Goal: Task Accomplishment & Management: Manage account settings

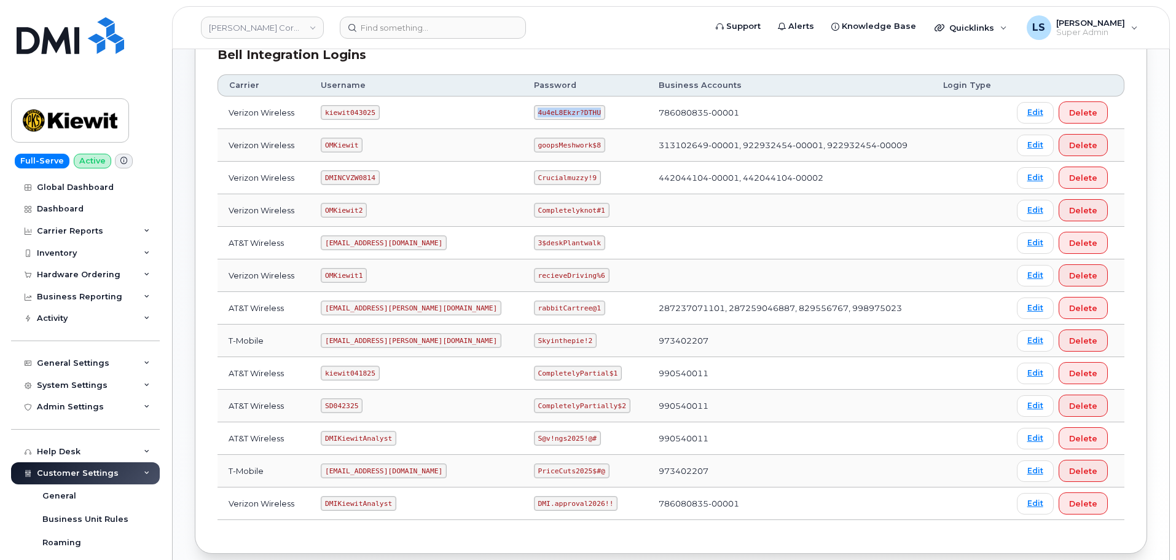
scroll to position [365, 0]
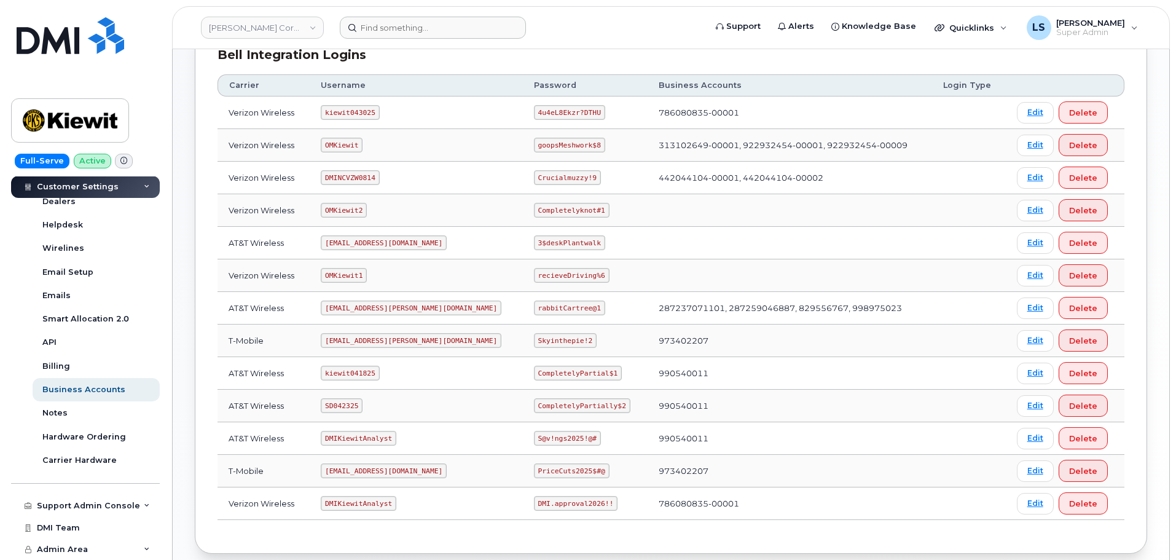
drag, startPoint x: 425, startPoint y: 41, endPoint x: 425, endPoint y: 31, distance: 10.4
click at [425, 38] on header "Kiewit Corporation Support Alerts Knowledge Base Quicklinks Suspend / Cancel De…" at bounding box center [671, 27] width 998 height 43
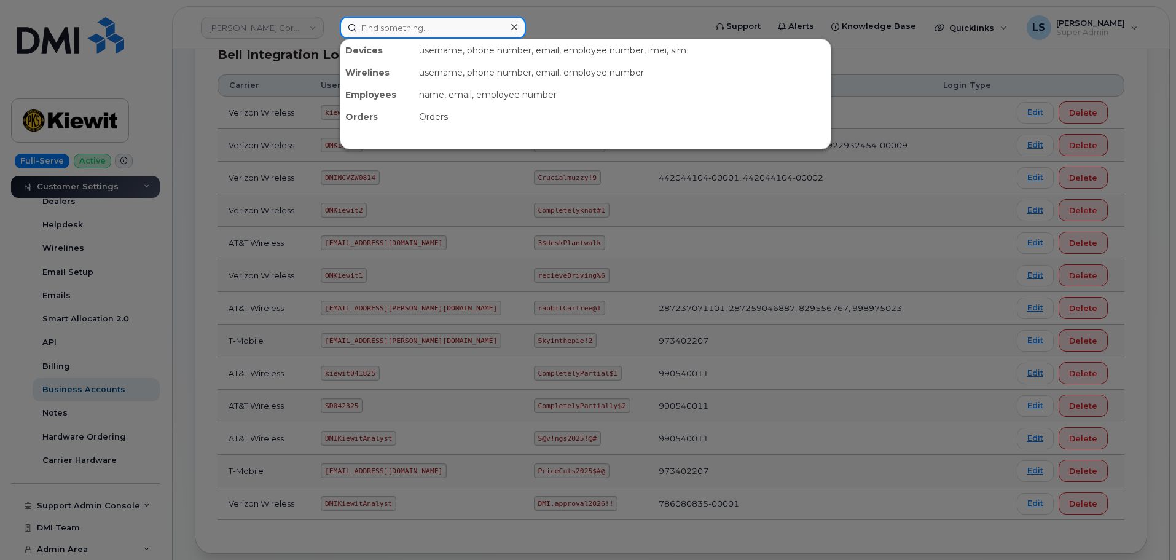
click at [435, 26] on input at bounding box center [433, 28] width 186 height 22
paste input "4693919432"
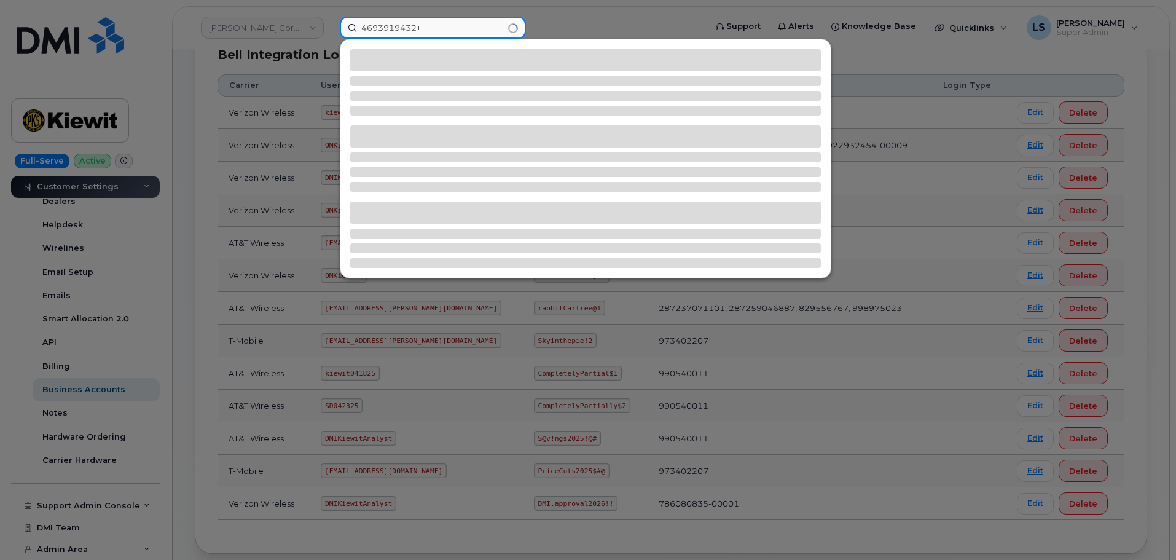
click at [441, 33] on input "4693919432+" at bounding box center [433, 28] width 186 height 22
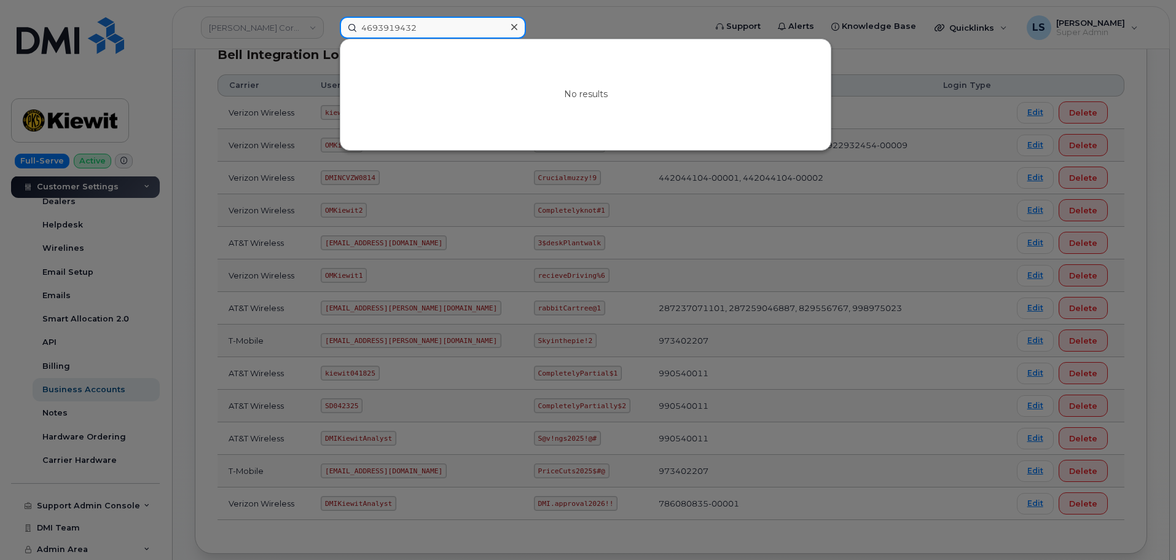
click at [391, 34] on input "4693919432" at bounding box center [433, 28] width 186 height 22
click at [391, 33] on input "4693919432" at bounding box center [433, 28] width 186 height 22
click at [410, 23] on input "4693919432" at bounding box center [433, 28] width 186 height 22
paste input "4"
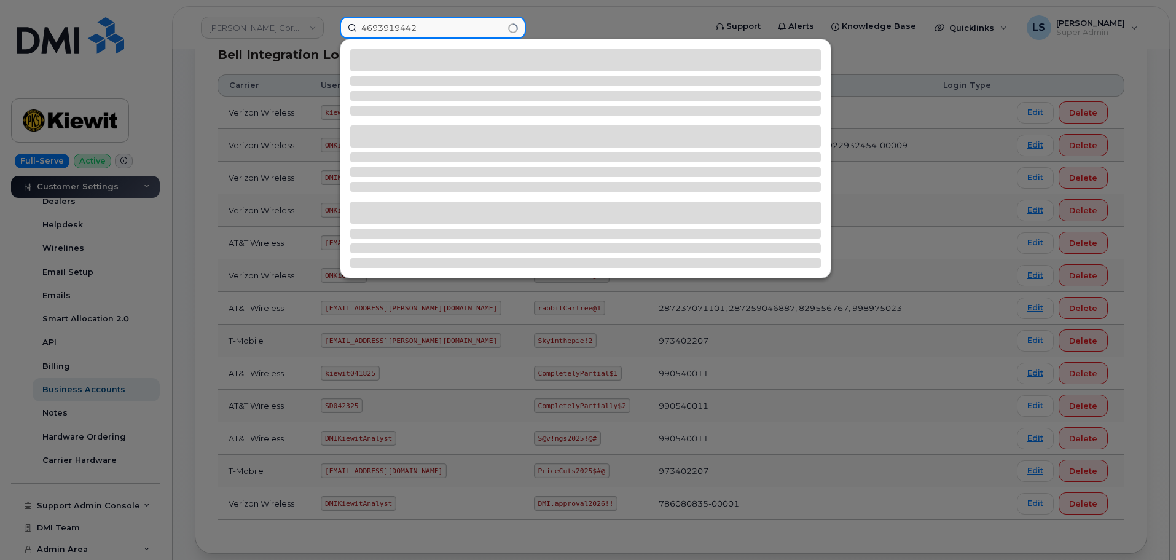
type input "4693919442"
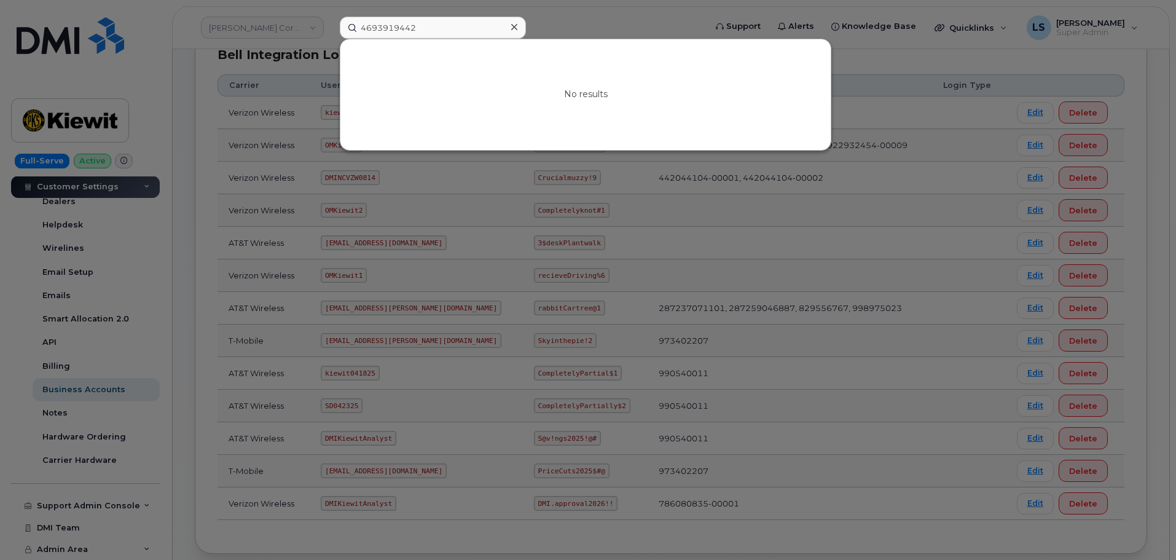
click at [512, 22] on div at bounding box center [514, 27] width 18 height 18
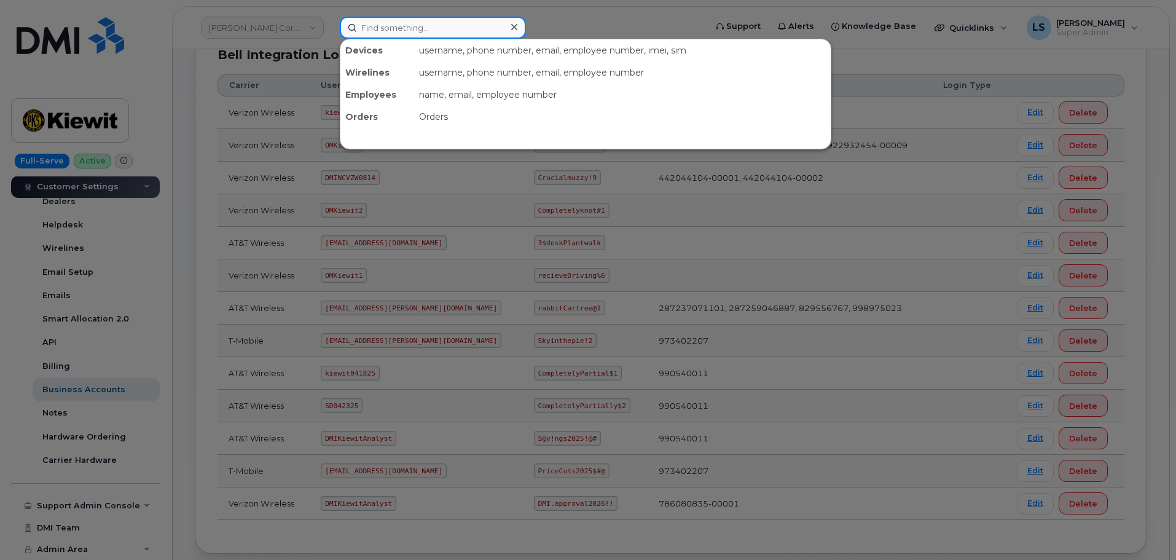
click at [458, 33] on input at bounding box center [433, 28] width 186 height 22
paste input "300708"
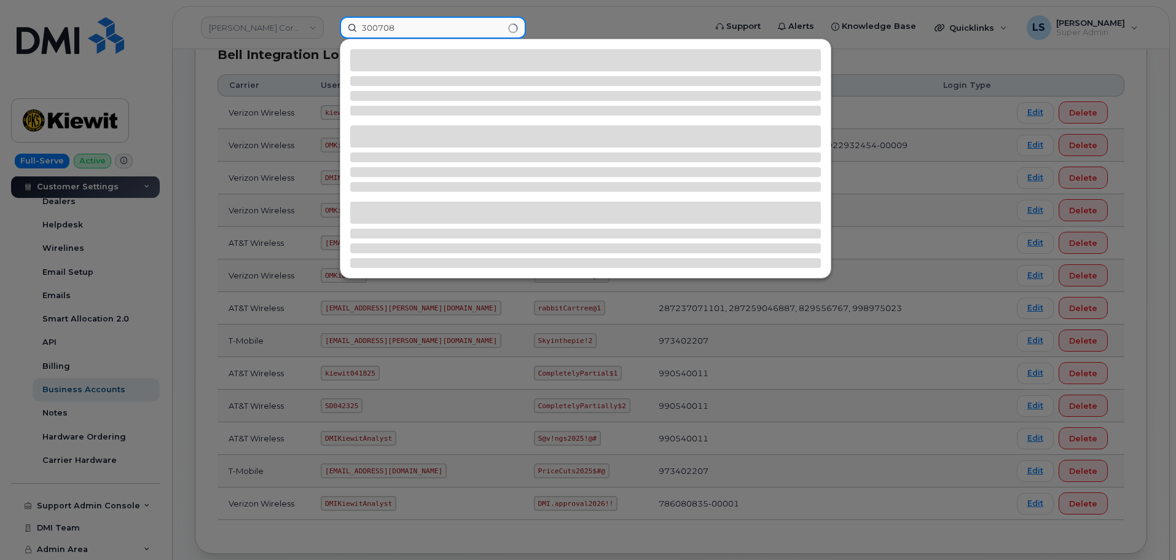
type input "300708"
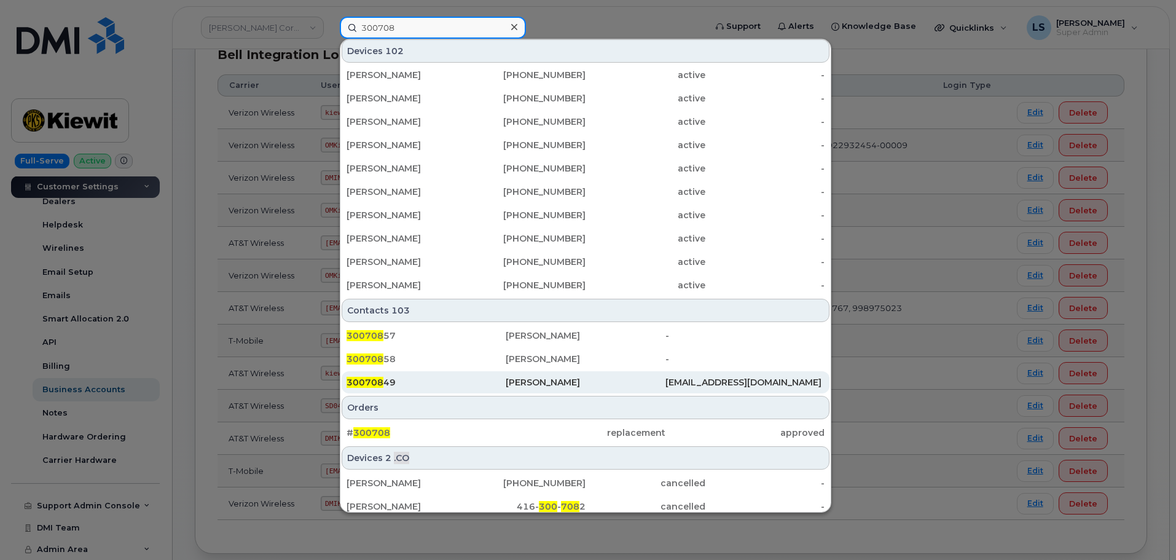
scroll to position [316, 0]
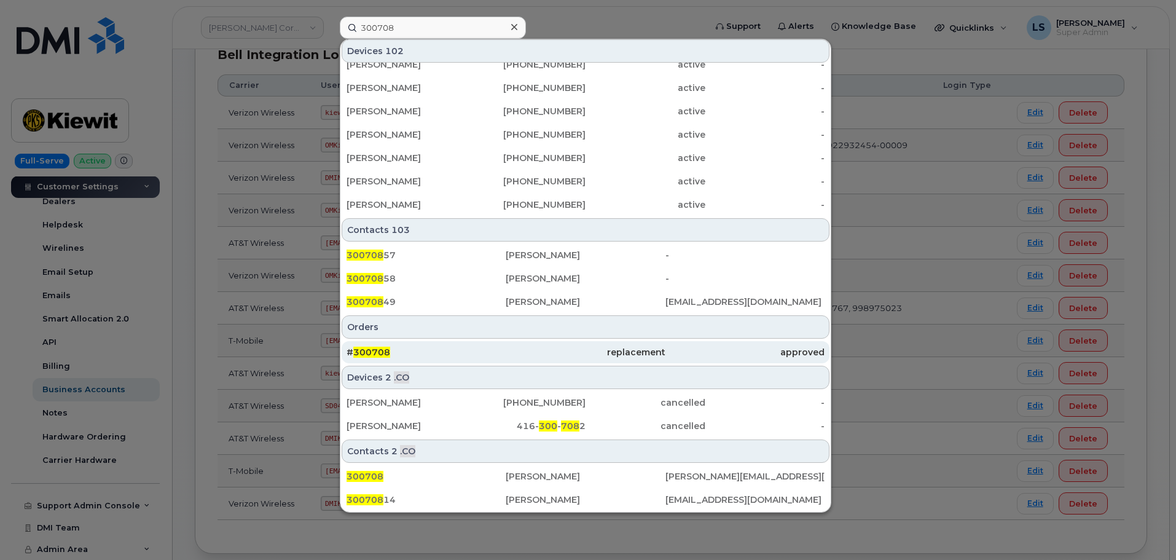
click at [377, 359] on div "# 300708" at bounding box center [426, 352] width 159 height 22
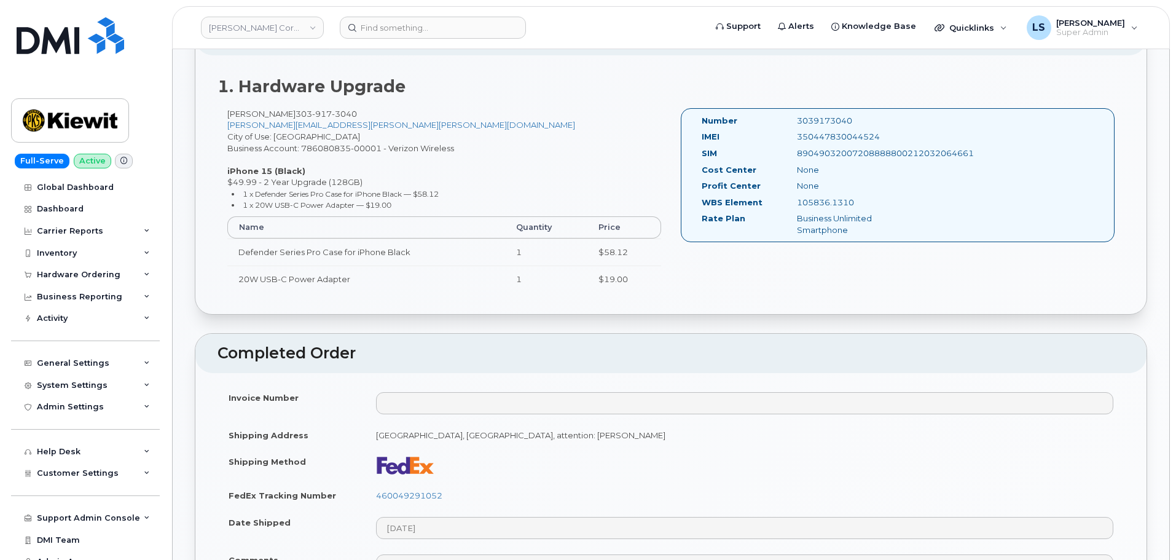
scroll to position [614, 0]
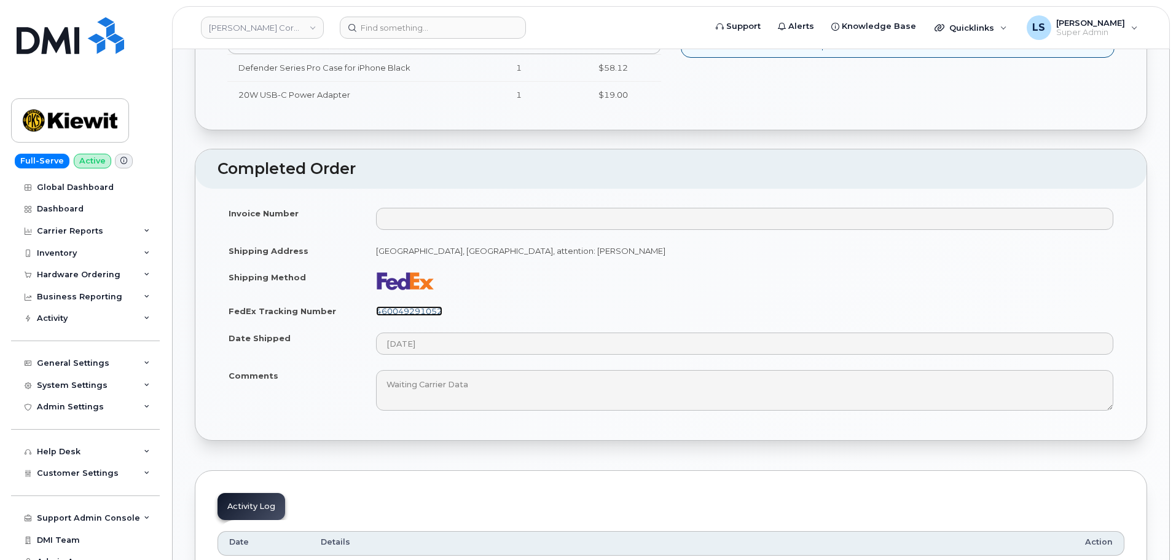
click at [432, 310] on link "460049291052" at bounding box center [409, 311] width 66 height 10
drag, startPoint x: 466, startPoint y: 315, endPoint x: 380, endPoint y: 311, distance: 86.1
click at [380, 311] on td "460049291052" at bounding box center [744, 310] width 759 height 27
click at [380, 310] on link "460049291052" at bounding box center [409, 311] width 66 height 10
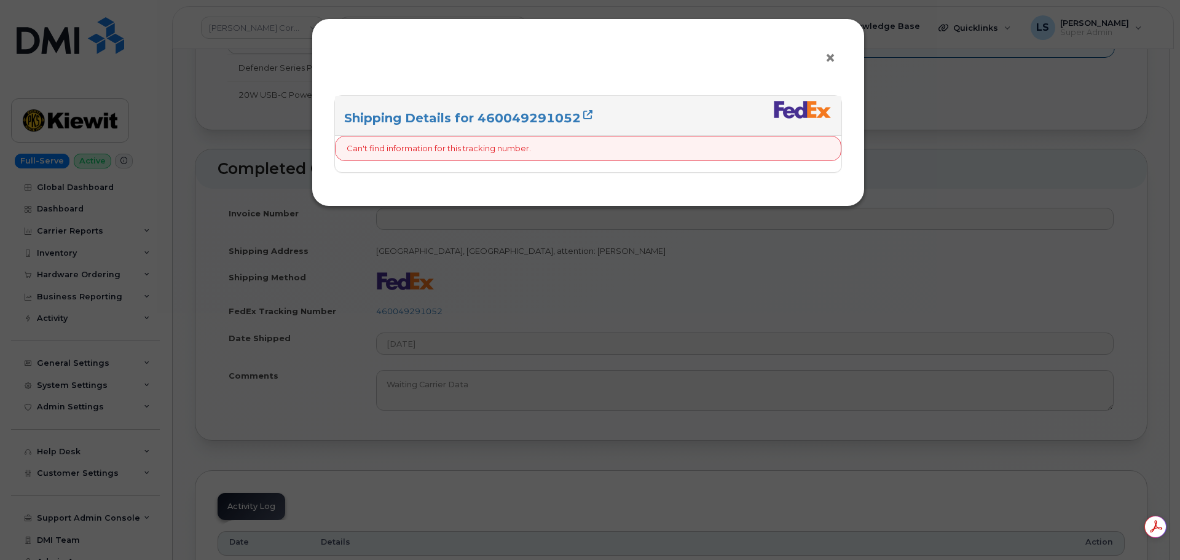
click at [823, 57] on div "×" at bounding box center [587, 62] width 507 height 43
click at [829, 58] on span "×" at bounding box center [830, 58] width 11 height 23
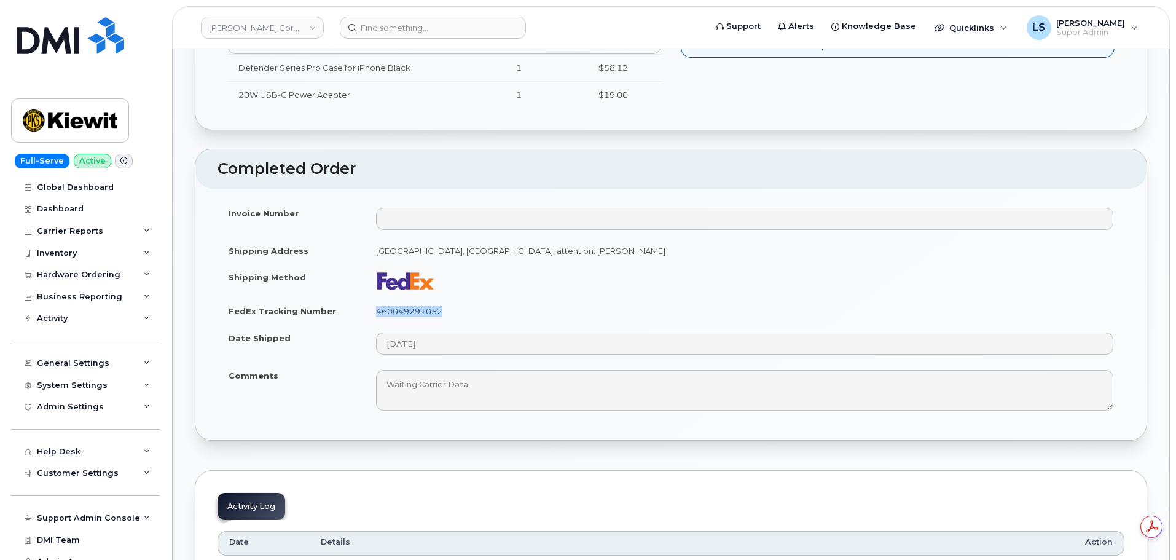
drag, startPoint x: 463, startPoint y: 307, endPoint x: 378, endPoint y: 316, distance: 85.9
click at [378, 316] on td "460049291052" at bounding box center [744, 310] width 759 height 27
copy link "460049291052"
click at [400, 28] on input at bounding box center [433, 28] width 186 height 22
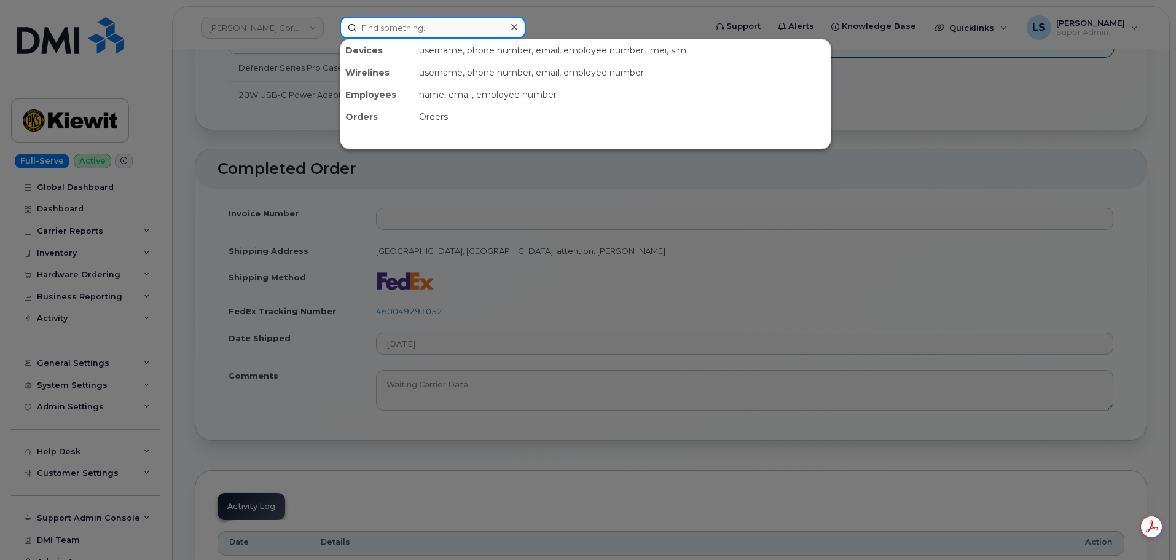
paste input "864-749-2843"
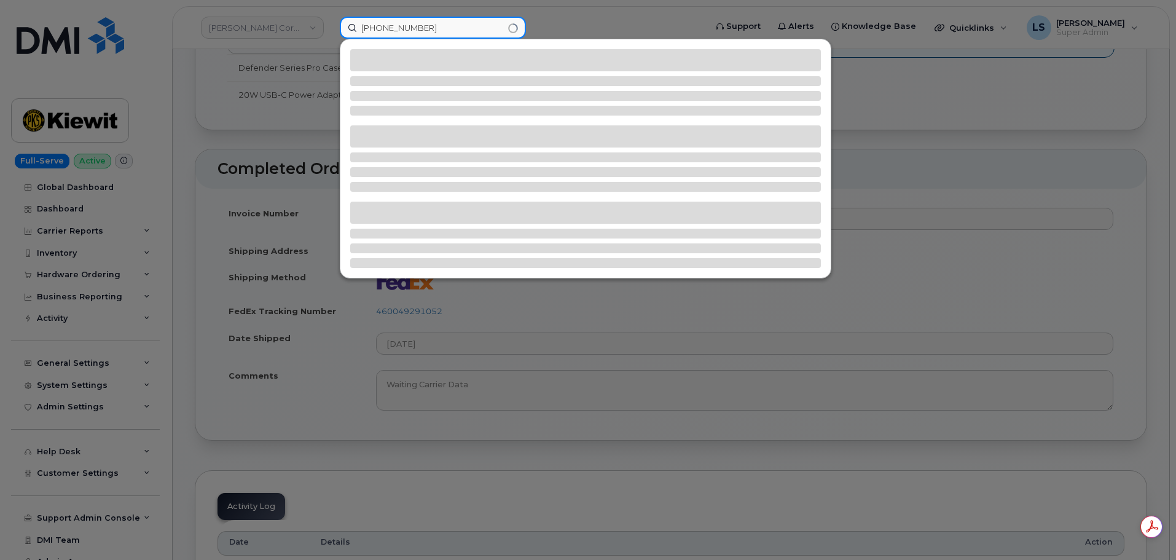
type input "864-749-2843"
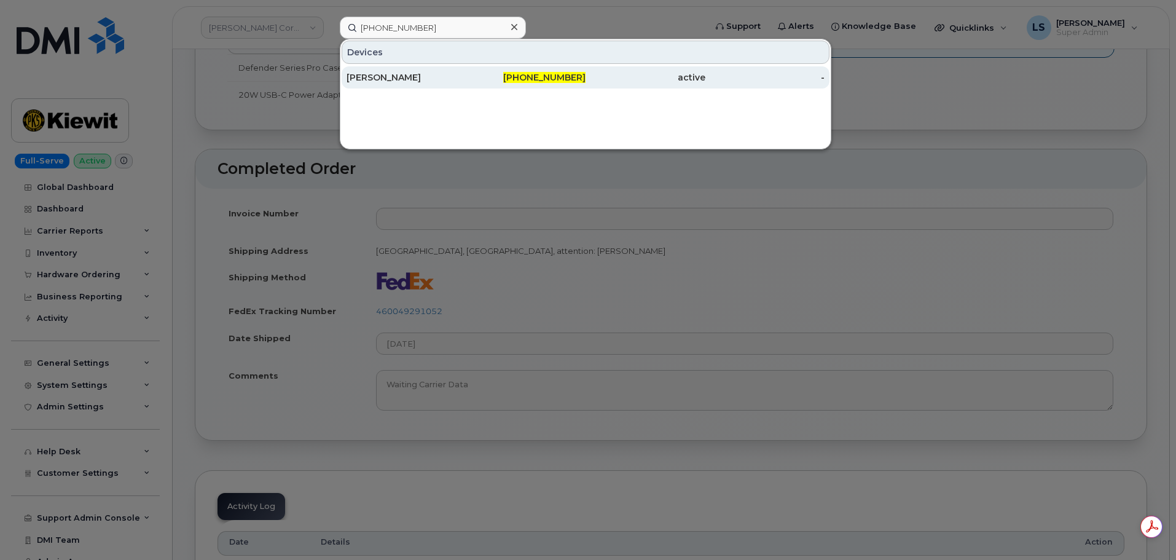
click at [423, 84] on div "Onix Brugueras-Leon" at bounding box center [407, 77] width 120 height 22
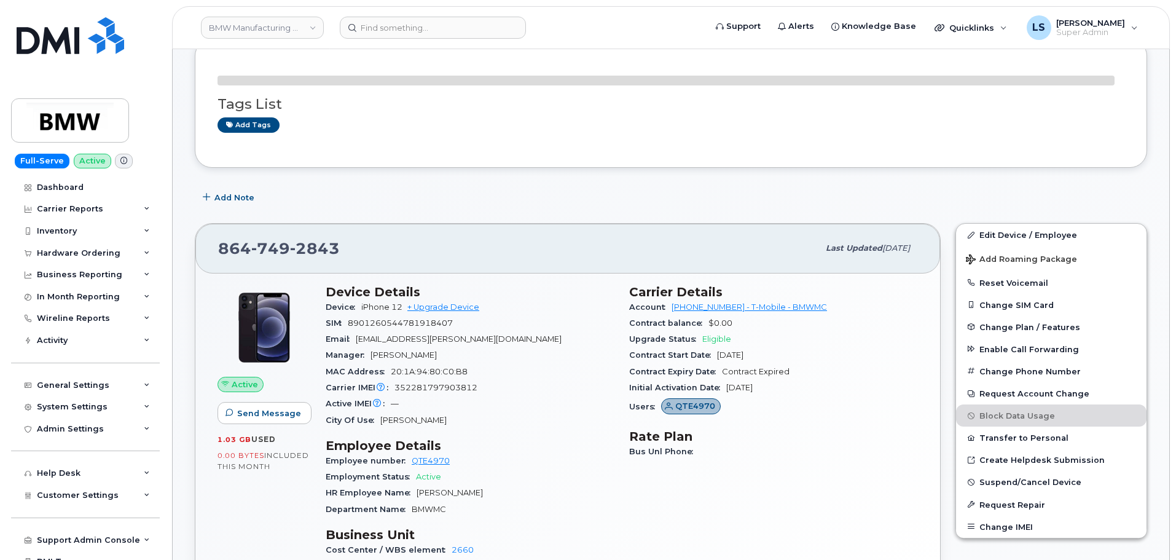
scroll to position [61, 0]
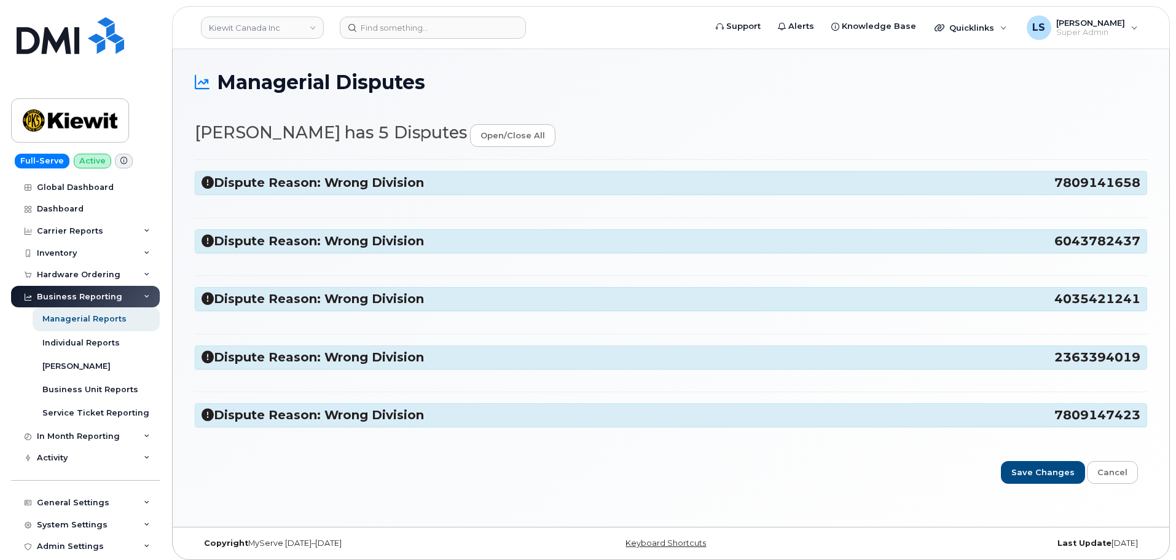
select select "14059"
click at [383, 168] on div "Dispute Reason: Wrong Division 7809141658 106059.1085 Update Division Accountin…" at bounding box center [671, 299] width 952 height 280
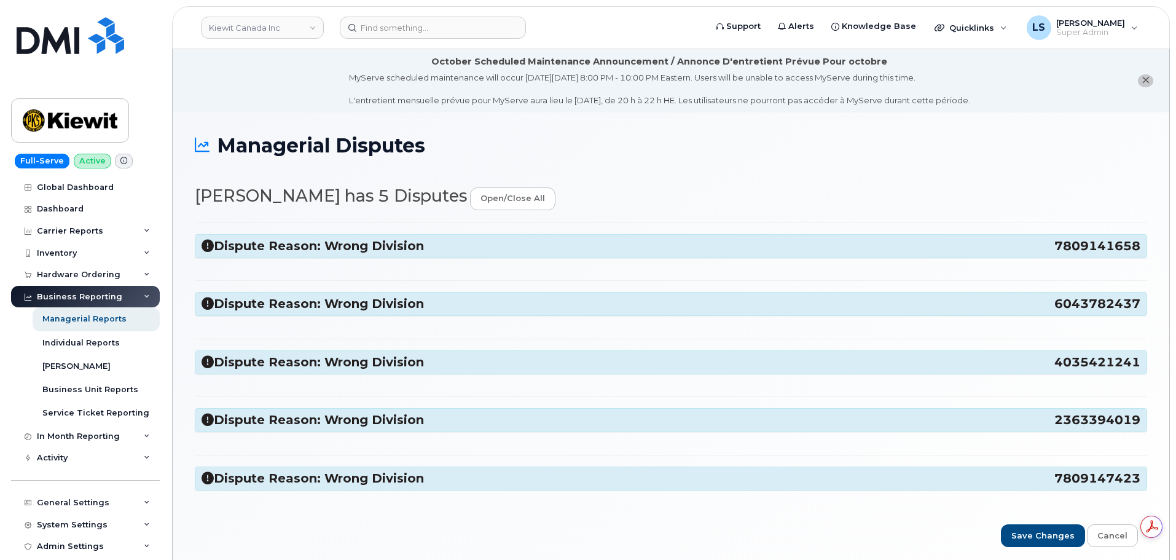
click at [387, 174] on div "Managerial Disputes" at bounding box center [671, 155] width 952 height 41
click at [373, 233] on div "Dispute Reason: Wrong Division 7809141658 106059.1085 Update Division Accountin…" at bounding box center [671, 362] width 952 height 280
click at [371, 240] on h3 "Dispute Reason: Wrong Division 7809141658" at bounding box center [671, 246] width 939 height 17
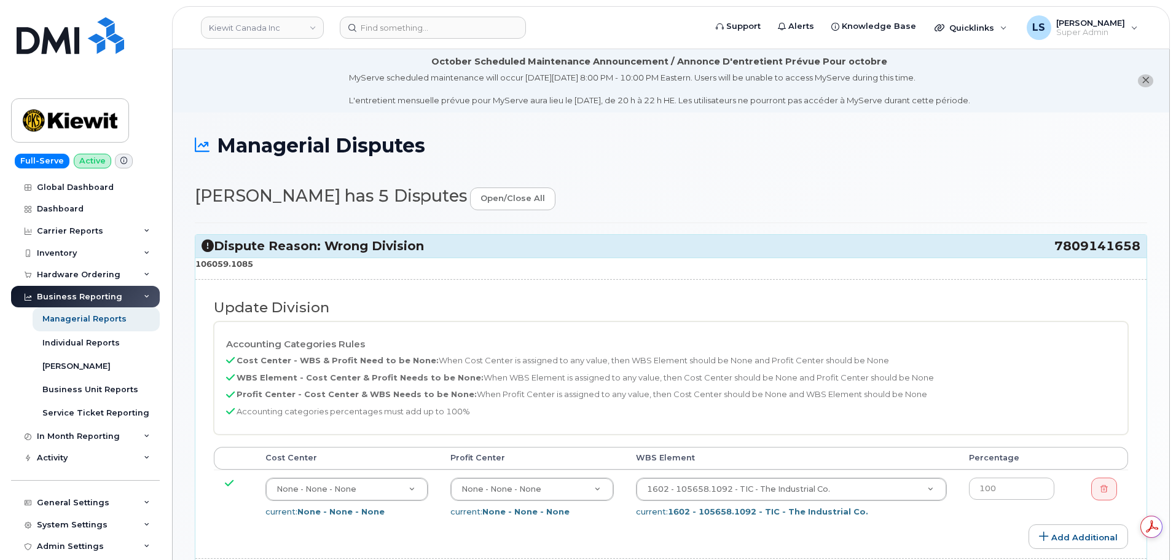
drag, startPoint x: 272, startPoint y: 263, endPoint x: 198, endPoint y: 266, distance: 74.4
click at [198, 266] on p "106059.1085" at bounding box center [670, 264] width 951 height 12
copy strong "106059.1085"
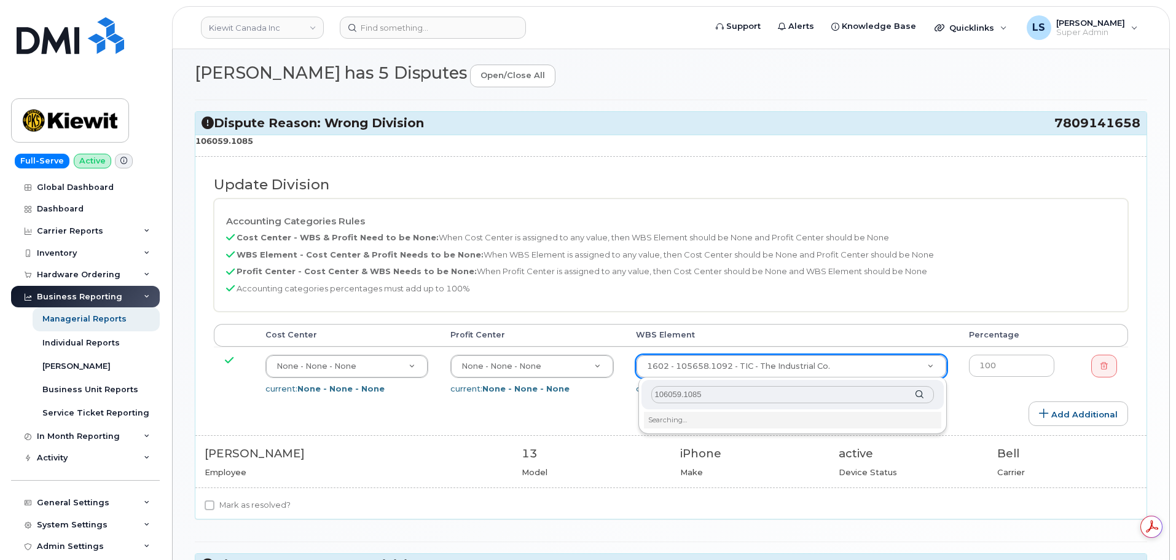
scroll to position [307, 0]
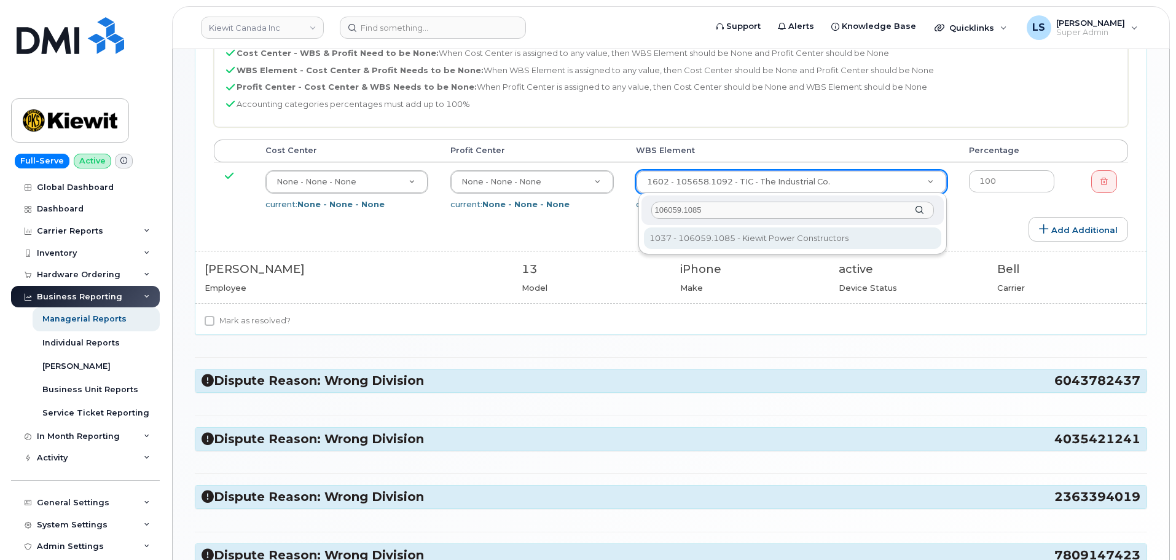
type input "106059.1085"
type input "29666384"
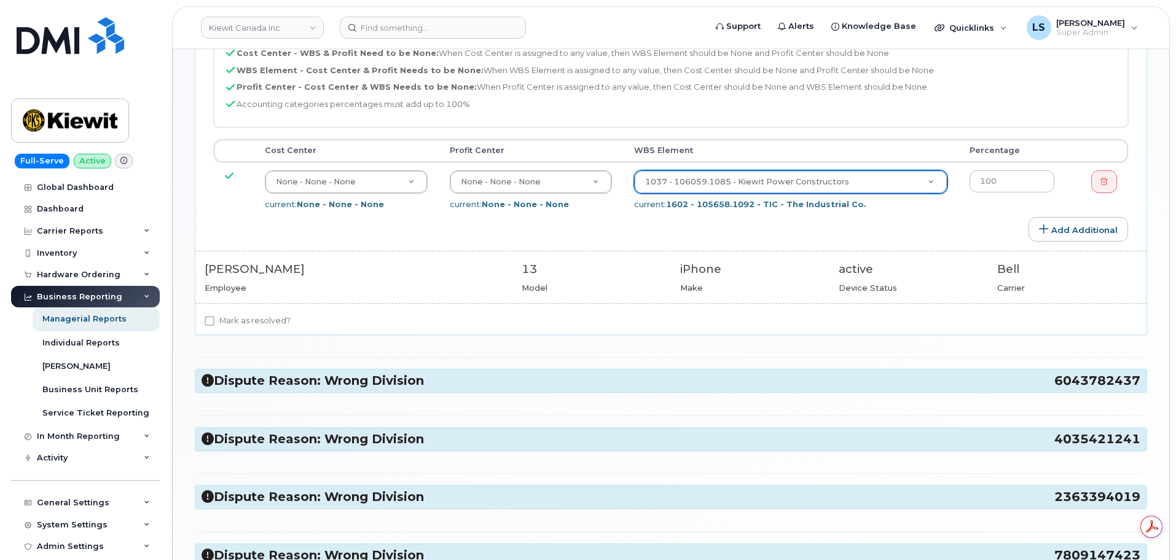
scroll to position [0, 0]
drag, startPoint x: 237, startPoint y: 315, endPoint x: 237, endPoint y: 351, distance: 35.6
click at [238, 316] on label "Mark as resolved?" at bounding box center [248, 320] width 86 height 15
click at [248, 371] on div "Dispute Reason: Wrong Division 6043782437" at bounding box center [670, 380] width 951 height 23
click at [251, 377] on h3 "Dispute Reason: Wrong Division 6043782437" at bounding box center [671, 380] width 939 height 17
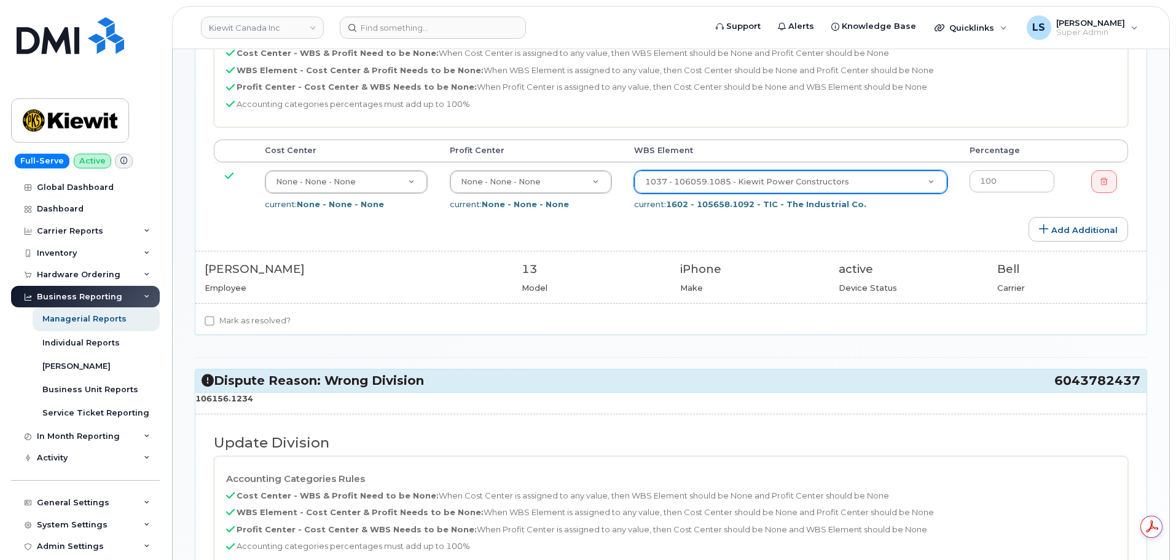
click at [258, 308] on div "106059.1085 Update Division Accounting Categories Rules Cost Center - WBS & Pro…" at bounding box center [670, 142] width 951 height 384
click at [254, 319] on label "Mark as resolved?" at bounding box center [248, 320] width 86 height 15
click at [214, 319] on input "Mark as resolved?" at bounding box center [210, 321] width 10 height 10
checkbox input "true"
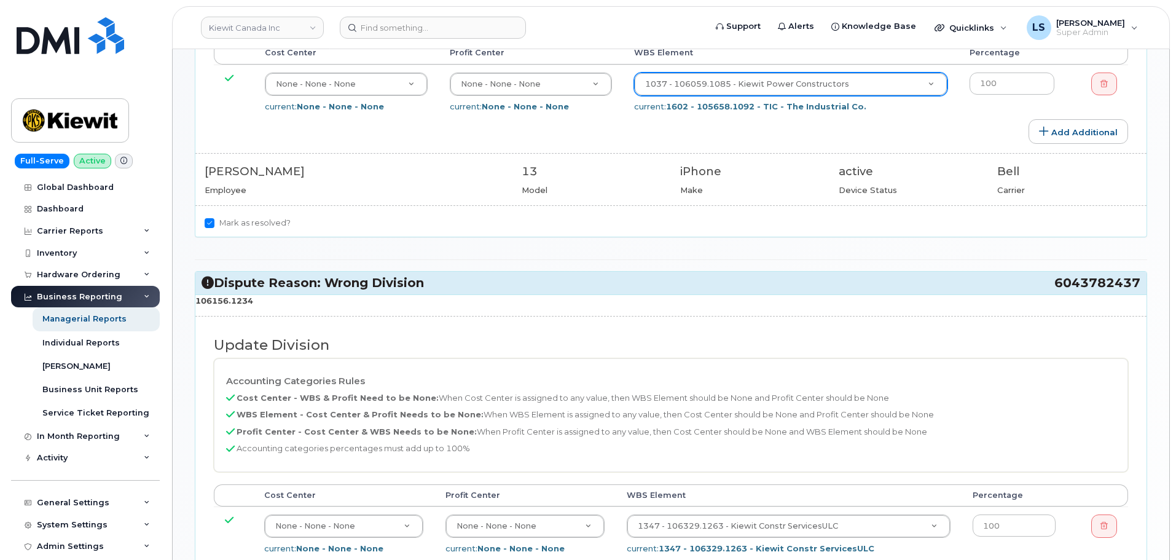
scroll to position [430, 0]
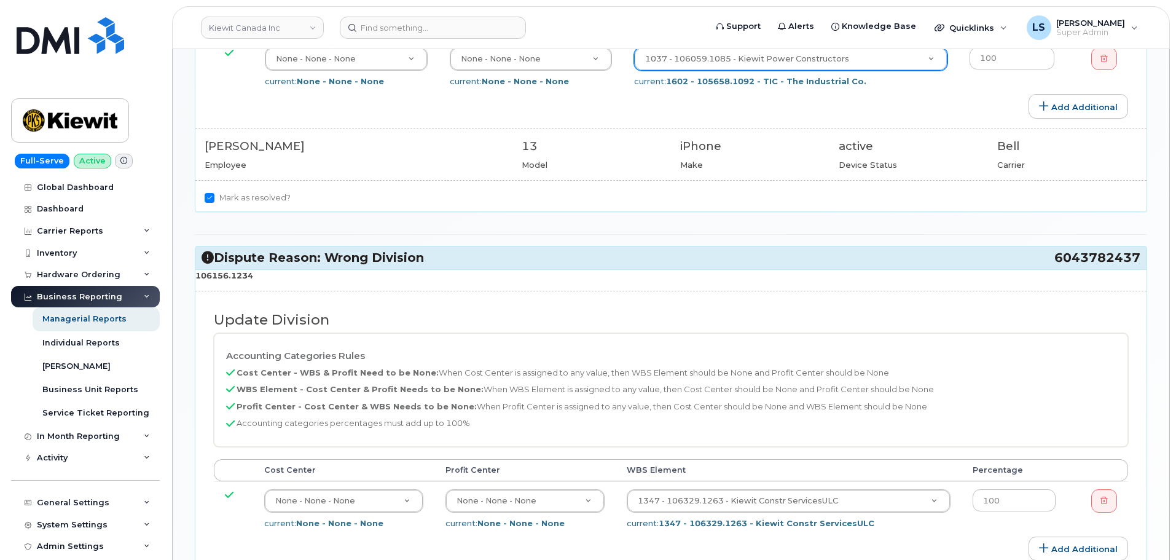
click at [272, 280] on p "106156.1234" at bounding box center [670, 276] width 951 height 12
copy div "106156.1234"
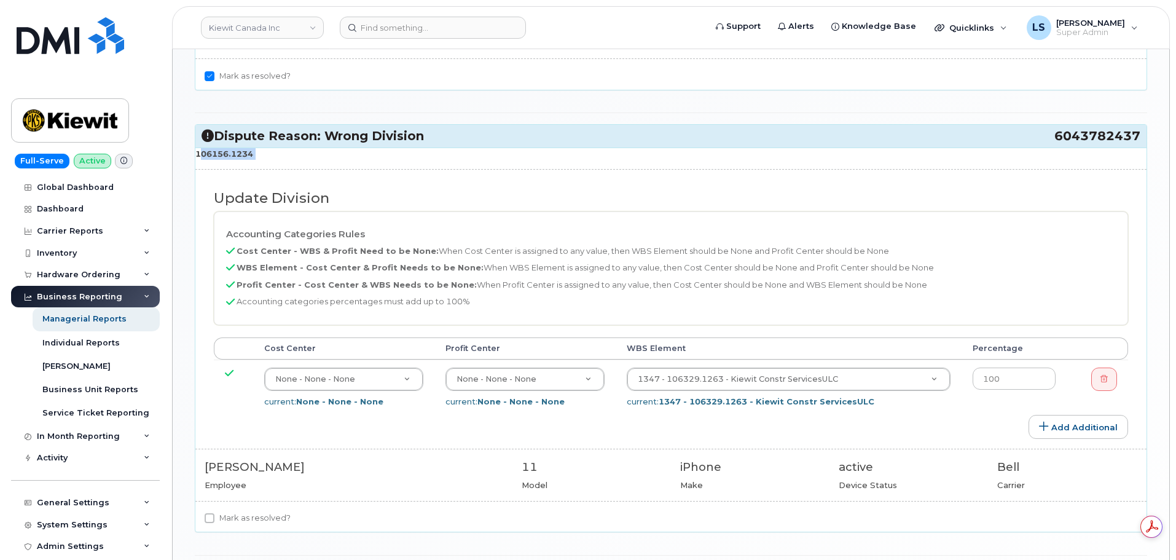
scroll to position [553, 0]
click at [741, 366] on td "1347 - 106329.1263 - Kiewit Constr ServicesULC 35626091 current: 1347 - 106329.…" at bounding box center [789, 385] width 346 height 55
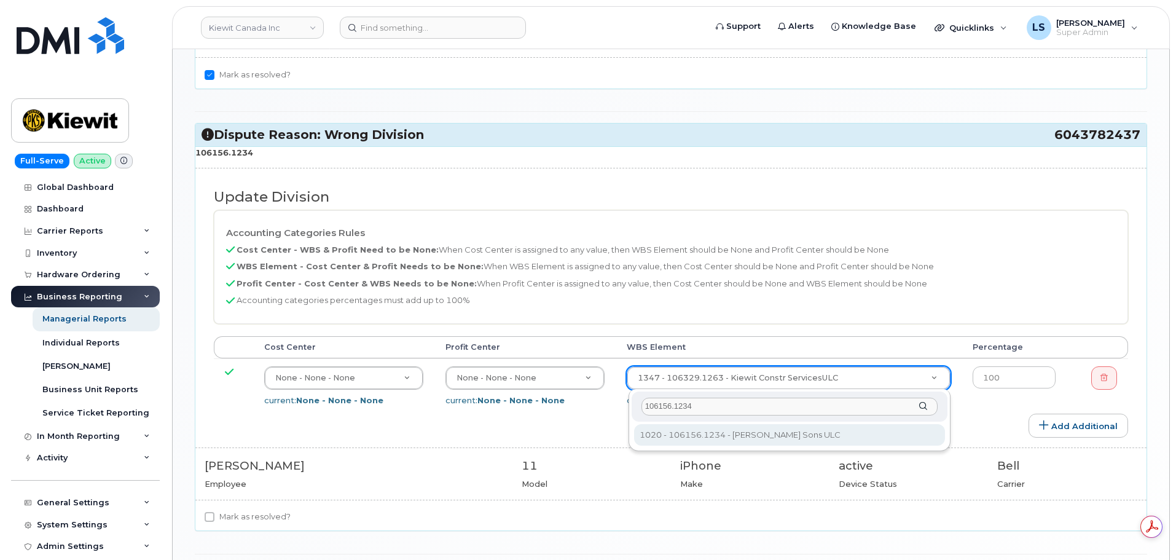
type input "106156.1234"
type input "33860493"
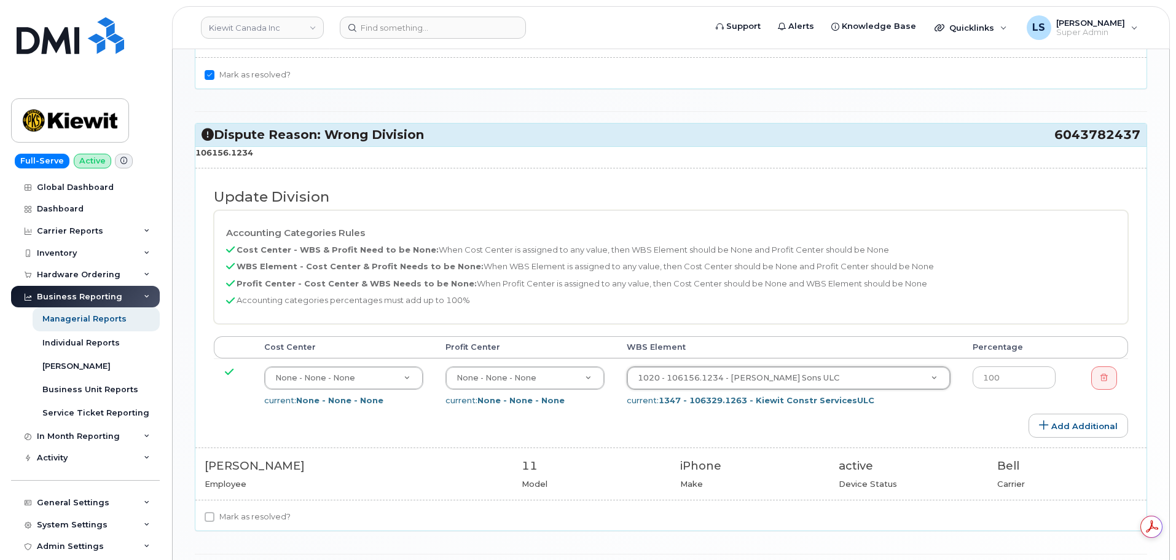
click at [268, 522] on label "Mark as resolved?" at bounding box center [248, 516] width 86 height 15
click at [214, 522] on input "Mark as resolved?" at bounding box center [210, 517] width 10 height 10
checkbox input "true"
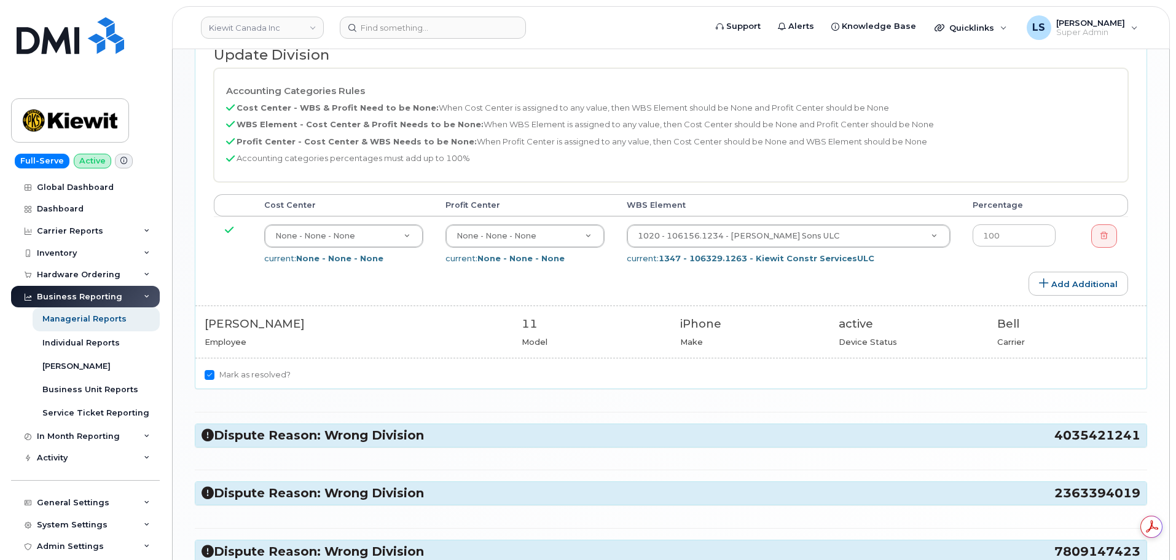
scroll to position [799, 0]
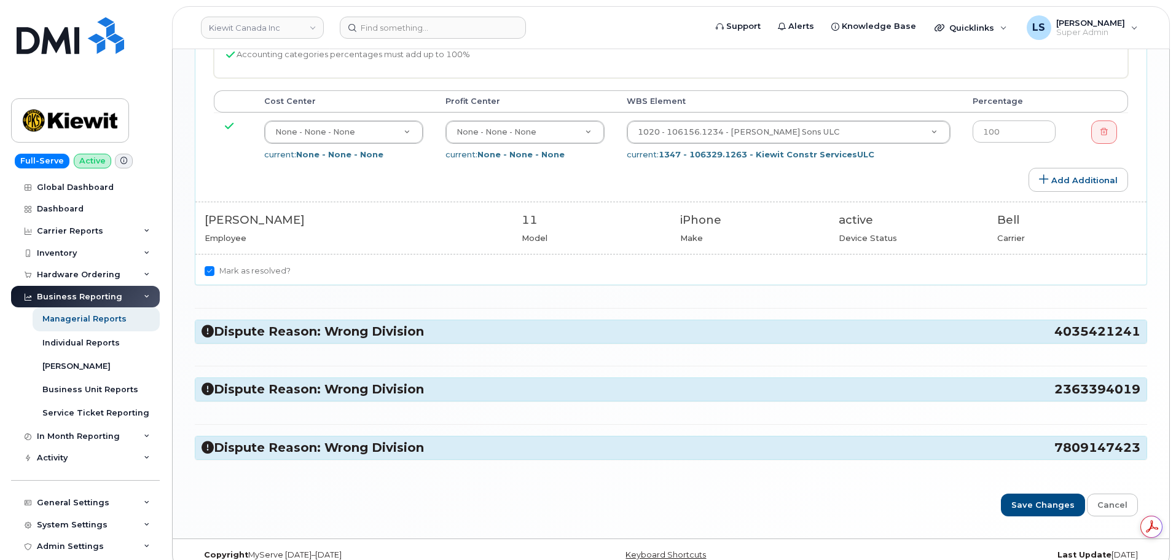
click at [355, 332] on h3 "Dispute Reason: Wrong Division 4035421241" at bounding box center [671, 331] width 939 height 17
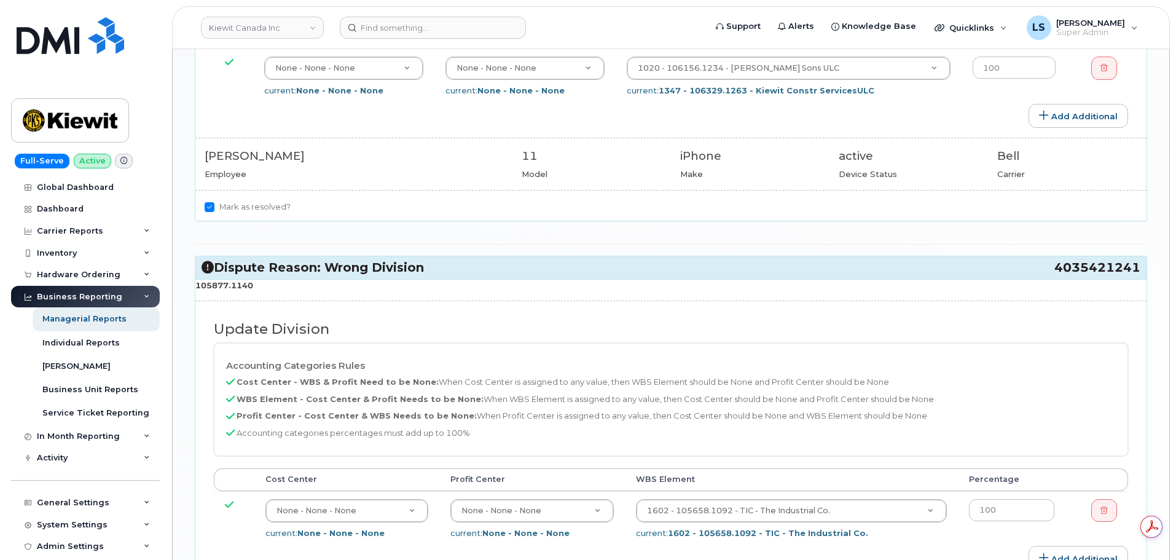
scroll to position [922, 0]
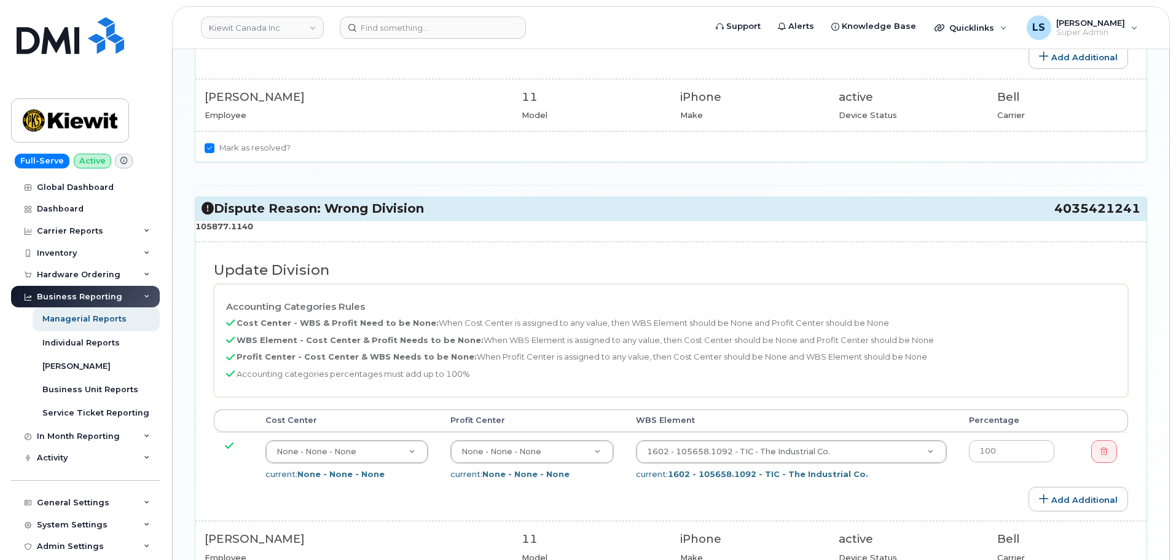
click at [243, 237] on div "105877.1140 Update Division Accounting Categories Rules Cost Center - WBS & Pro…" at bounding box center [670, 412] width 951 height 384
click at [243, 229] on strong "105877.1140" at bounding box center [224, 226] width 58 height 10
copy strong "105877.1140"
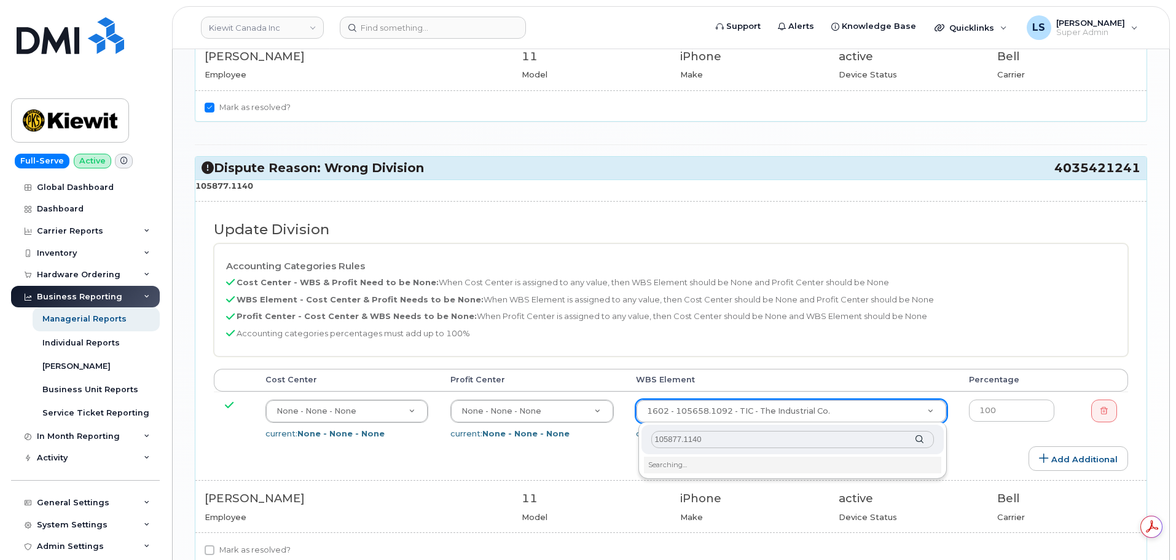
scroll to position [983, 0]
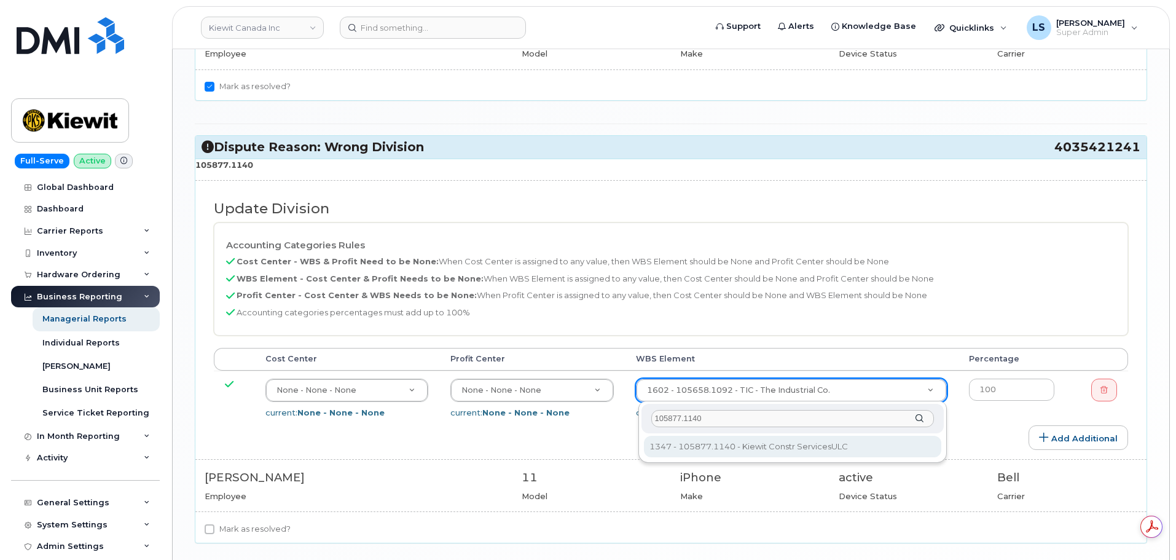
type input "105877.1140"
type input "29467068"
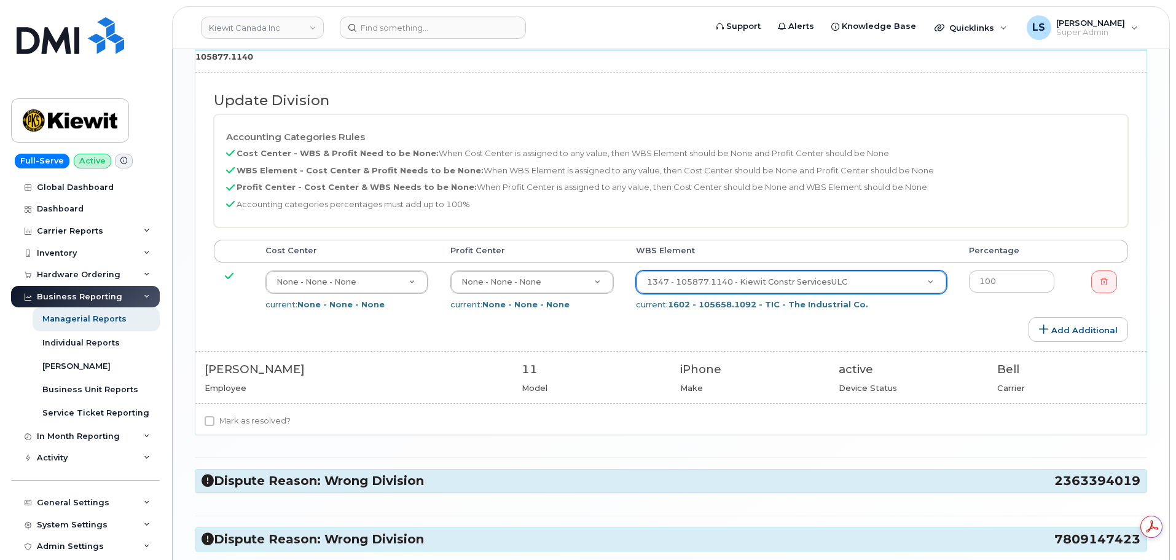
scroll to position [1201, 0]
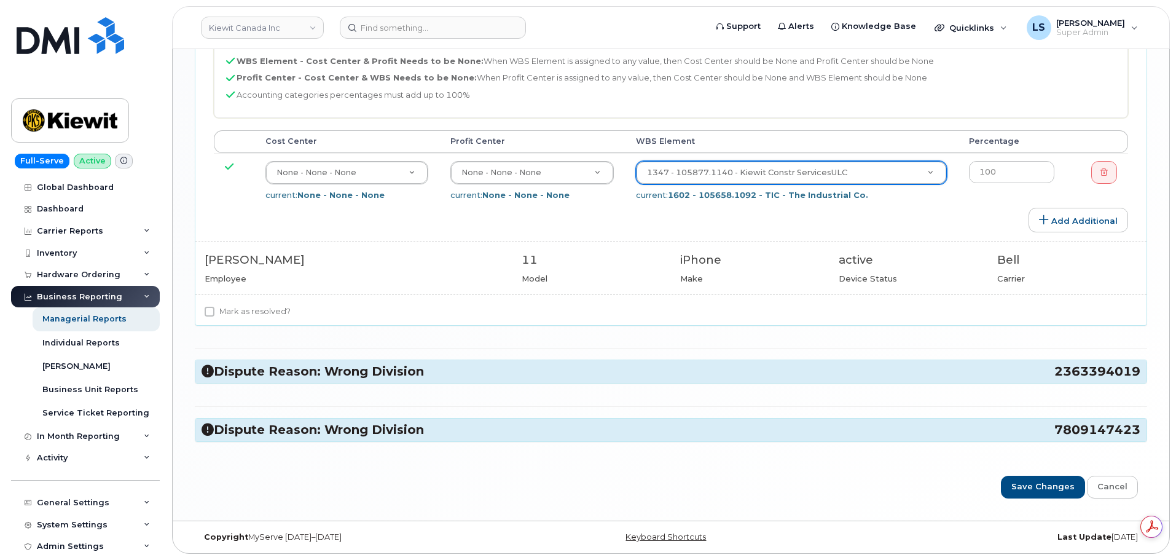
click at [291, 312] on div "Mark as resolved?" at bounding box center [671, 311] width 933 height 15
click at [275, 312] on label "Mark as resolved?" at bounding box center [248, 311] width 86 height 15
click at [214, 312] on input "Mark as resolved?" at bounding box center [210, 312] width 10 height 10
checkbox input "true"
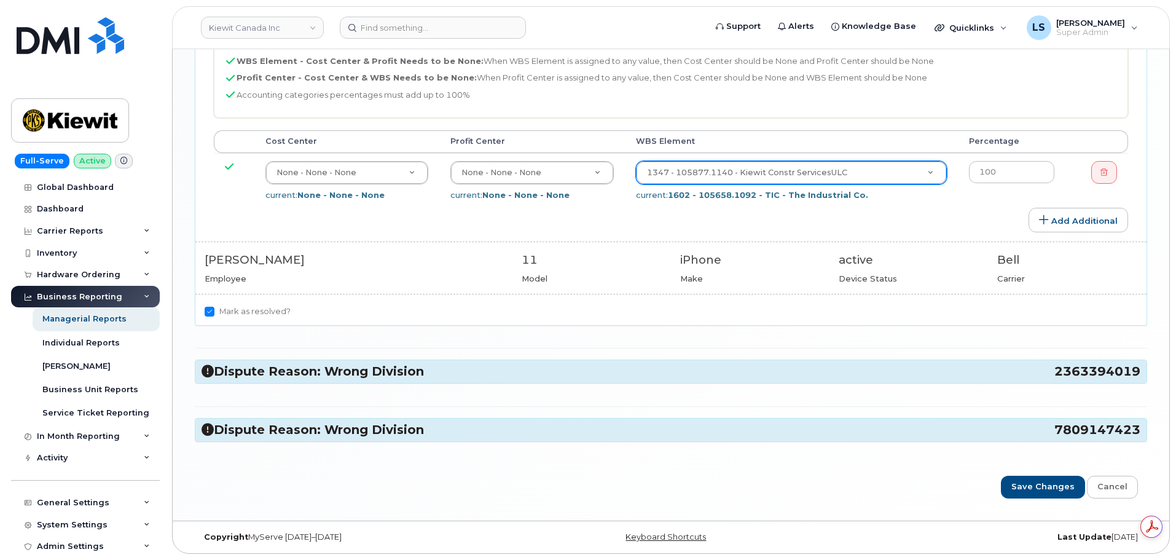
click at [326, 369] on h3 "Dispute Reason: Wrong Division 2363394019" at bounding box center [671, 371] width 939 height 17
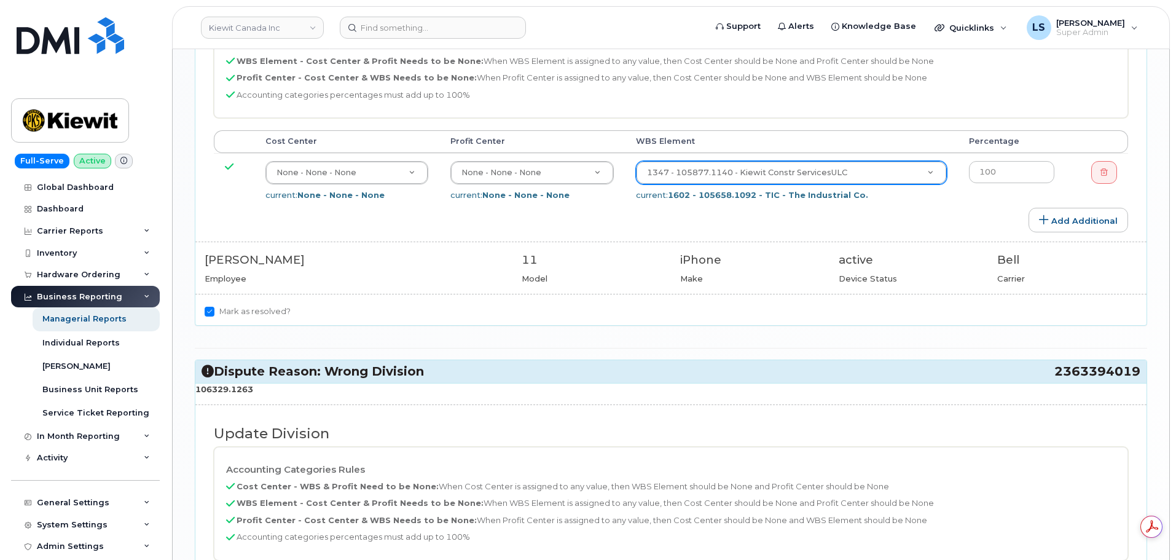
click at [245, 393] on strong "106329.1263" at bounding box center [224, 389] width 58 height 10
click at [245, 394] on strong "106329.1263" at bounding box center [224, 389] width 58 height 10
copy strong "106329.1263"
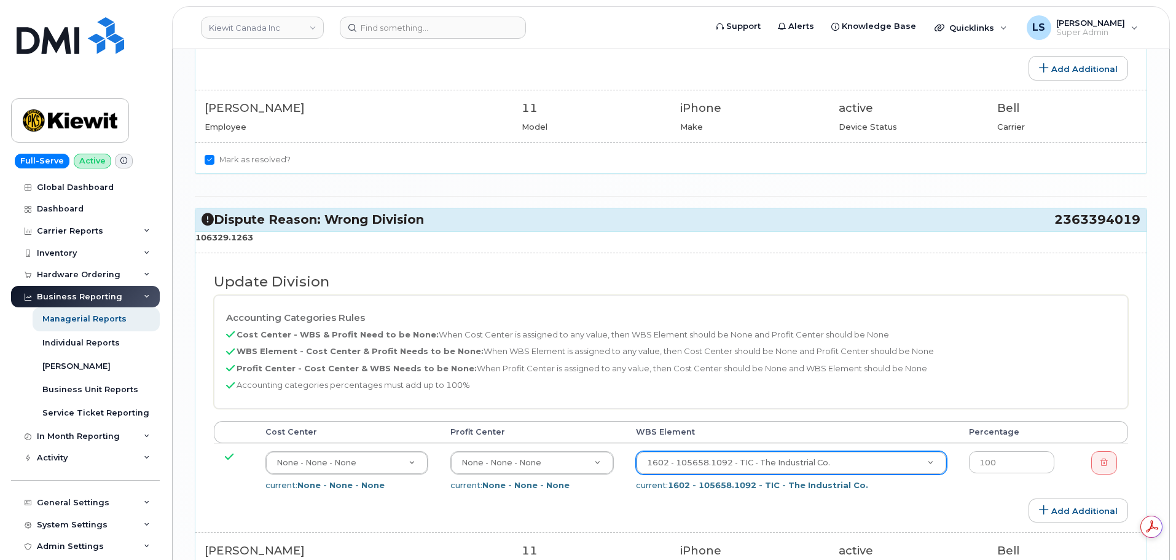
scroll to position [1446, 0]
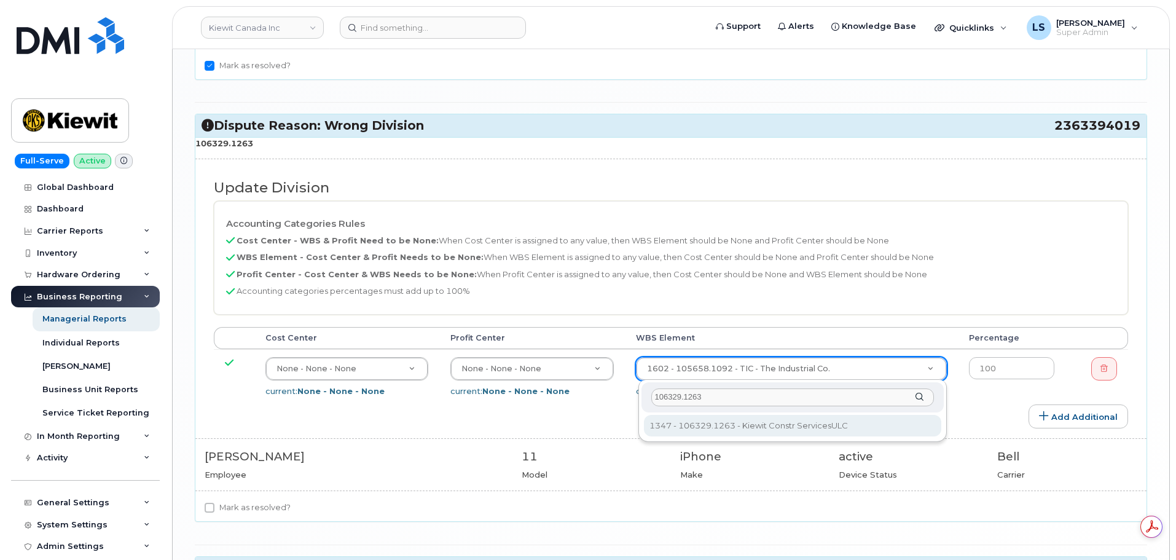
type input "106329.1263"
drag, startPoint x: 646, startPoint y: 428, endPoint x: 645, endPoint y: 416, distance: 12.3
type input "35626091"
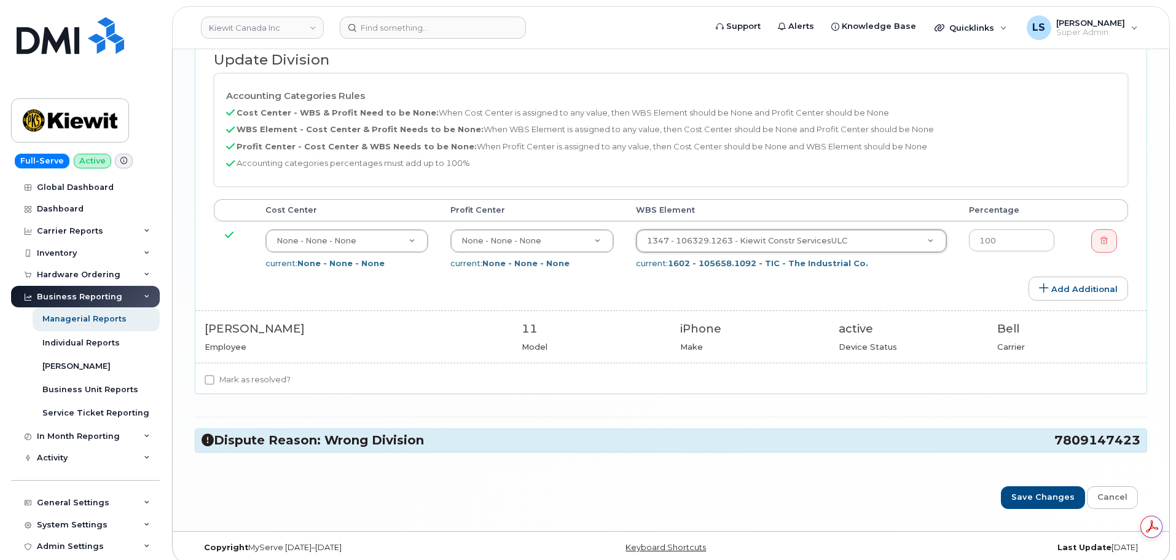
scroll to position [1585, 0]
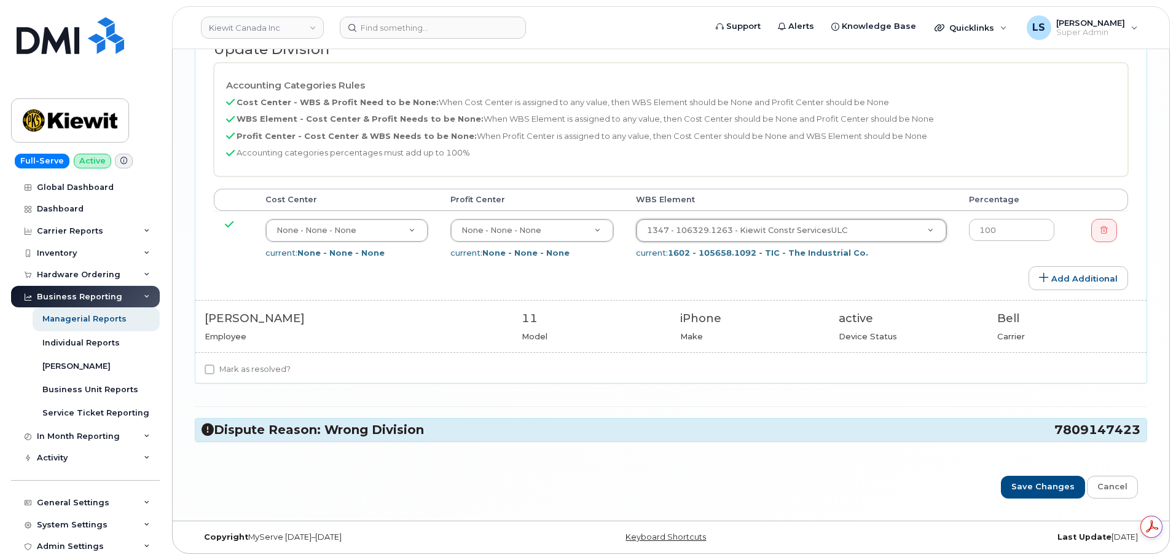
drag, startPoint x: 262, startPoint y: 378, endPoint x: 261, endPoint y: 368, distance: 10.5
click at [261, 377] on div "Mark as resolved?" at bounding box center [670, 372] width 951 height 21
click at [261, 368] on label "Mark as resolved?" at bounding box center [248, 369] width 86 height 15
click at [214, 368] on input "Mark as resolved?" at bounding box center [210, 369] width 10 height 10
checkbox input "true"
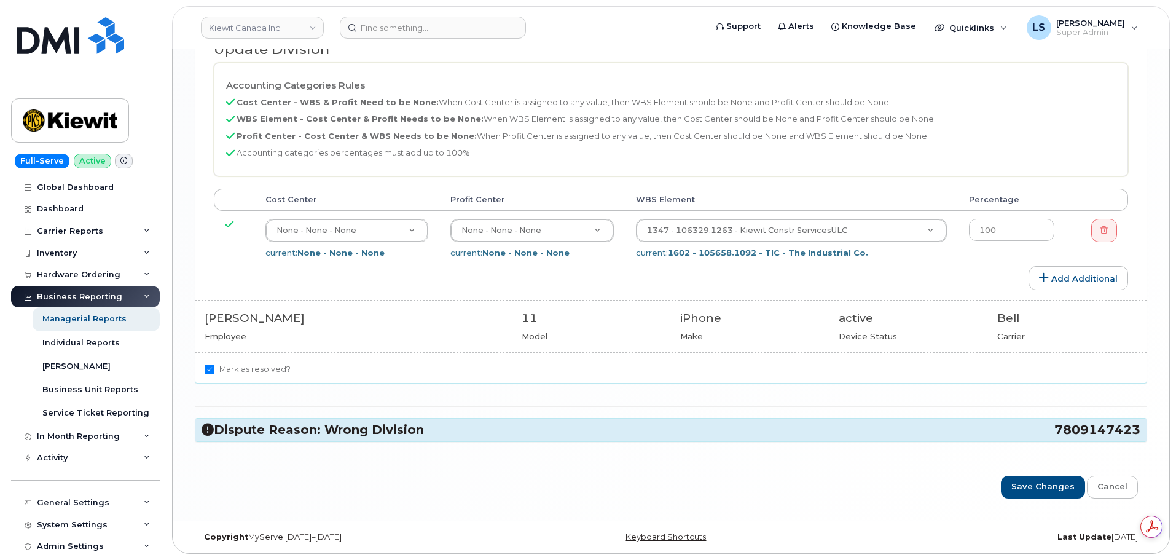
click at [255, 428] on h3 "Dispute Reason: Wrong Division 7809147423" at bounding box center [671, 429] width 939 height 17
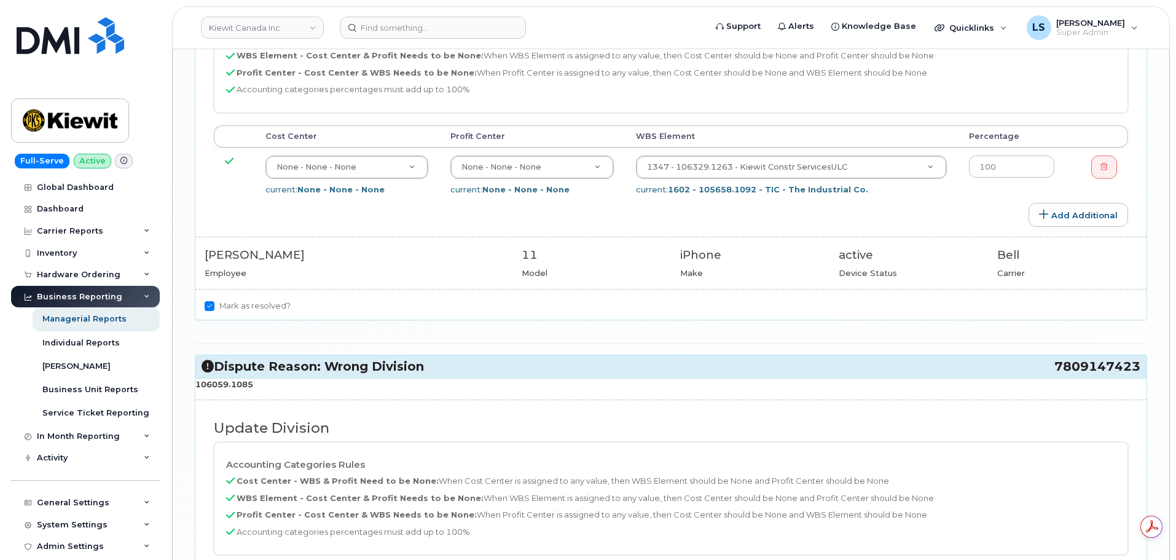
scroll to position [1707, 0]
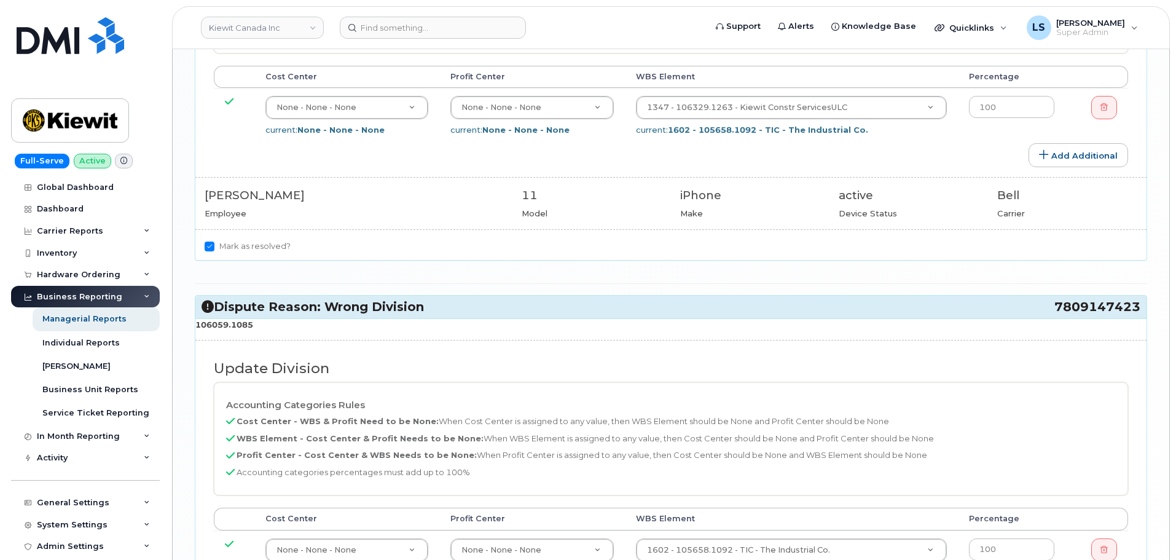
click at [260, 319] on p "106059.1085" at bounding box center [670, 325] width 951 height 12
click at [257, 323] on p "106059.1085" at bounding box center [670, 325] width 951 height 12
click at [259, 324] on p "106059.1085" at bounding box center [670, 325] width 951 height 12
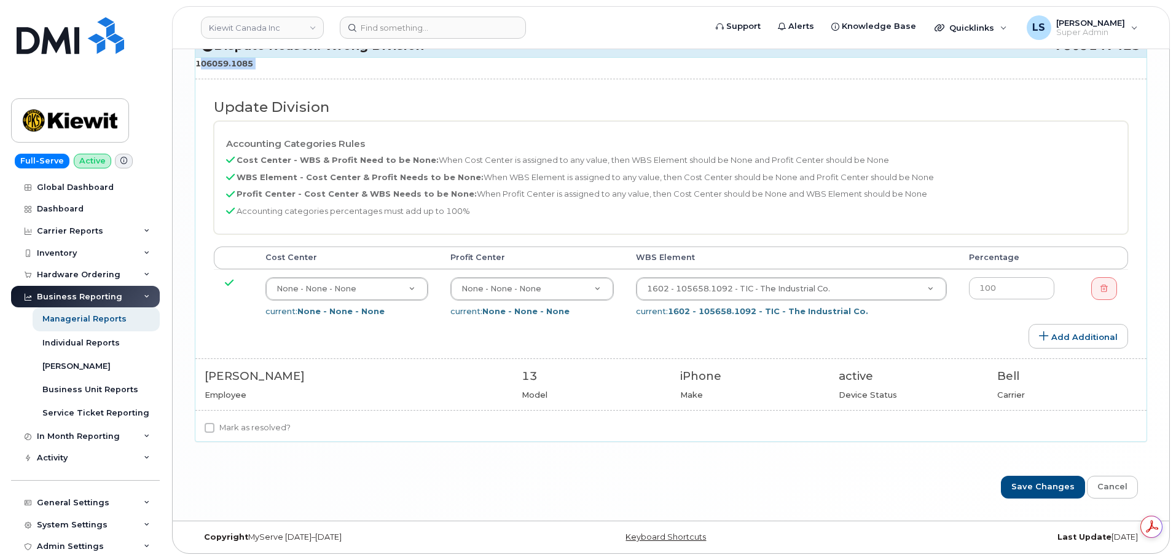
scroll to position [0, 0]
click at [833, 302] on td "1602 - 105658.1092 - TIC - The Industrial Co. 8639770 current: 1602 - 105658.10…" at bounding box center [792, 296] width 334 height 55
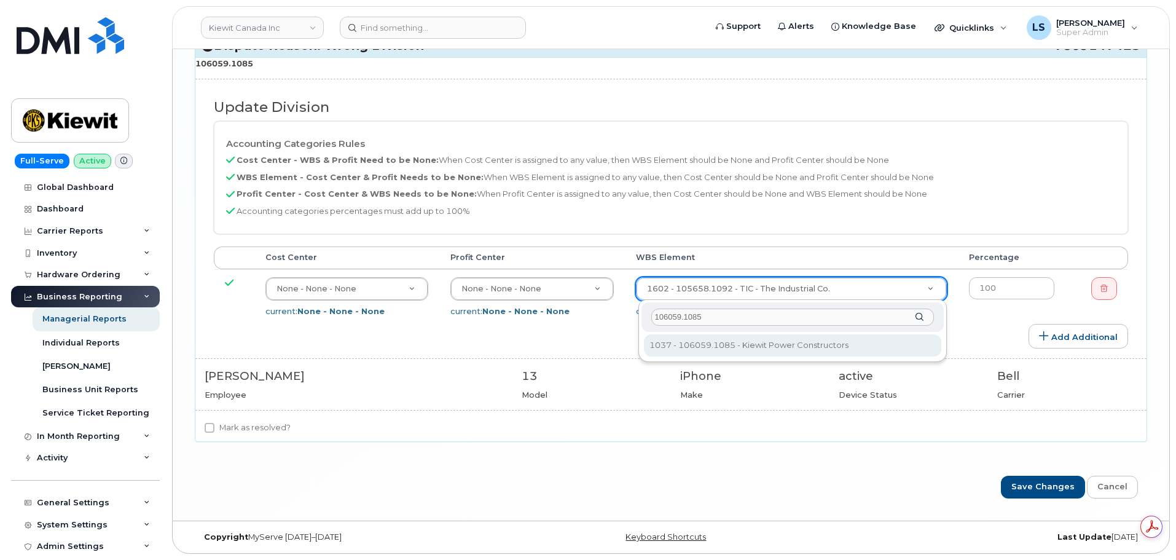
type input "106059.1085"
type input "29666384"
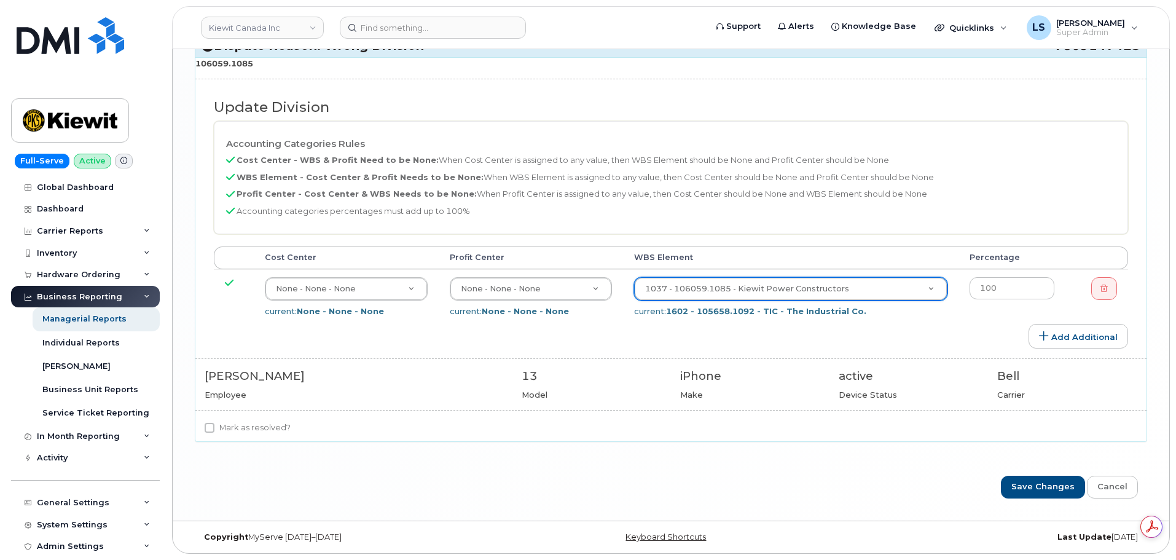
click at [251, 431] on label "Mark as resolved?" at bounding box center [248, 427] width 86 height 15
click at [214, 431] on input "Mark as resolved?" at bounding box center [210, 428] width 10 height 10
checkbox input "true"
drag, startPoint x: 1056, startPoint y: 479, endPoint x: 1032, endPoint y: 480, distance: 24.0
click at [1055, 480] on input "Save Changes" at bounding box center [1043, 487] width 84 height 23
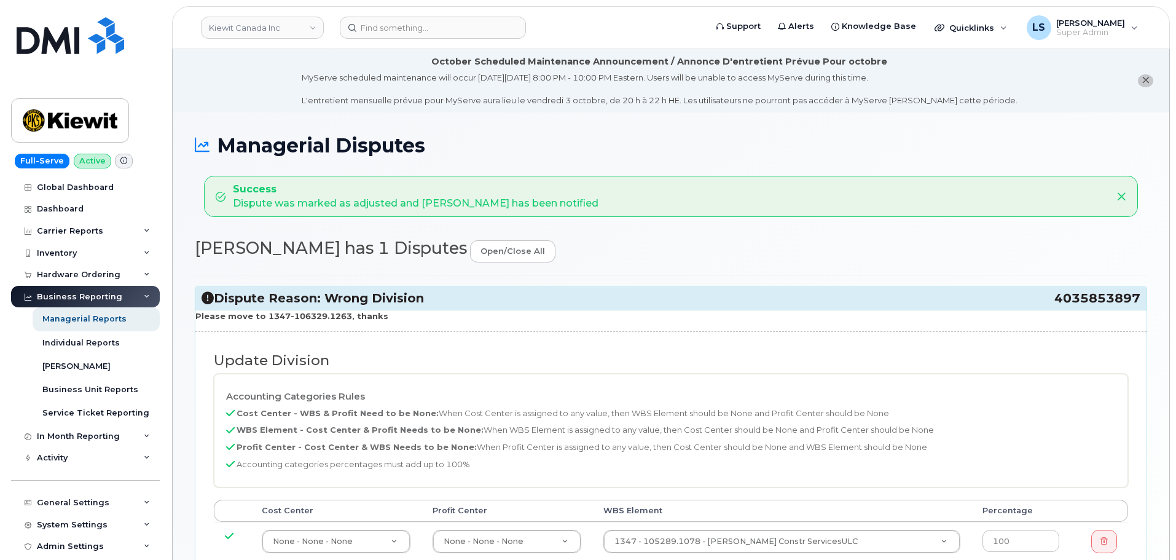
select select "14059"
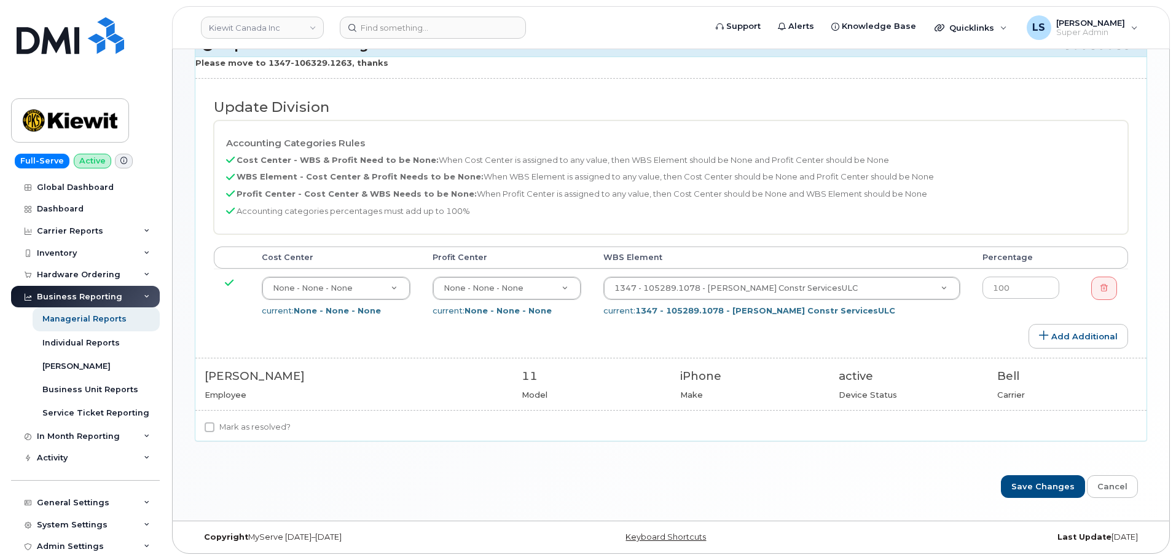
scroll to position [192, 0]
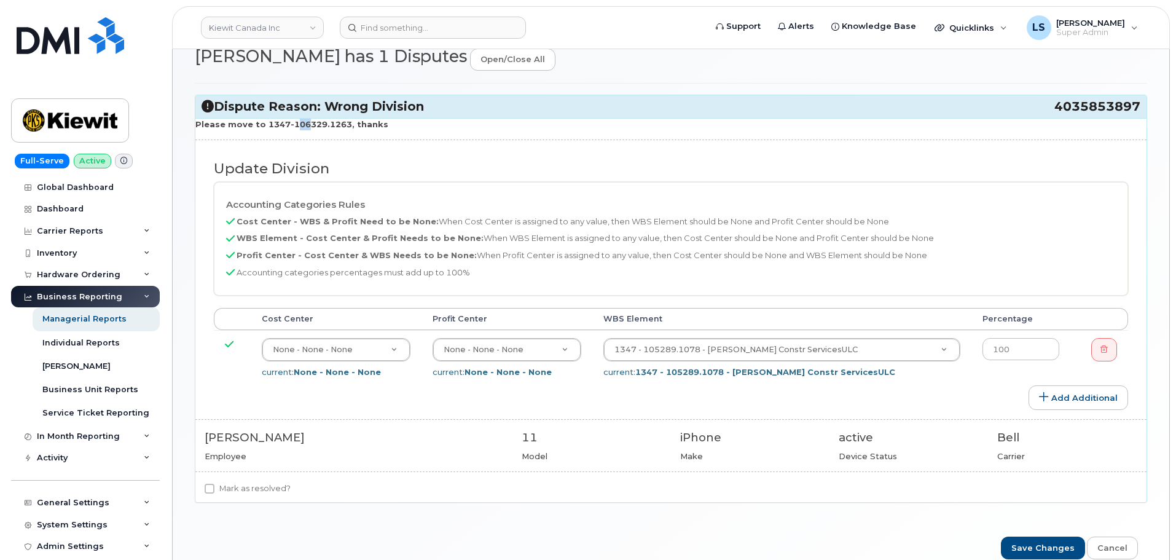
drag, startPoint x: 287, startPoint y: 125, endPoint x: 297, endPoint y: 129, distance: 11.3
click at [297, 129] on strong "Please move to 1347-106329.1263, thanks" at bounding box center [291, 124] width 193 height 10
drag, startPoint x: 263, startPoint y: 125, endPoint x: 344, endPoint y: 125, distance: 81.1
click at [344, 125] on strong "Please move to 1347-106329.1263, thanks" at bounding box center [291, 124] width 193 height 10
copy strong "1347-106329.1263"
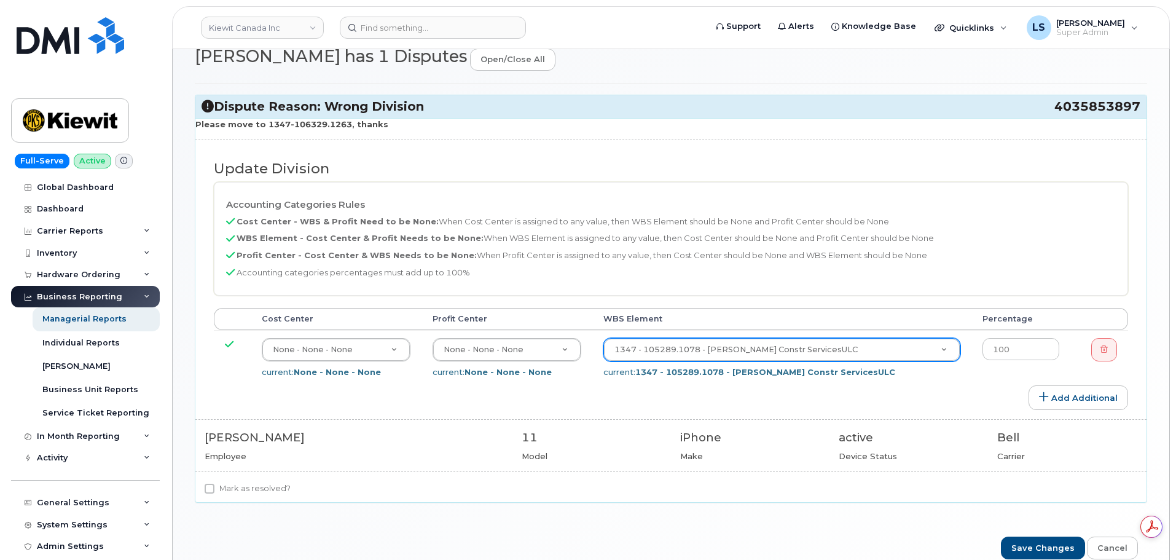
scroll to position [0, 0]
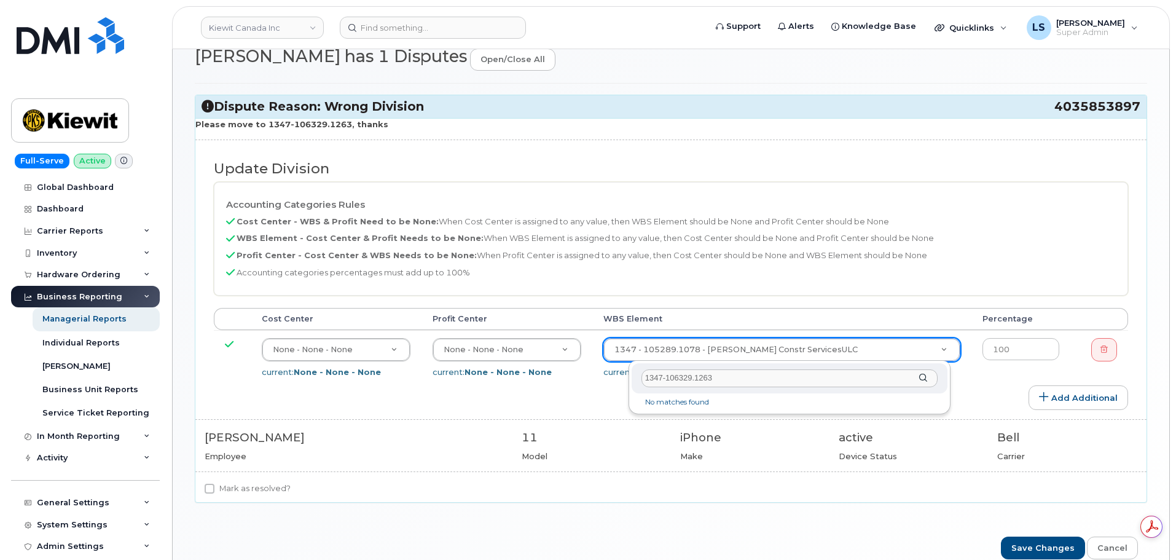
click at [667, 382] on input "1347-106329.1263" at bounding box center [789, 378] width 297 height 18
type input "106329.1263"
type input "35626091"
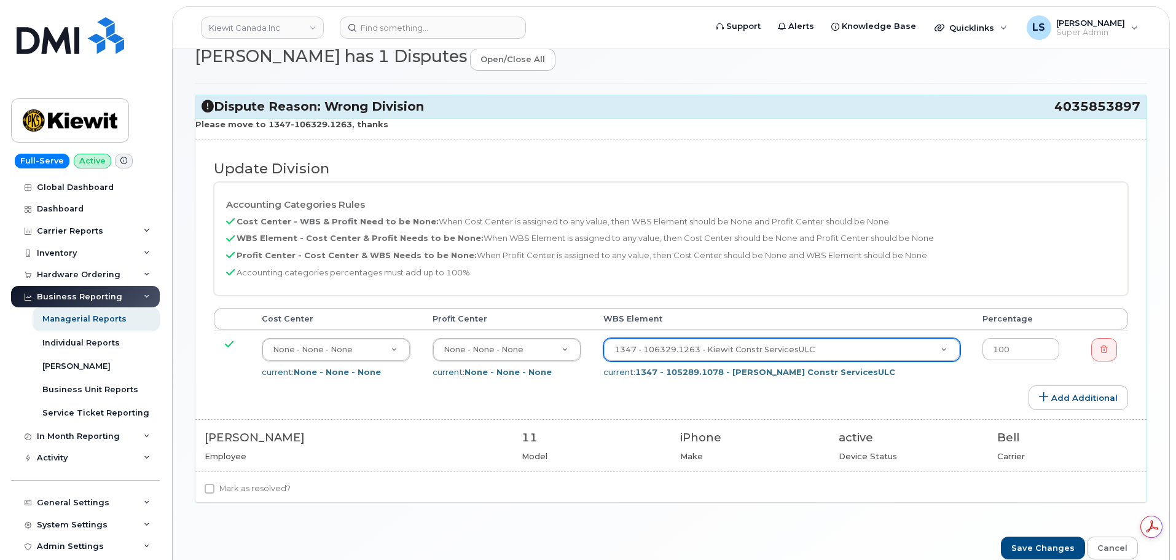
click at [273, 484] on label "Mark as resolved?" at bounding box center [248, 488] width 86 height 15
click at [214, 484] on input "Mark as resolved?" at bounding box center [210, 489] width 10 height 10
checkbox input "true"
click at [1024, 538] on input "Save Changes" at bounding box center [1043, 547] width 84 height 23
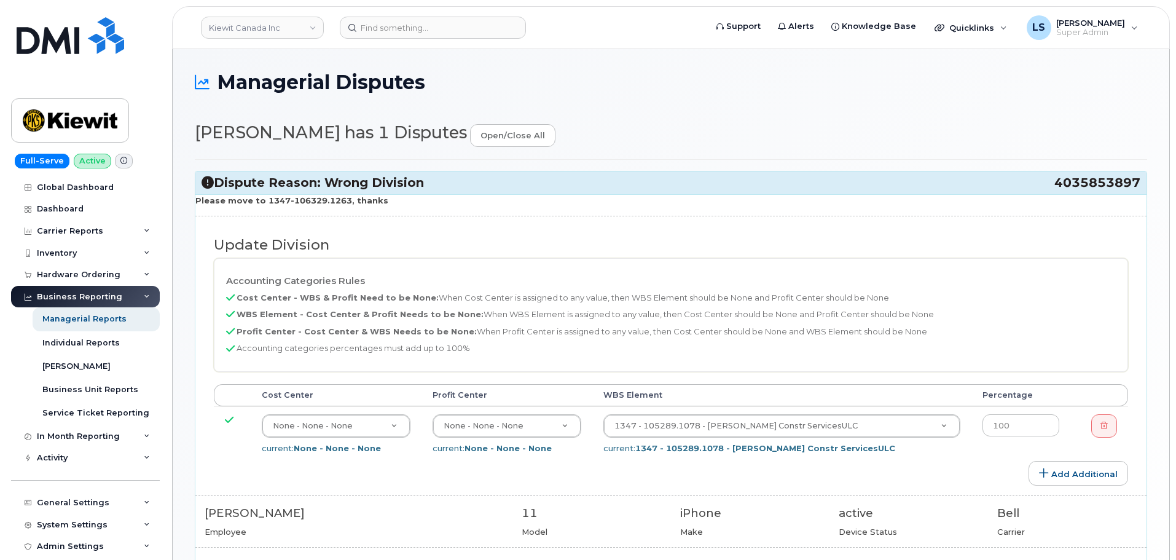
select select "14059"
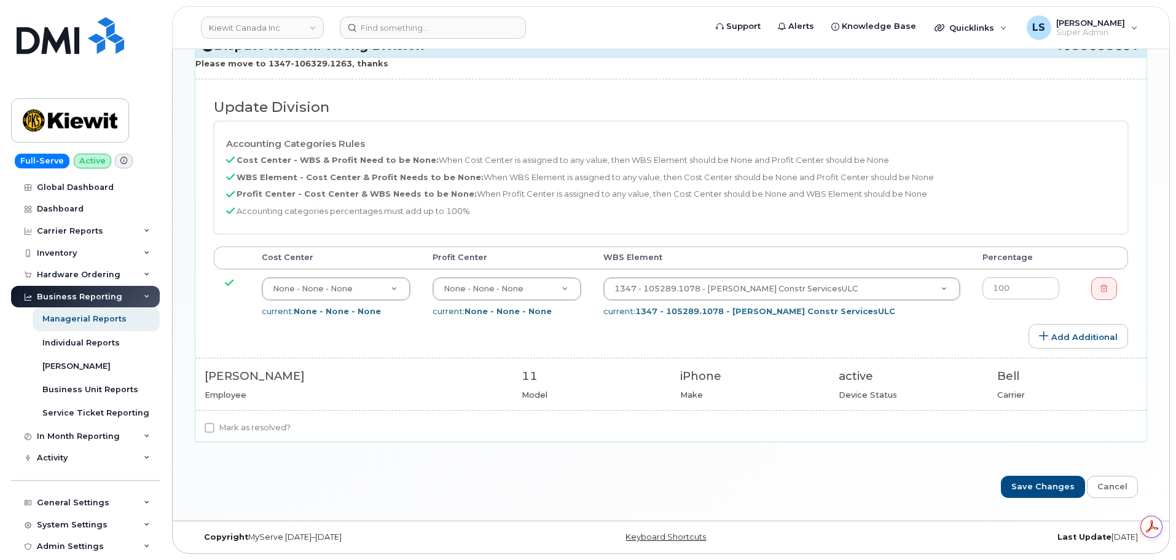
click at [264, 436] on div "Mark as resolved?" at bounding box center [670, 430] width 951 height 21
click at [265, 433] on label "Mark as resolved?" at bounding box center [248, 427] width 86 height 15
click at [214, 433] on input "Mark as resolved?" at bounding box center [210, 428] width 10 height 10
checkbox input "true"
click at [1049, 476] on input "Save Changes" at bounding box center [1043, 487] width 84 height 23
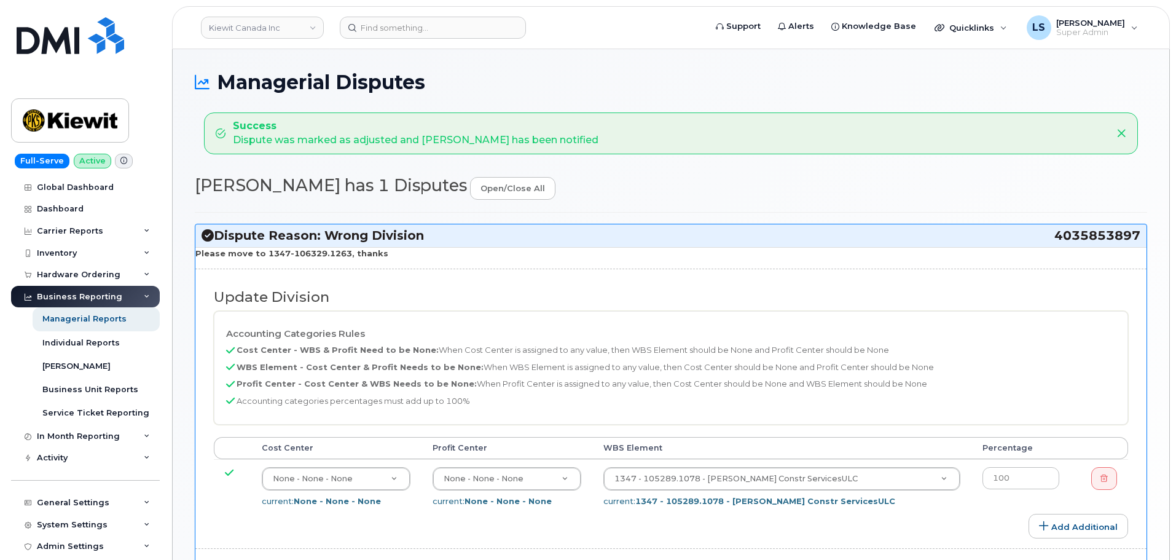
select select "14059"
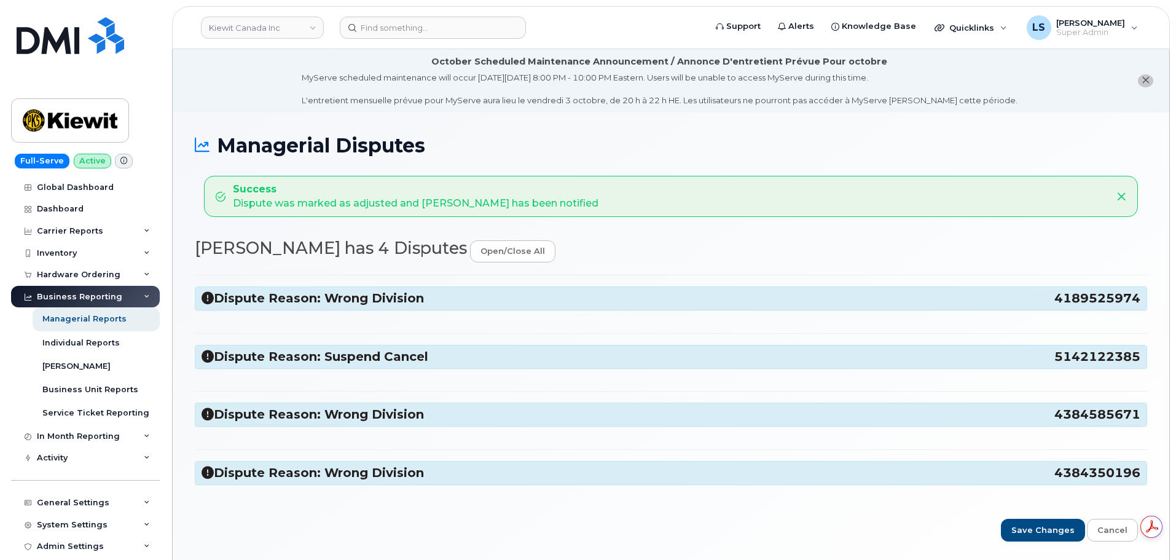
click at [610, 299] on h3 "Dispute Reason: Wrong Division 4189525974" at bounding box center [671, 298] width 939 height 17
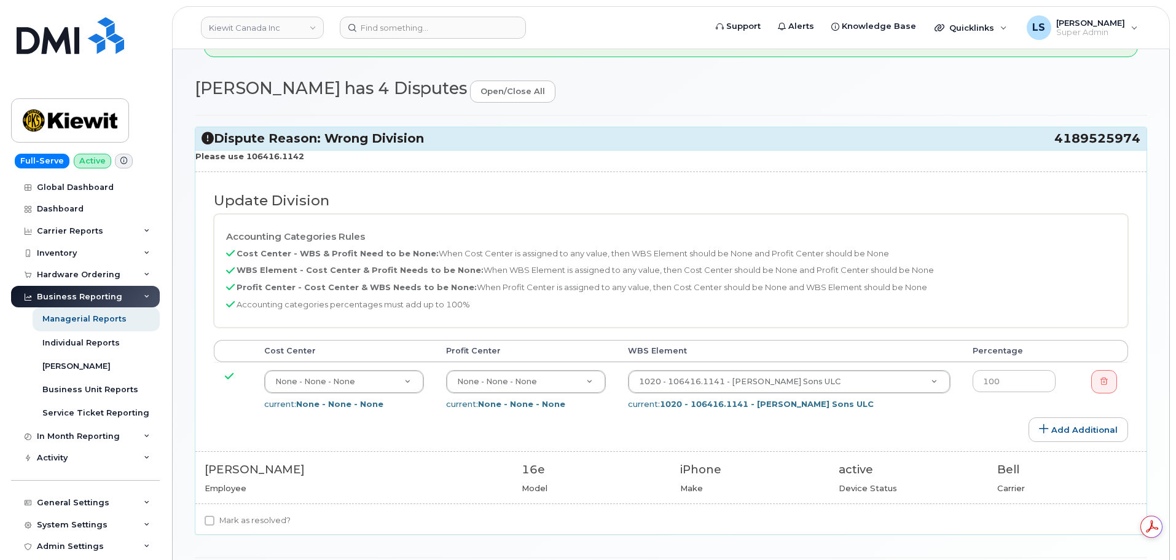
scroll to position [123, 0]
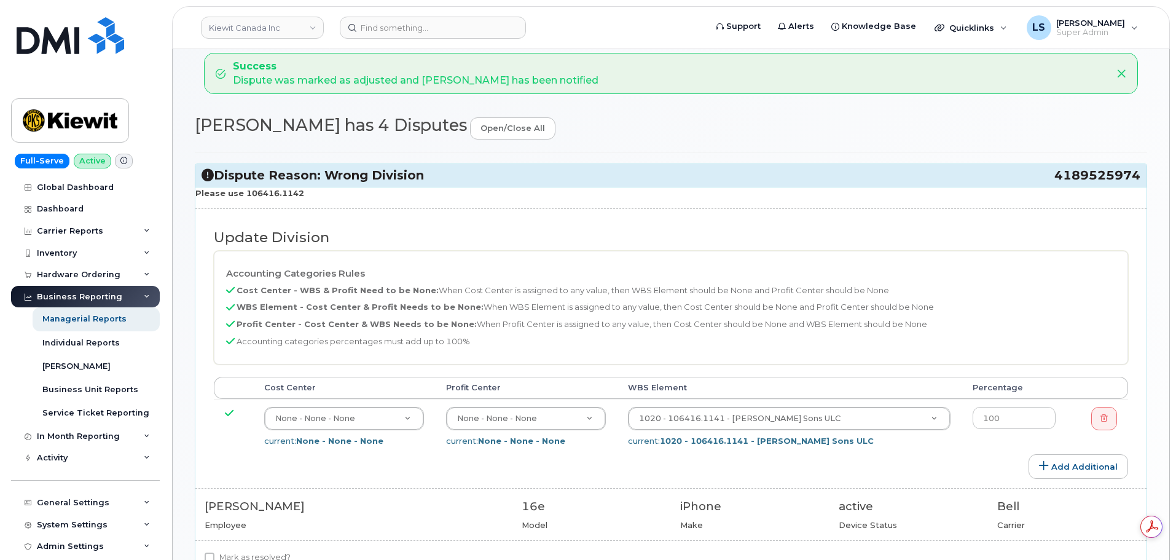
drag, startPoint x: 310, startPoint y: 189, endPoint x: 241, endPoint y: 198, distance: 68.8
click at [241, 198] on p "Please use 106416.1142" at bounding box center [670, 193] width 951 height 12
copy strong "106416.1142"
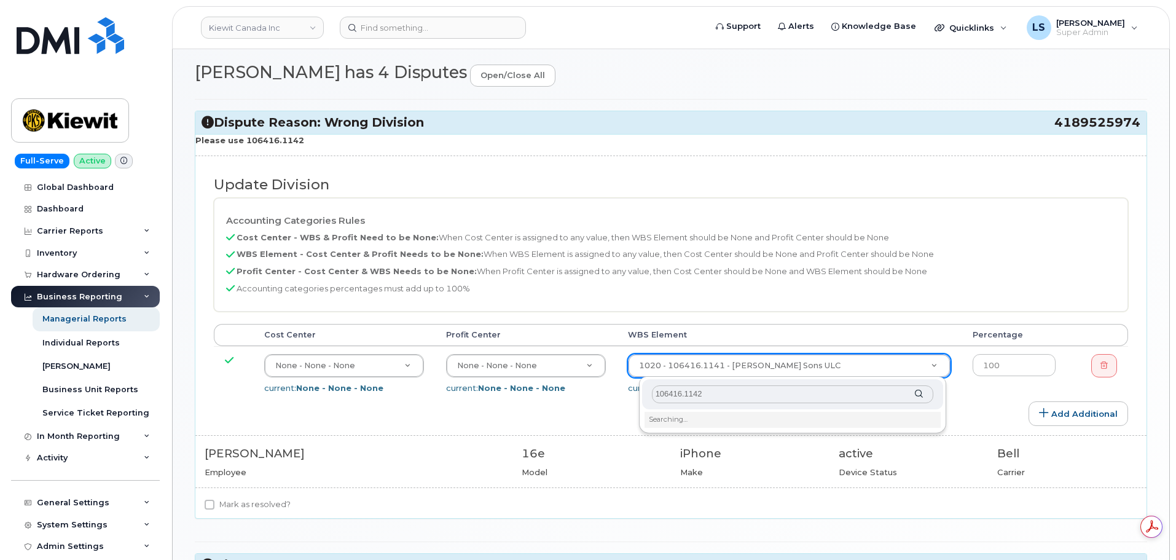
scroll to position [246, 0]
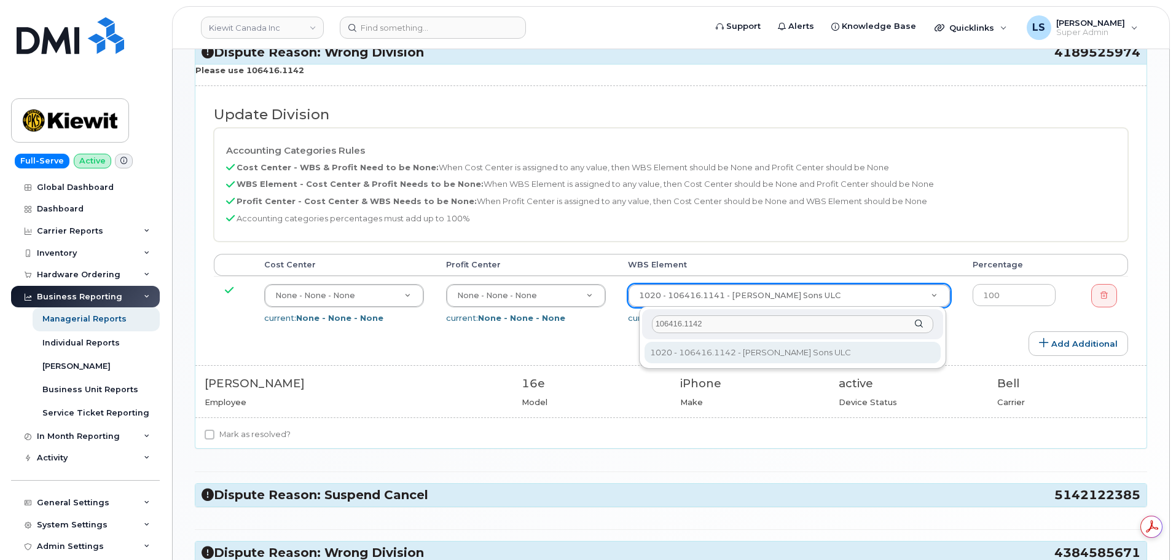
type input "106416.1142"
type input "35247893"
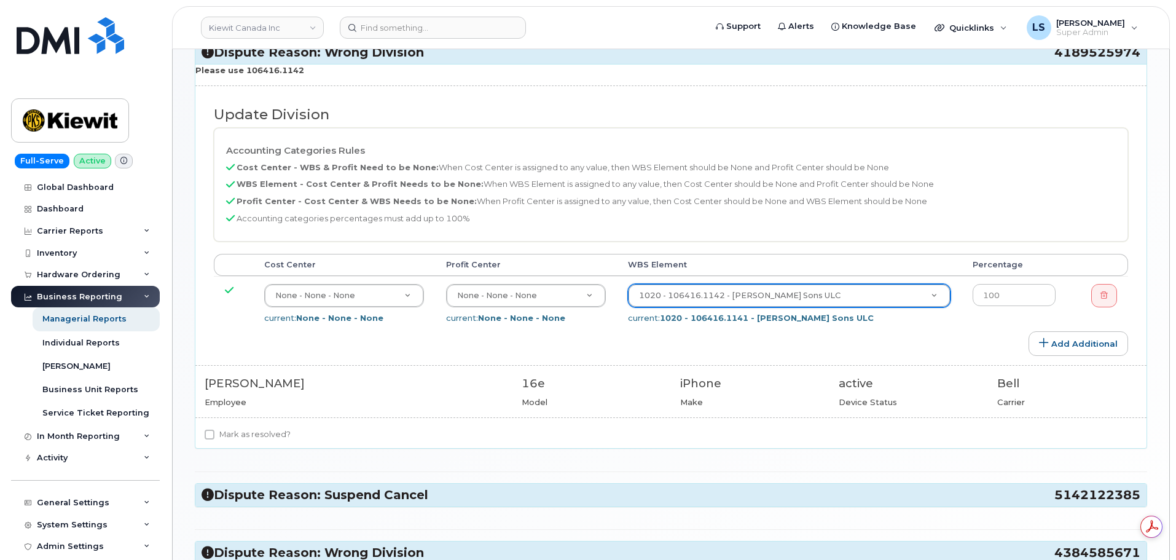
click at [268, 437] on label "Mark as resolved?" at bounding box center [248, 434] width 86 height 15
click at [214, 437] on input "Mark as resolved?" at bounding box center [210, 434] width 10 height 10
checkbox input "true"
click at [290, 491] on h3 "Dispute Reason: Suspend Cancel 5142122385" at bounding box center [671, 495] width 939 height 17
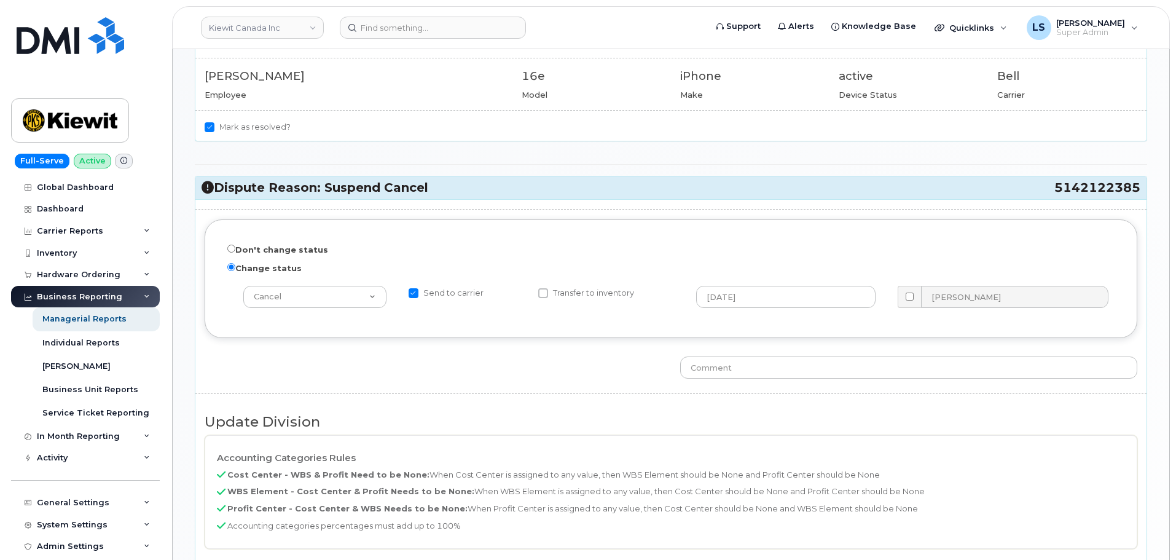
scroll to position [983, 0]
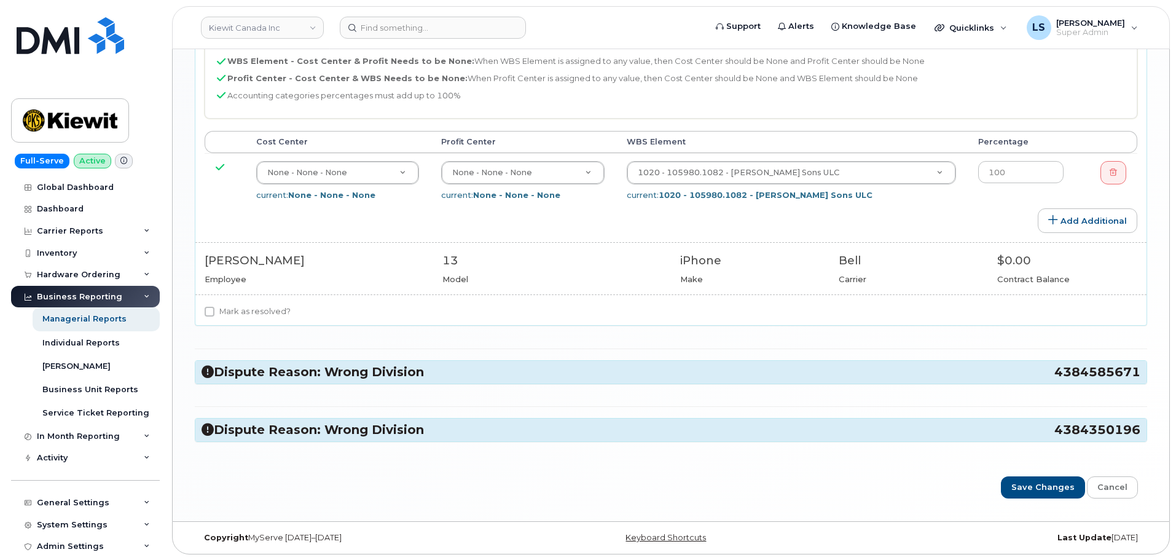
click at [256, 316] on label "Mark as resolved?" at bounding box center [248, 311] width 86 height 15
click at [214, 316] on input "Mark as resolved?" at bounding box center [210, 312] width 10 height 10
checkbox input "true"
click at [288, 373] on h3 "Dispute Reason: Wrong Division 4384585671" at bounding box center [671, 372] width 939 height 17
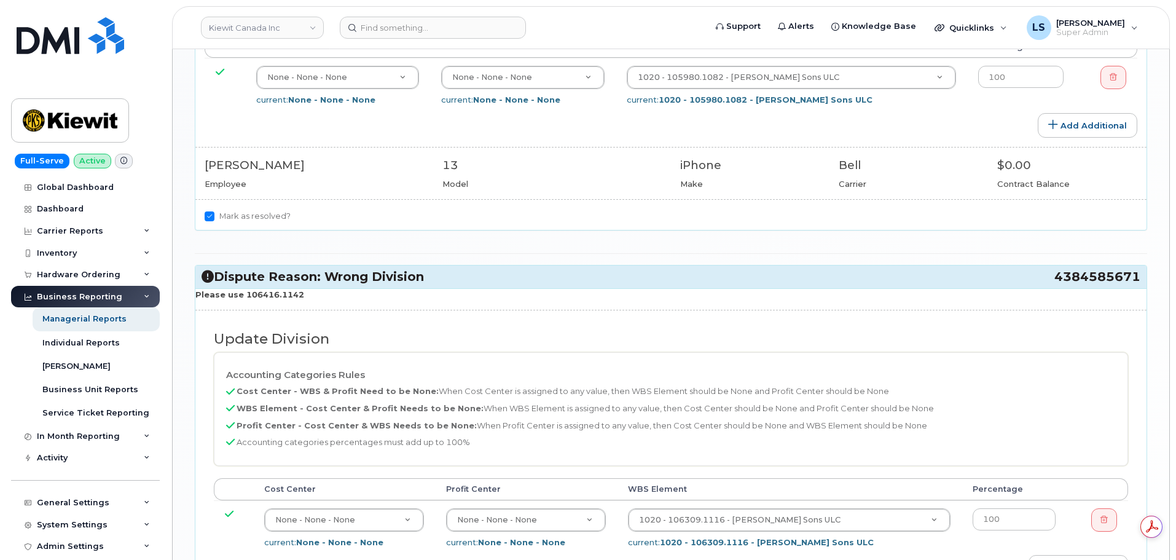
scroll to position [1167, 0]
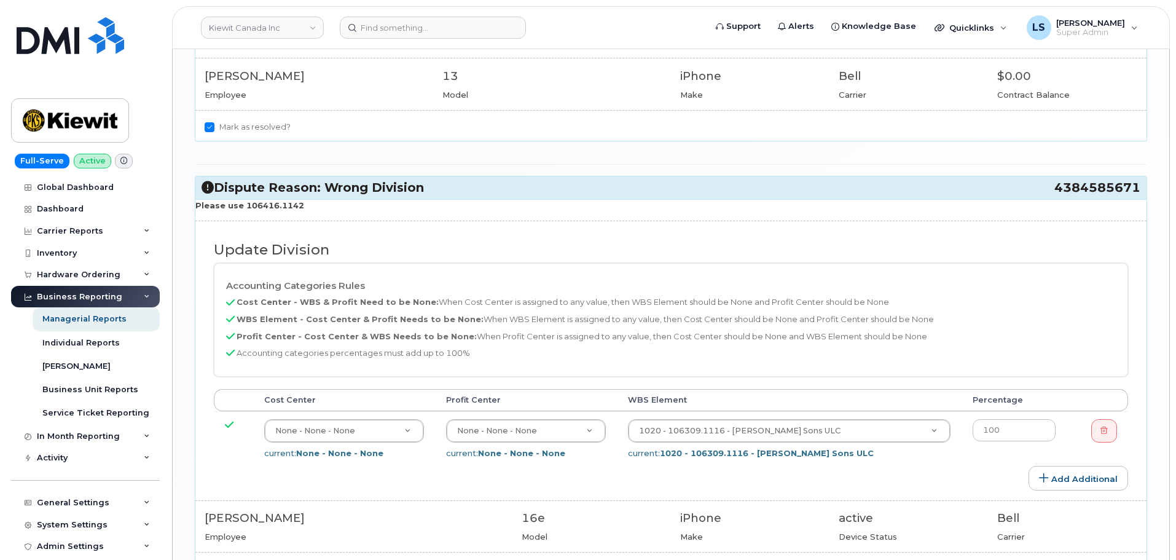
drag, startPoint x: 307, startPoint y: 210, endPoint x: 245, endPoint y: 209, distance: 62.7
click at [245, 209] on p "Please use 106416.1142" at bounding box center [670, 206] width 951 height 12
copy strong "106416.1142"
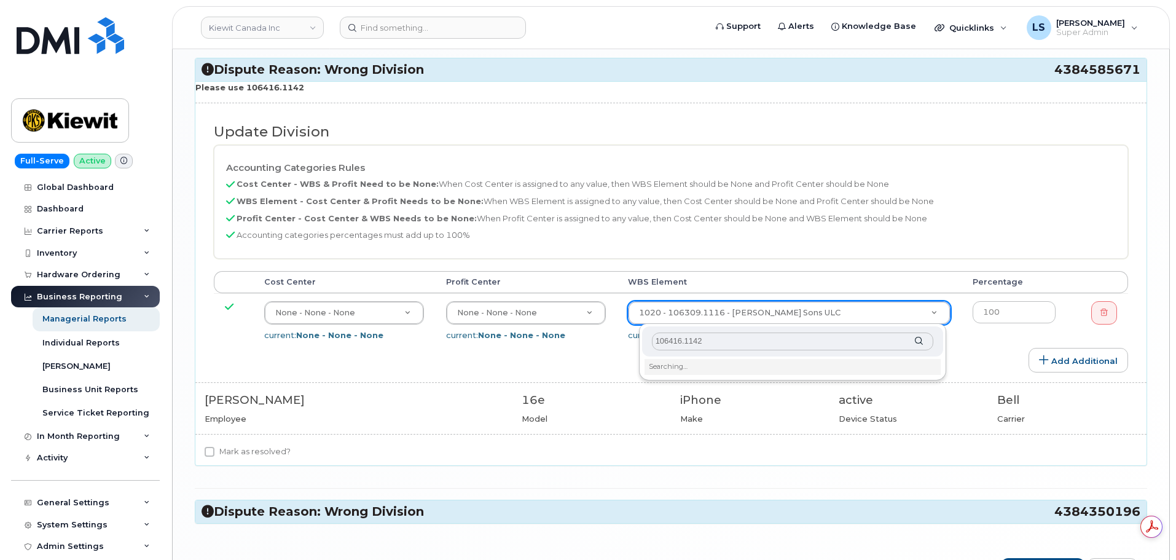
scroll to position [1290, 0]
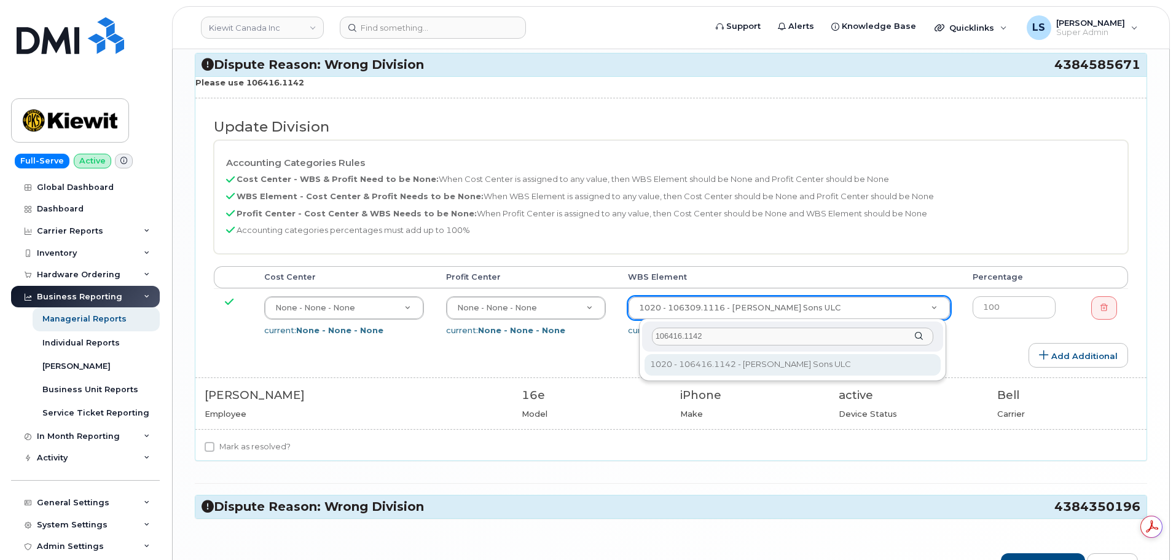
type input "106416.1142"
type input "35247893"
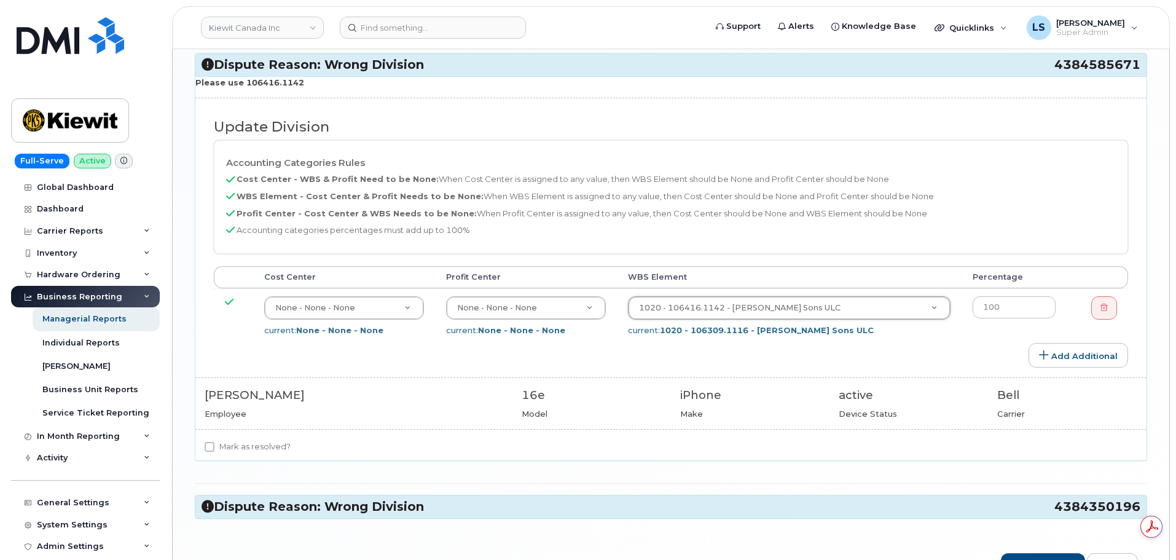
drag, startPoint x: 272, startPoint y: 442, endPoint x: 266, endPoint y: 456, distance: 14.8
click at [272, 442] on label "Mark as resolved?" at bounding box center [248, 446] width 86 height 15
click at [214, 442] on input "Mark as resolved?" at bounding box center [210, 447] width 10 height 10
checkbox input "true"
click at [266, 515] on h3 "Dispute Reason: Wrong Division 4384350196" at bounding box center [671, 506] width 939 height 17
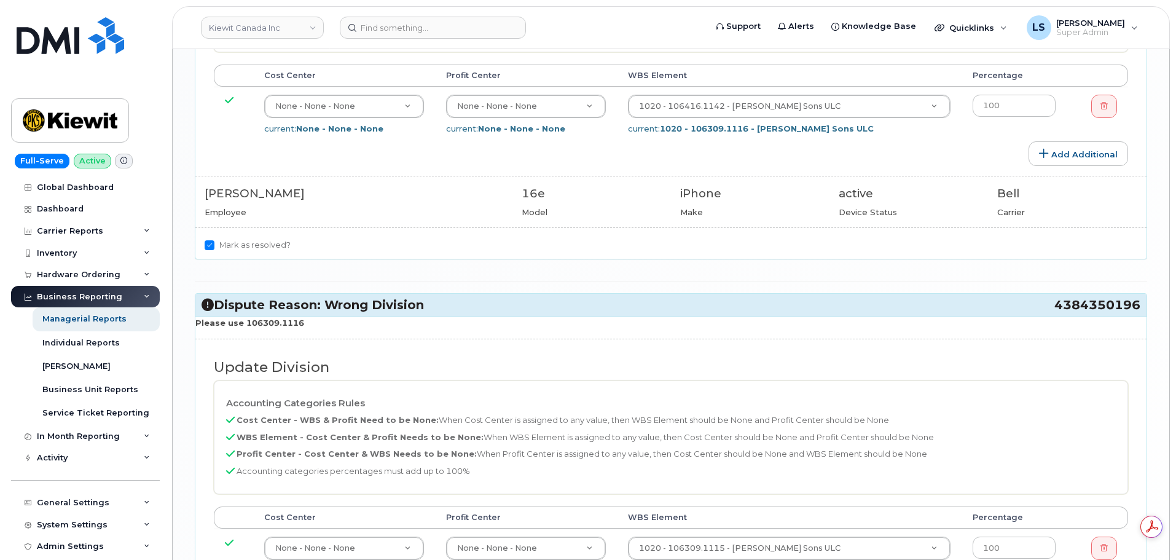
scroll to position [1597, 0]
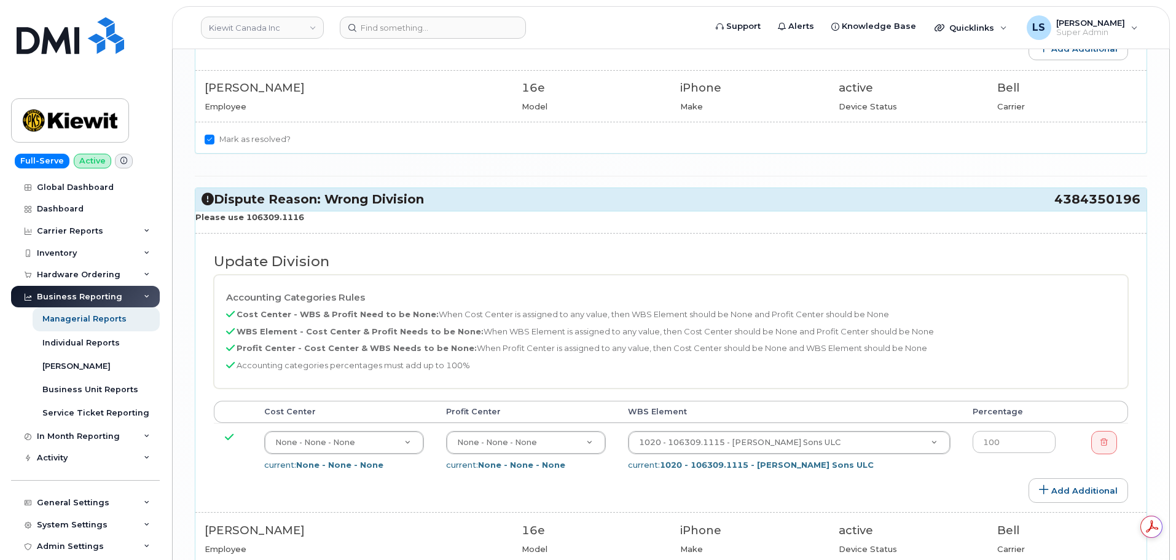
drag, startPoint x: 304, startPoint y: 214, endPoint x: 244, endPoint y: 213, distance: 59.6
click at [244, 213] on p "Please use 106309.1116" at bounding box center [670, 217] width 951 height 12
copy strong "106309.1116"
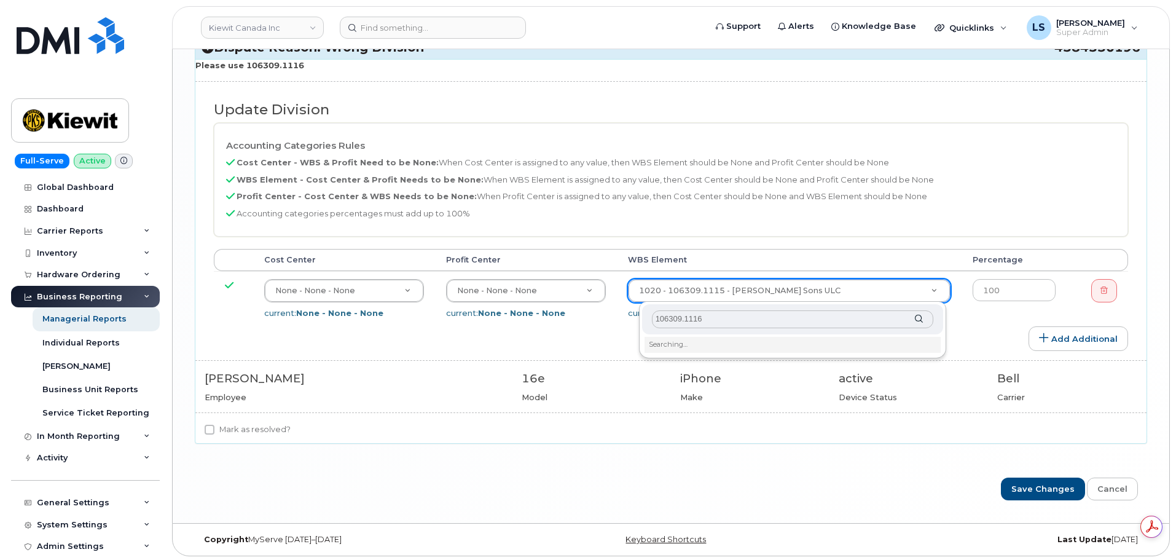
scroll to position [1752, 0]
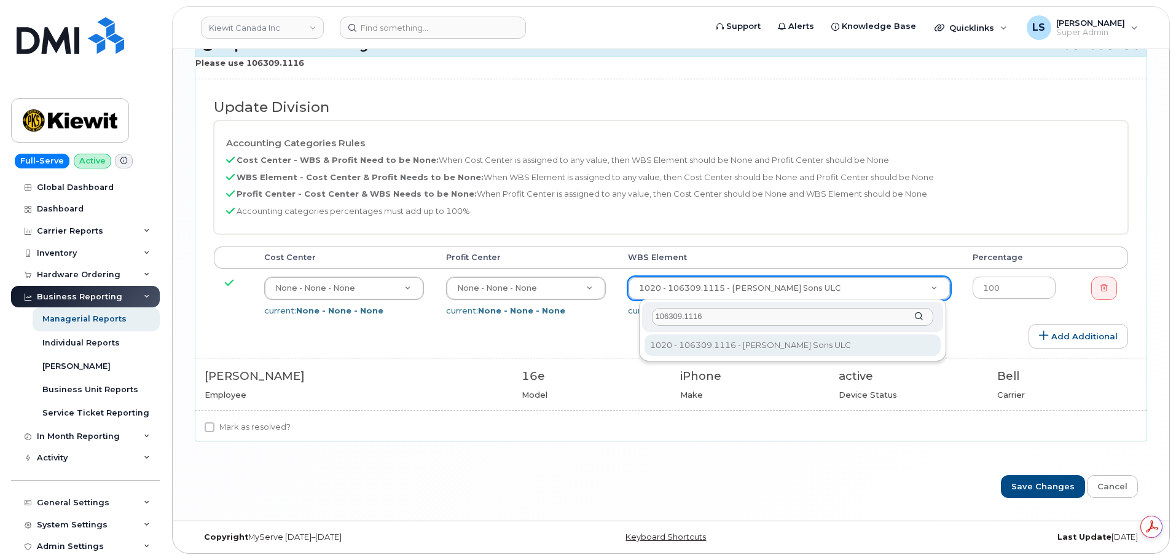
type input "106309.1116"
type input "34568367"
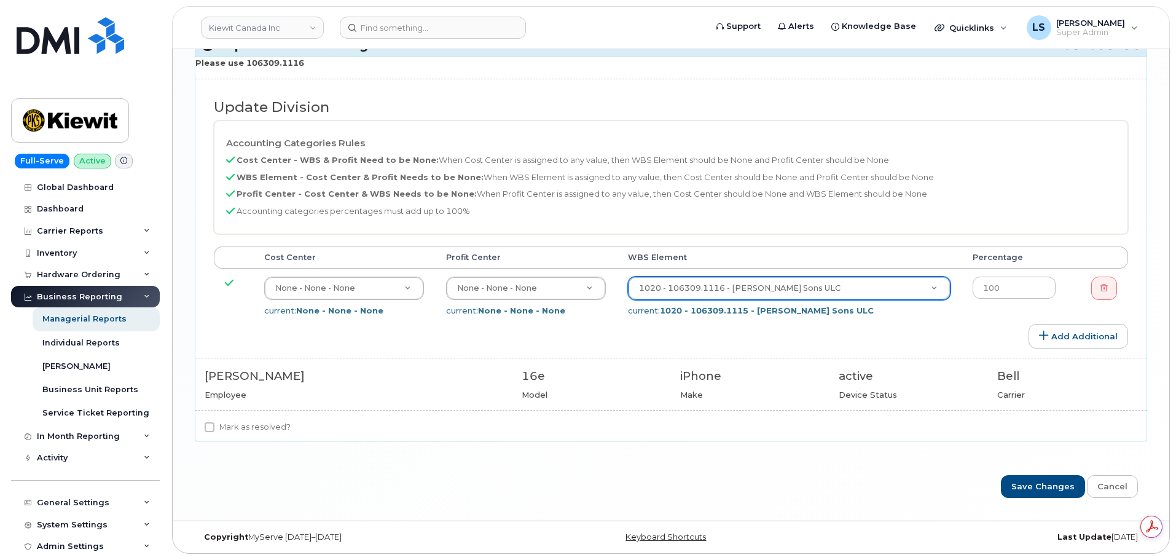
click at [268, 430] on label "Mark as resolved?" at bounding box center [248, 427] width 86 height 15
click at [214, 430] on input "Mark as resolved?" at bounding box center [210, 427] width 10 height 10
checkbox input "true"
click at [1033, 482] on input "Save Changes" at bounding box center [1043, 486] width 84 height 23
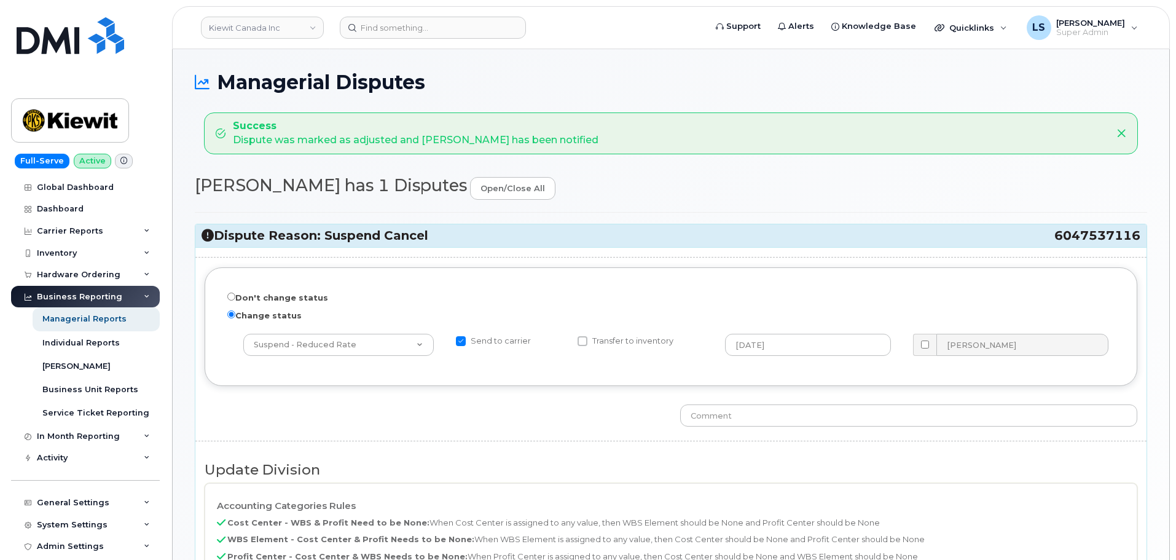
select select "14059"
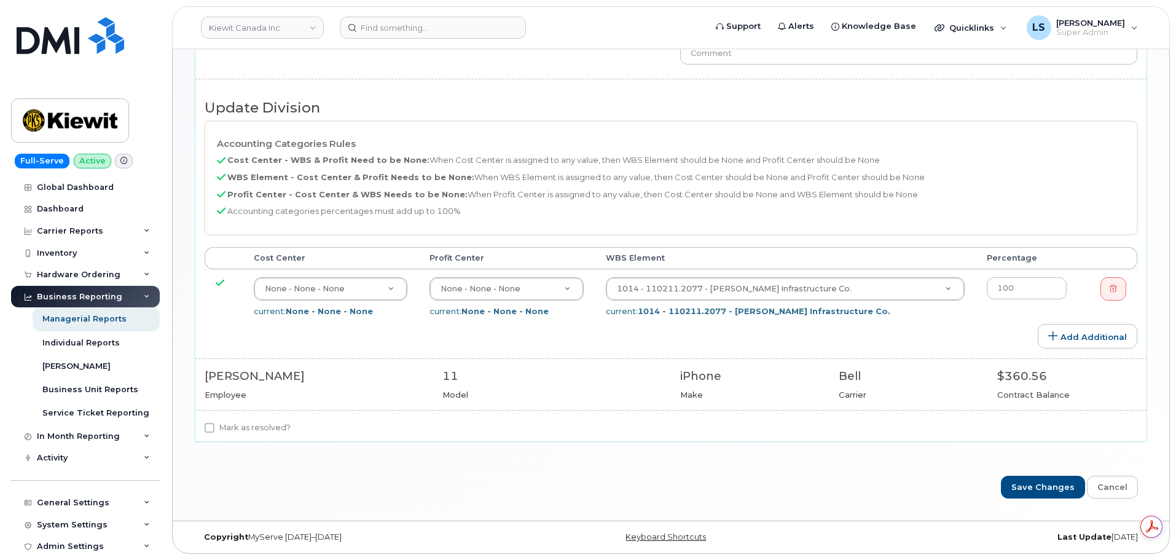
click at [251, 433] on label "Mark as resolved?" at bounding box center [248, 427] width 86 height 15
click at [286, 430] on label "Mark as resolved?" at bounding box center [248, 427] width 86 height 15
click at [214, 430] on input "Mark as resolved?" at bounding box center [210, 428] width 10 height 10
checkbox input "true"
click at [1032, 480] on input "Save Changes" at bounding box center [1043, 487] width 84 height 23
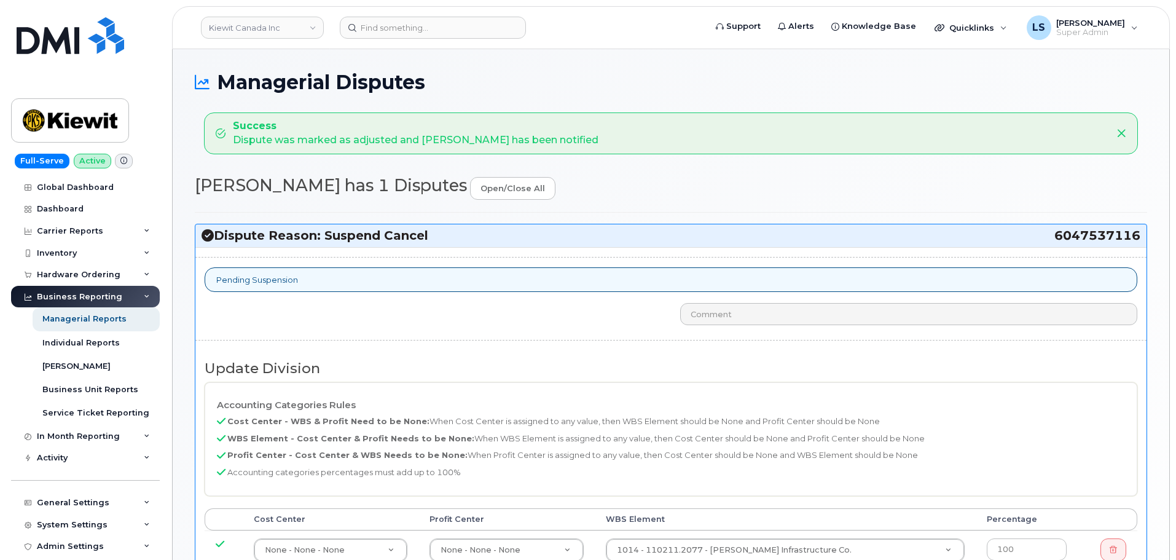
select select "14059"
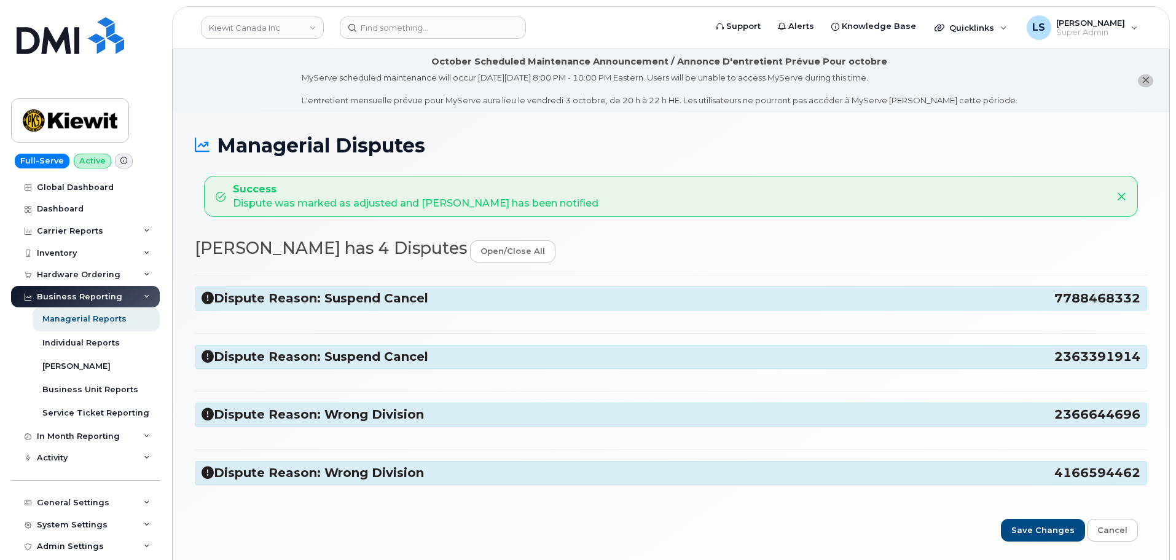
select select "14059"
click at [313, 304] on h3 "Dispute Reason: Suspend Cancel 7788468332" at bounding box center [671, 298] width 939 height 17
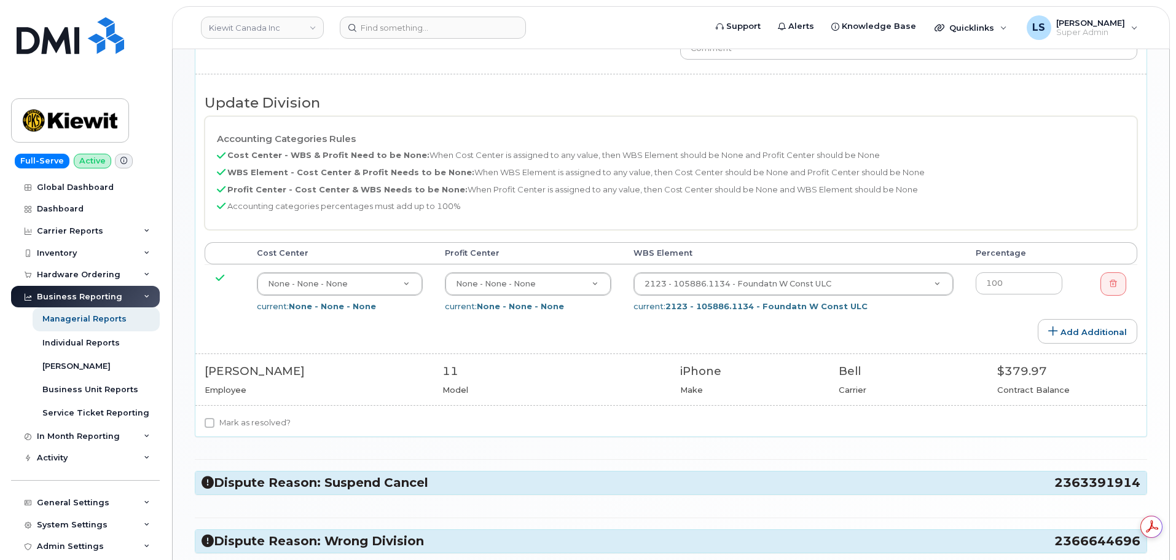
click at [264, 424] on label "Mark as resolved?" at bounding box center [248, 422] width 86 height 15
click at [214, 424] on input "Mark as resolved?" at bounding box center [210, 423] width 10 height 10
checkbox input "true"
click at [312, 494] on div "Dispute Reason: Suspend Cancel 2363391914" at bounding box center [670, 482] width 951 height 23
click at [316, 484] on h3 "Dispute Reason: Suspend Cancel 2363391914" at bounding box center [671, 482] width 939 height 17
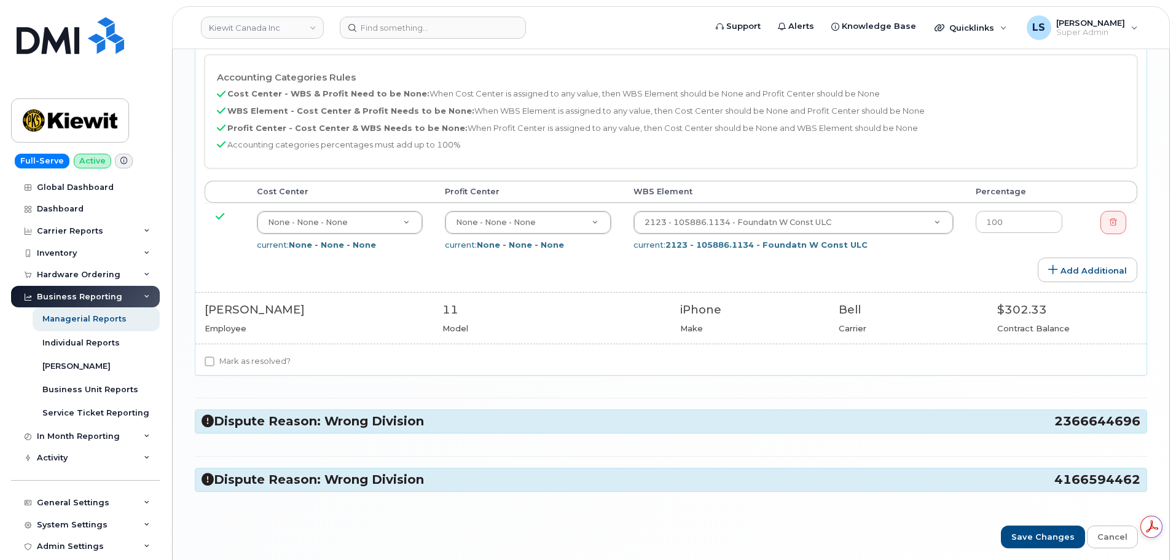
click at [282, 354] on label "Mark as resolved?" at bounding box center [248, 361] width 86 height 15
click at [214, 356] on input "Mark as resolved?" at bounding box center [210, 361] width 10 height 10
checkbox input "true"
click at [307, 417] on h3 "Dispute Reason: Wrong Division 2366644696" at bounding box center [671, 421] width 939 height 17
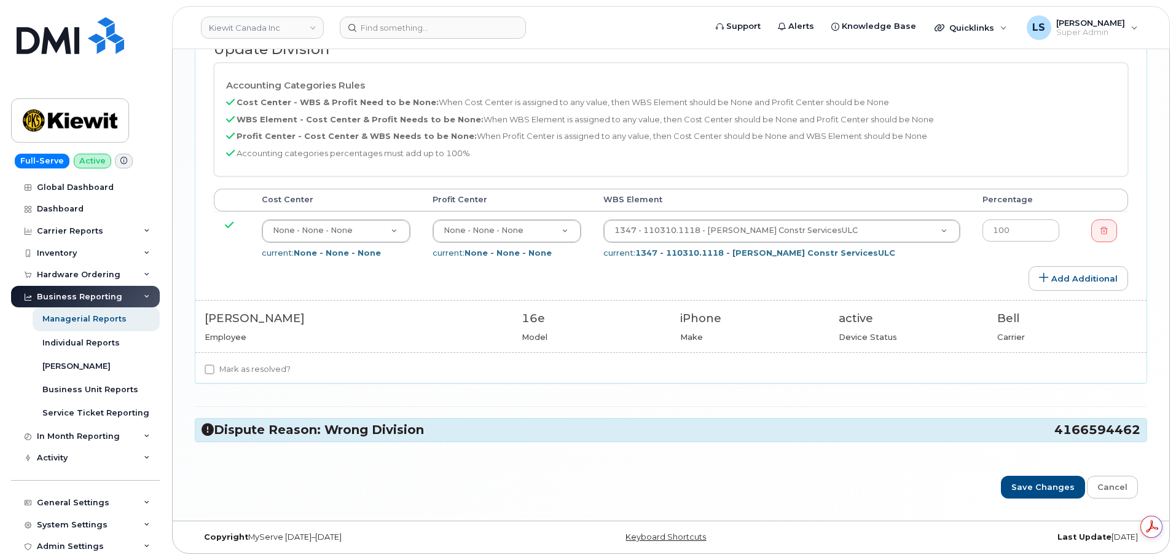
click at [267, 430] on h3 "Dispute Reason: Wrong Division 4166594462" at bounding box center [671, 429] width 939 height 17
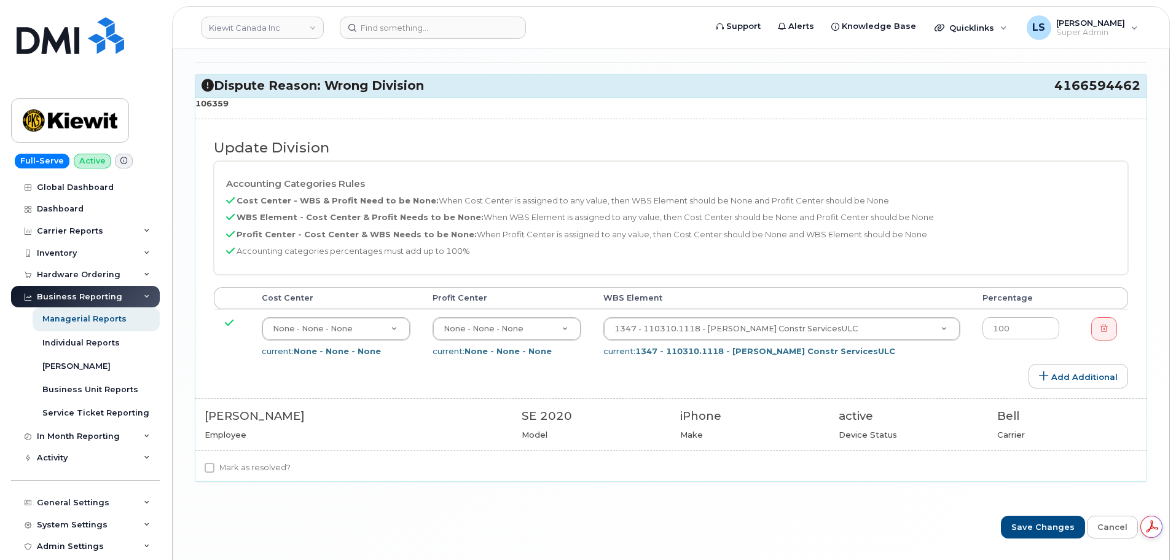
scroll to position [1924, 0]
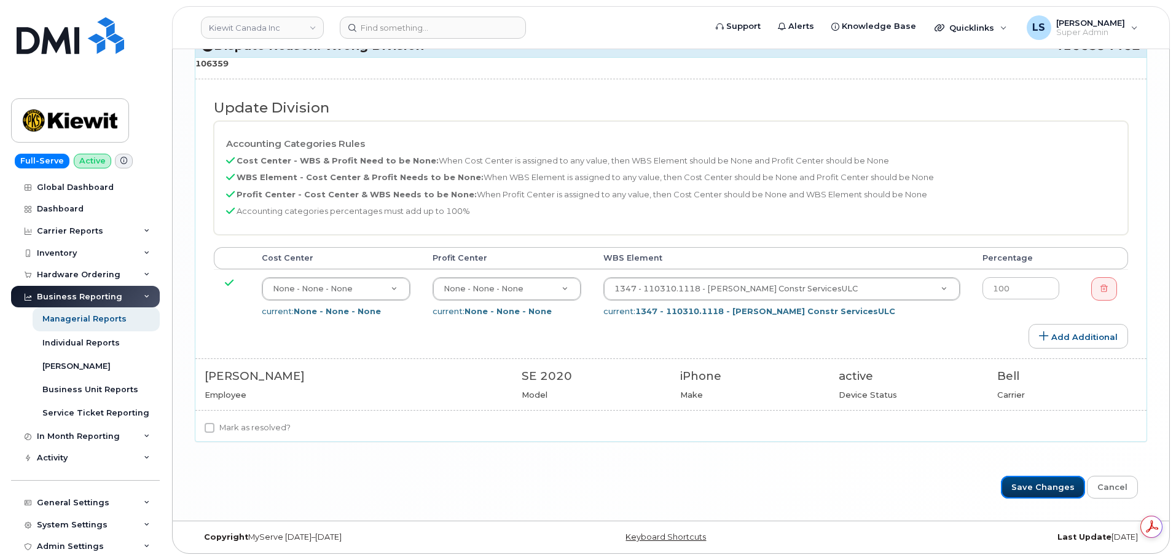
drag, startPoint x: 1064, startPoint y: 480, endPoint x: 1151, endPoint y: 479, distance: 87.9
click at [1062, 480] on input "Save Changes" at bounding box center [1043, 487] width 84 height 23
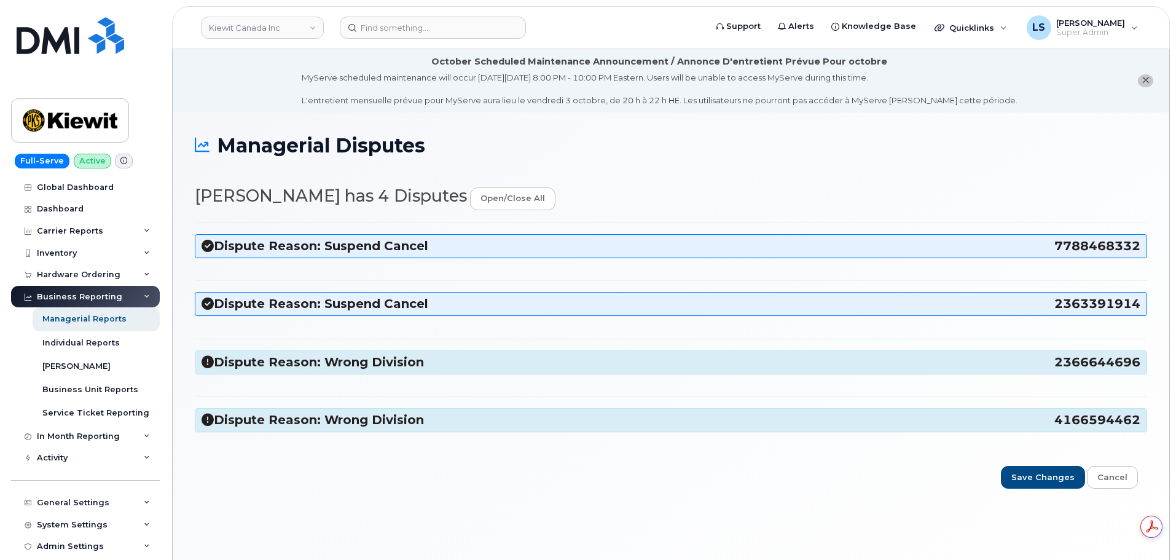
click at [355, 528] on div "Managerial Disputes Taylor Neely has 4 Disputes open/close all Dispute Reason: …" at bounding box center [671, 350] width 997 height 477
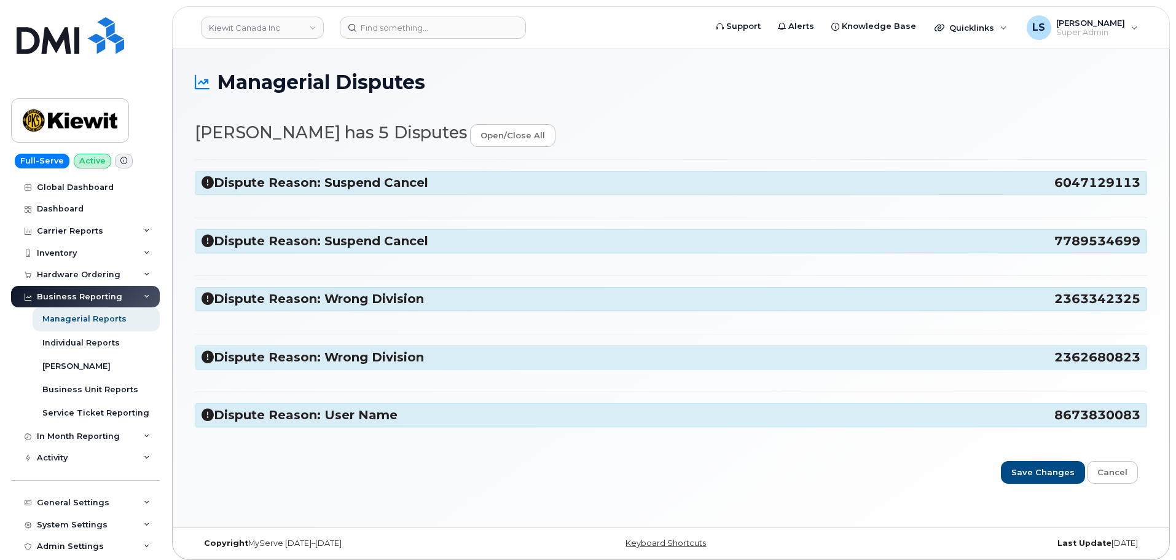
select select "14059"
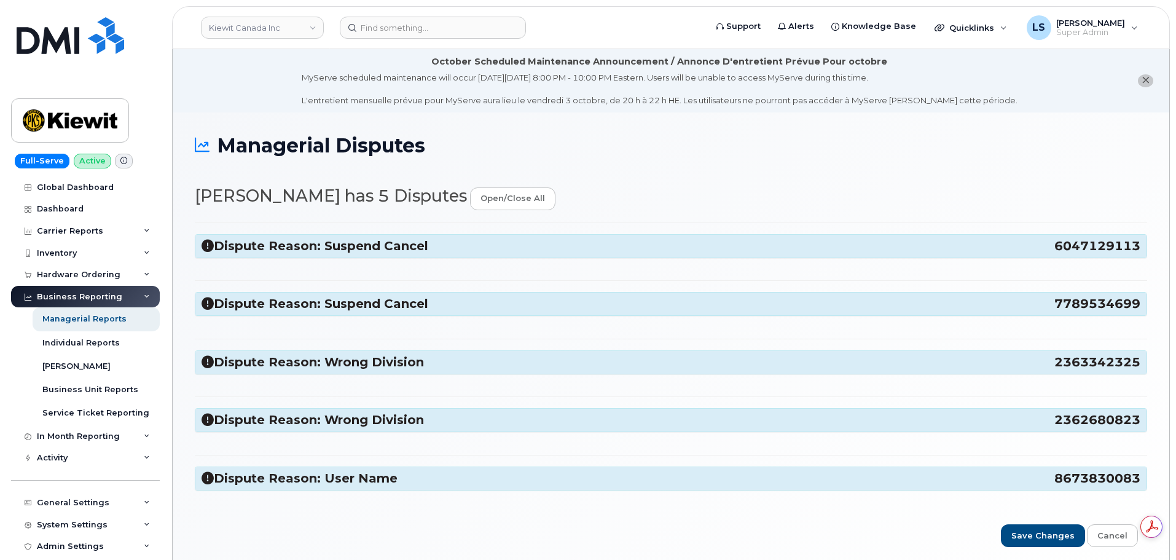
click at [315, 240] on h3 "Dispute Reason: Suspend Cancel 6047129113" at bounding box center [671, 246] width 939 height 17
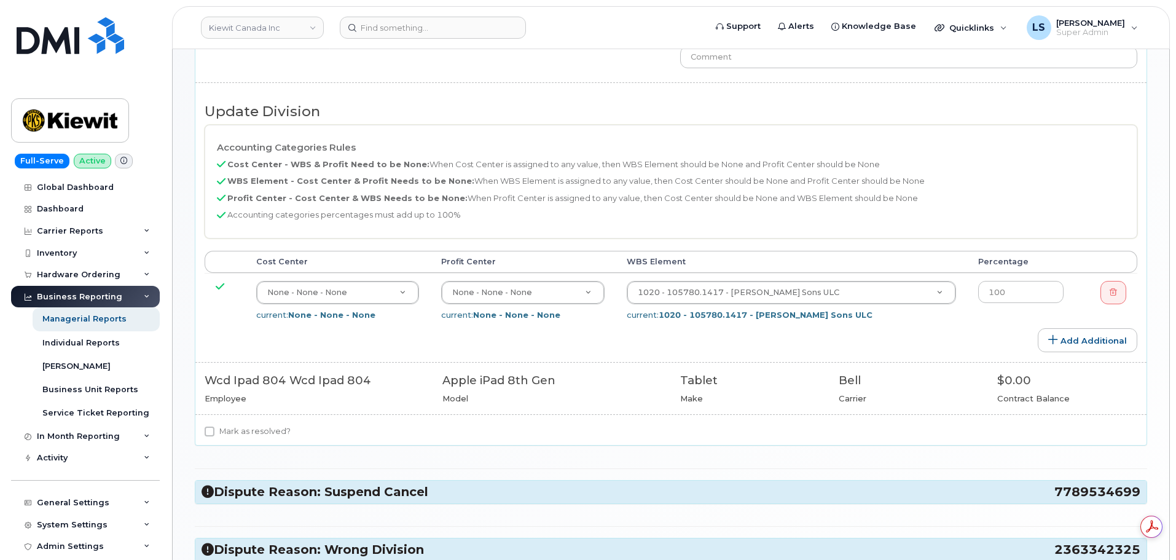
click at [255, 433] on label "Mark as resolved?" at bounding box center [248, 431] width 86 height 15
click at [214, 433] on input "Mark as resolved?" at bounding box center [210, 431] width 10 height 10
checkbox input "true"
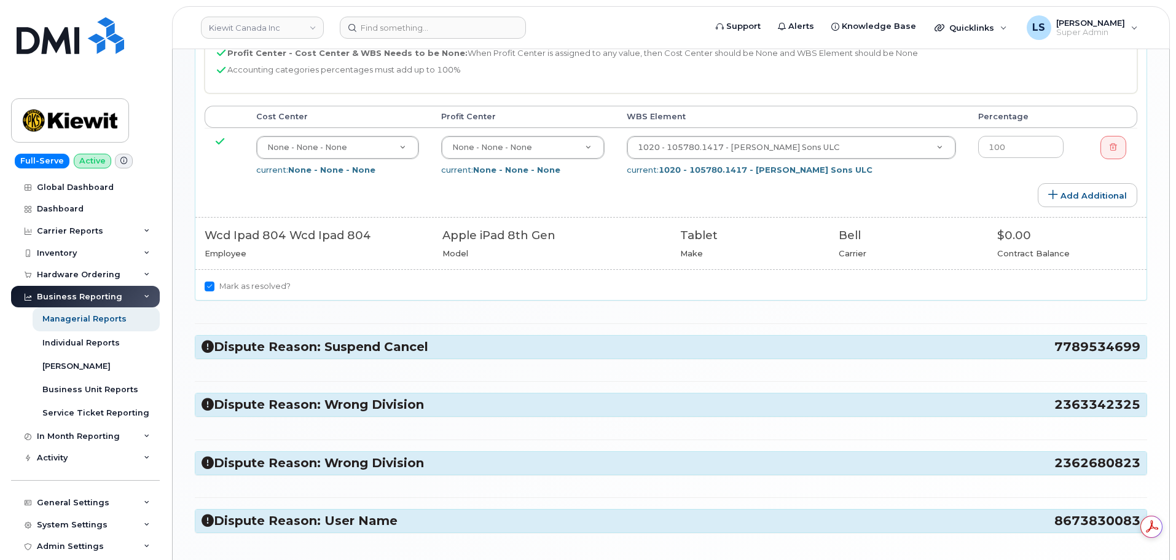
scroll to position [605, 0]
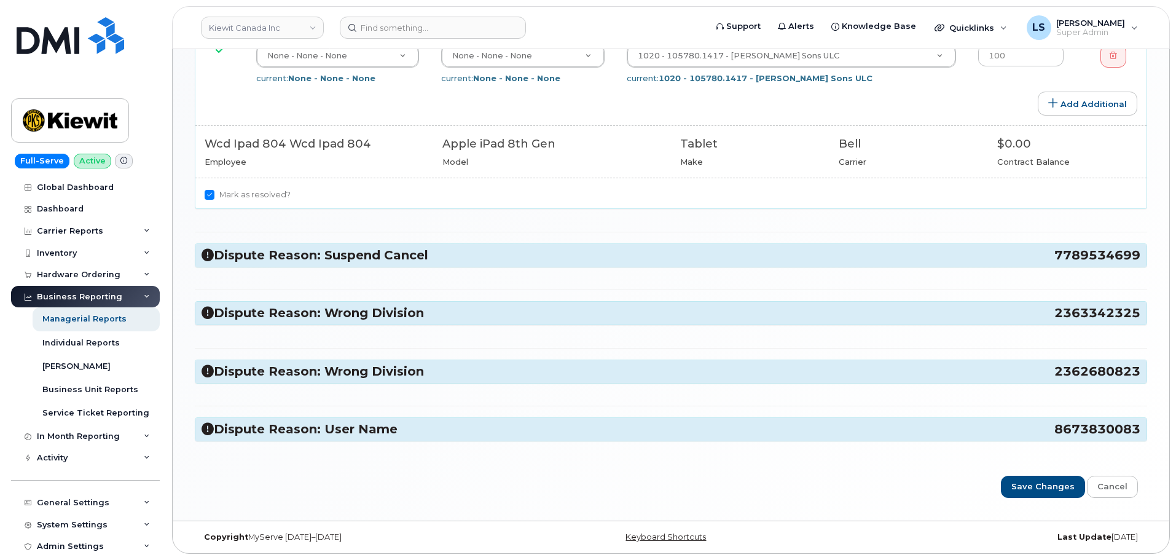
drag, startPoint x: 344, startPoint y: 245, endPoint x: 340, endPoint y: 251, distance: 7.5
click at [343, 246] on div "Dispute Reason: Suspend Cancel 7789534699" at bounding box center [670, 255] width 951 height 23
click at [340, 252] on h3 "Dispute Reason: Suspend Cancel 7789534699" at bounding box center [671, 255] width 939 height 17
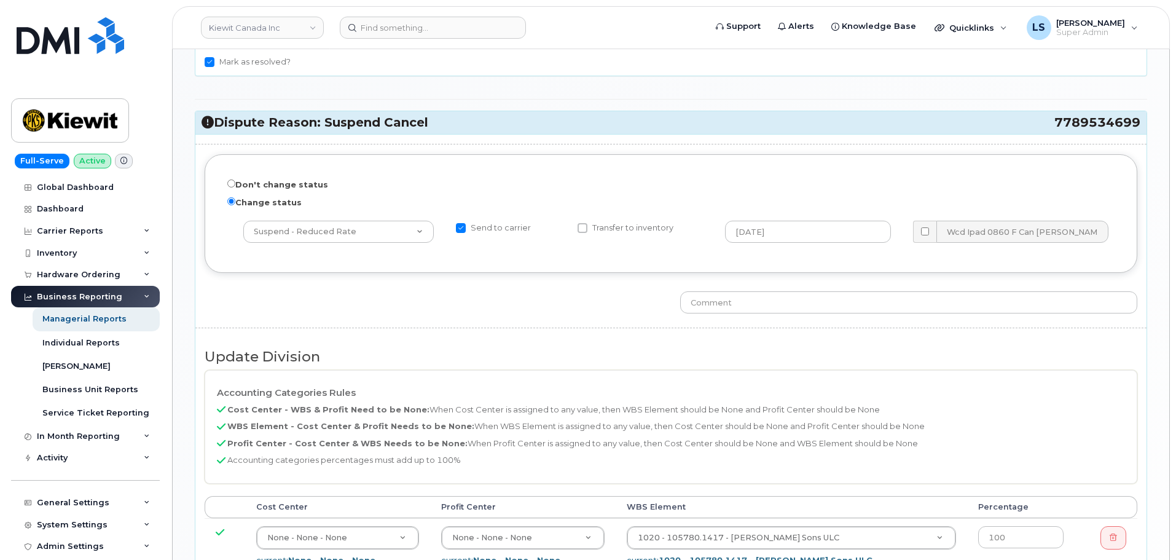
scroll to position [974, 0]
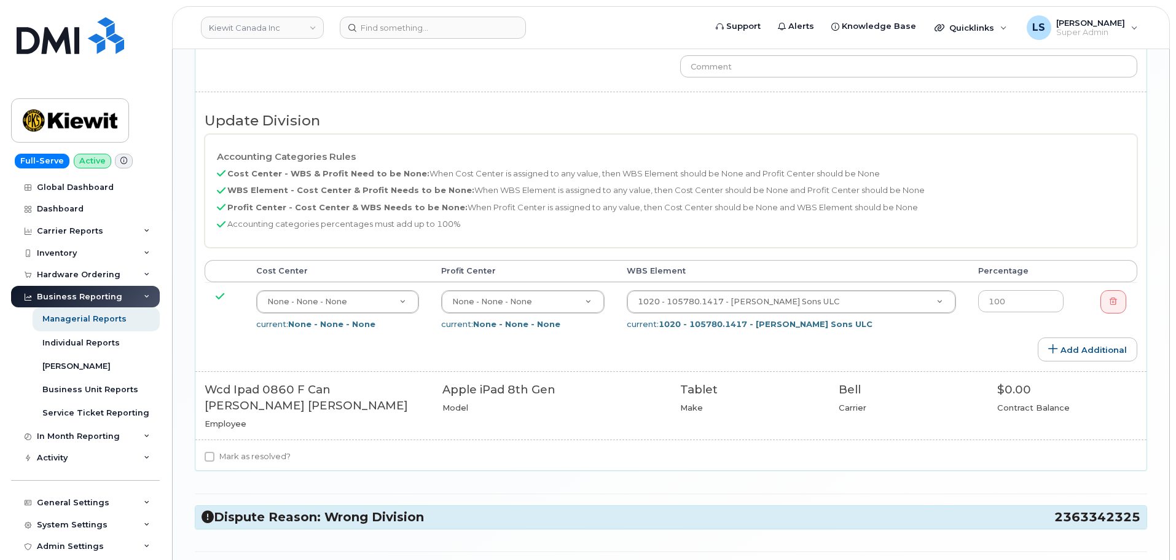
click at [263, 449] on label "Mark as resolved?" at bounding box center [248, 456] width 86 height 15
click at [214, 452] on input "Mark as resolved?" at bounding box center [210, 457] width 10 height 10
checkbox input "true"
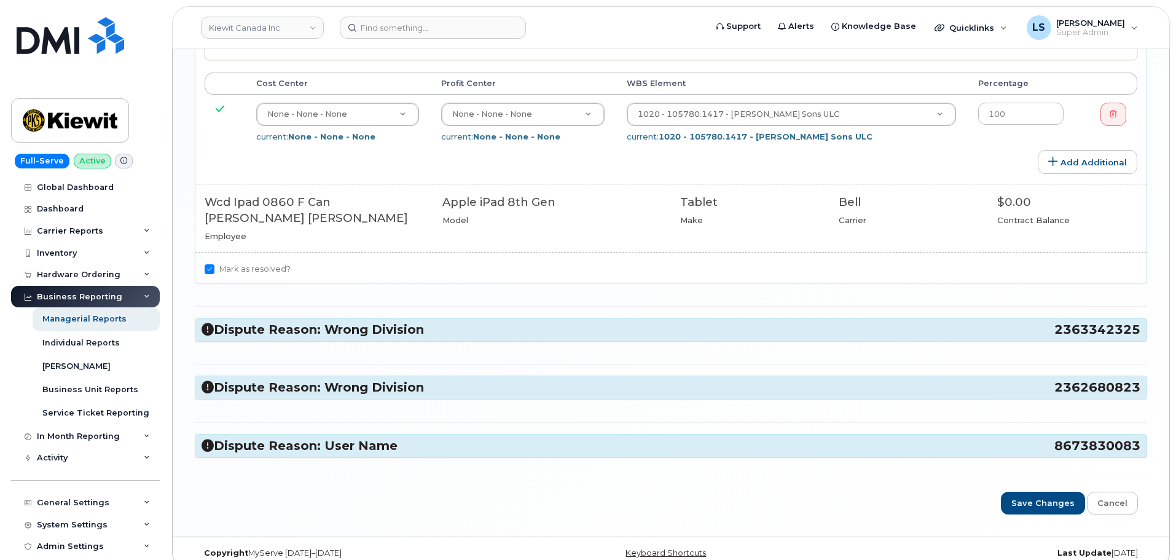
click at [290, 321] on h3 "Dispute Reason: Wrong Division 2363342325" at bounding box center [671, 329] width 939 height 17
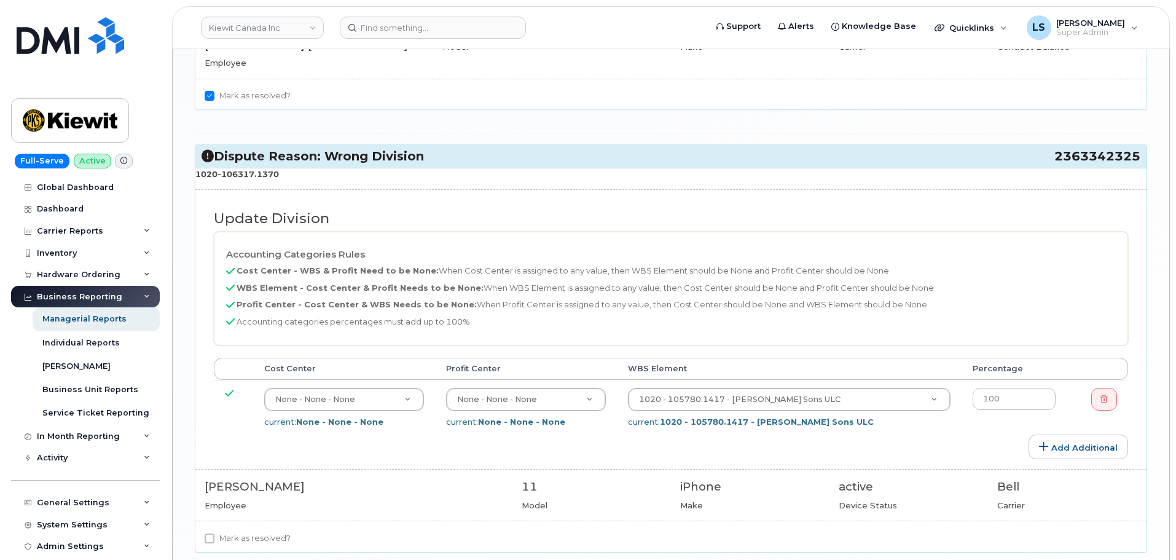
scroll to position [1346, 0]
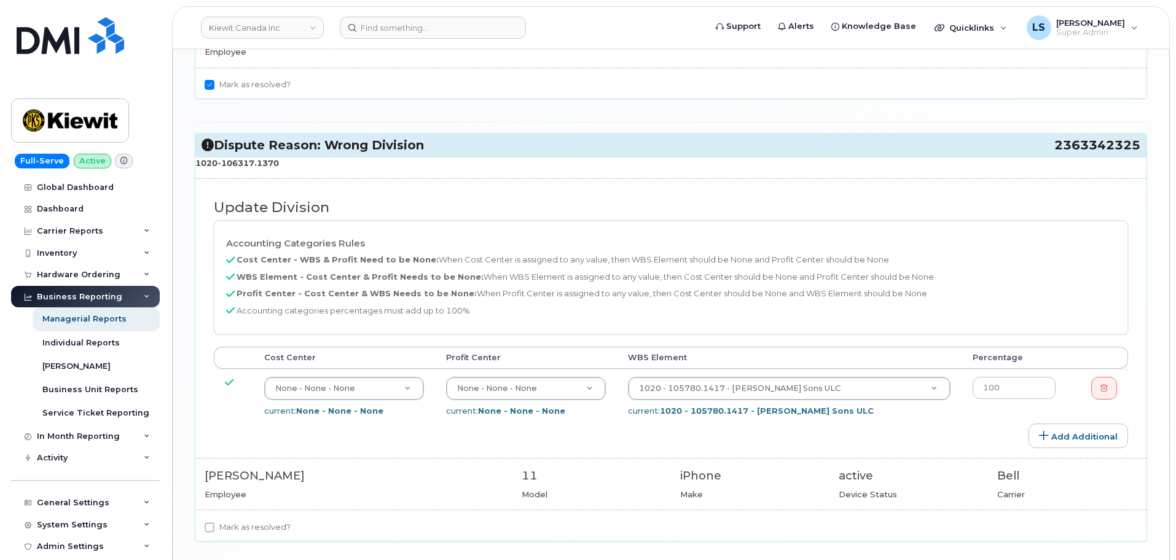
drag, startPoint x: 283, startPoint y: 150, endPoint x: 222, endPoint y: 148, distance: 60.2
click at [222, 157] on p "1020-106317.1370" at bounding box center [670, 163] width 951 height 12
copy strong "106317.1370"
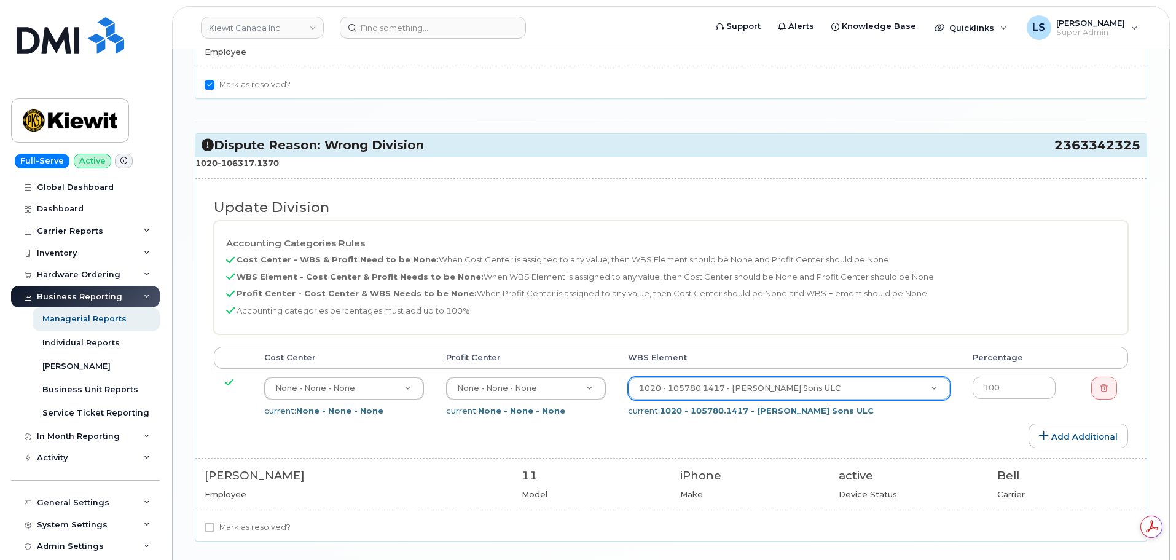
scroll to position [0, 0]
paste input "106317.1370"
type input "106317.1370"
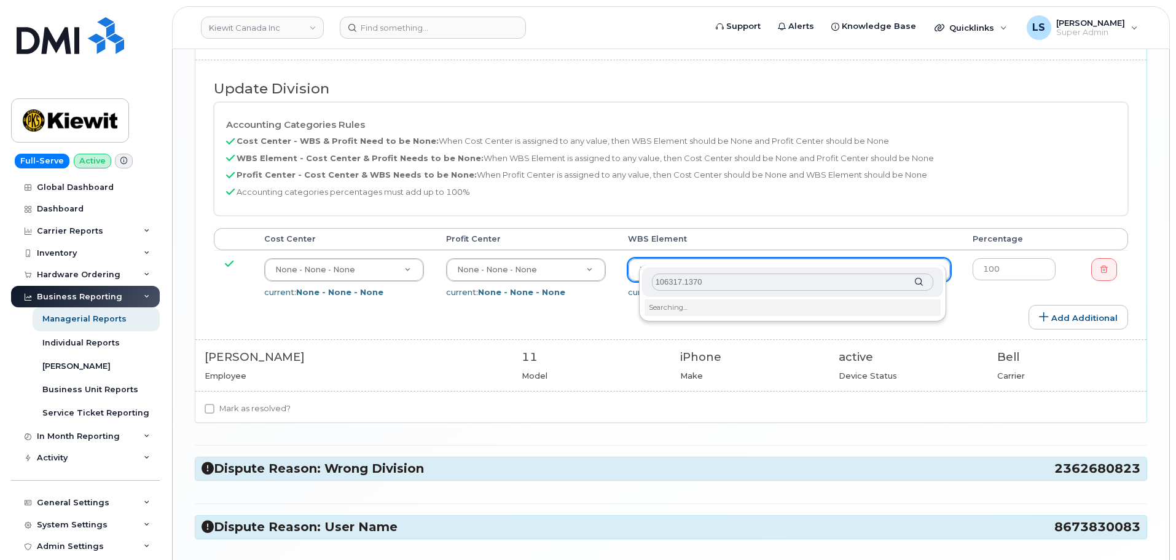
scroll to position [1468, 0]
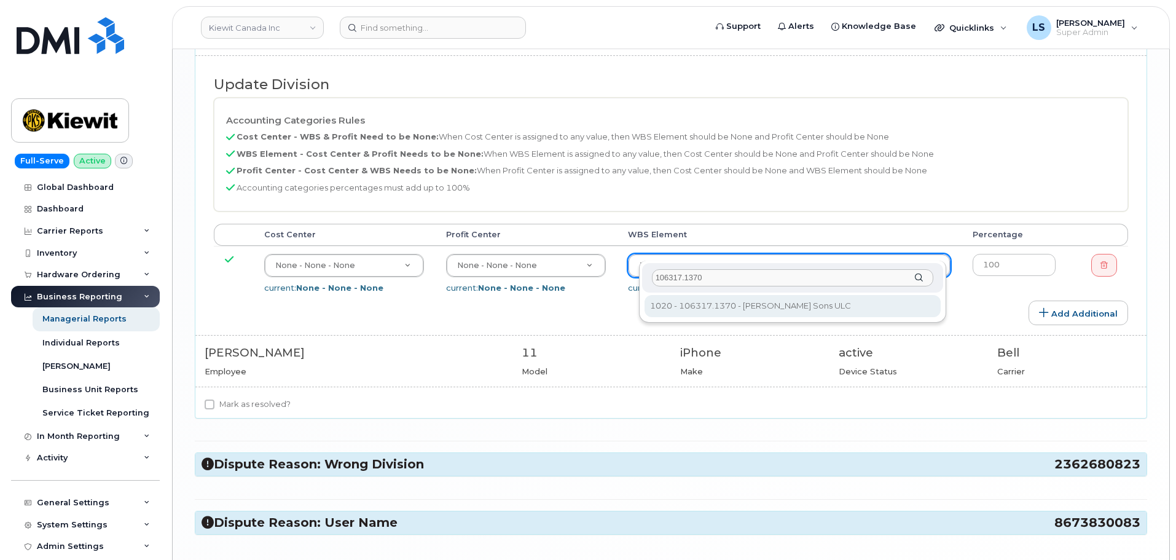
type input "106317.1370"
type input "34862965"
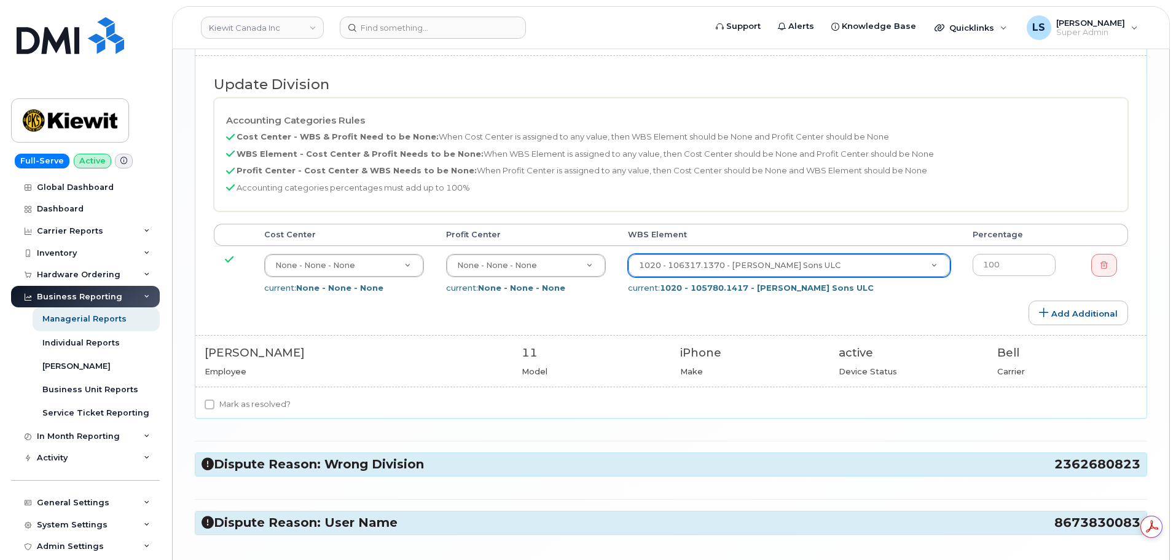
scroll to position [0, 0]
click at [241, 397] on label "Mark as resolved?" at bounding box center [248, 404] width 86 height 15
click at [214, 399] on input "Mark as resolved?" at bounding box center [210, 404] width 10 height 10
checkbox input "true"
click at [260, 456] on h3 "Dispute Reason: Wrong Division 2362680823" at bounding box center [671, 464] width 939 height 17
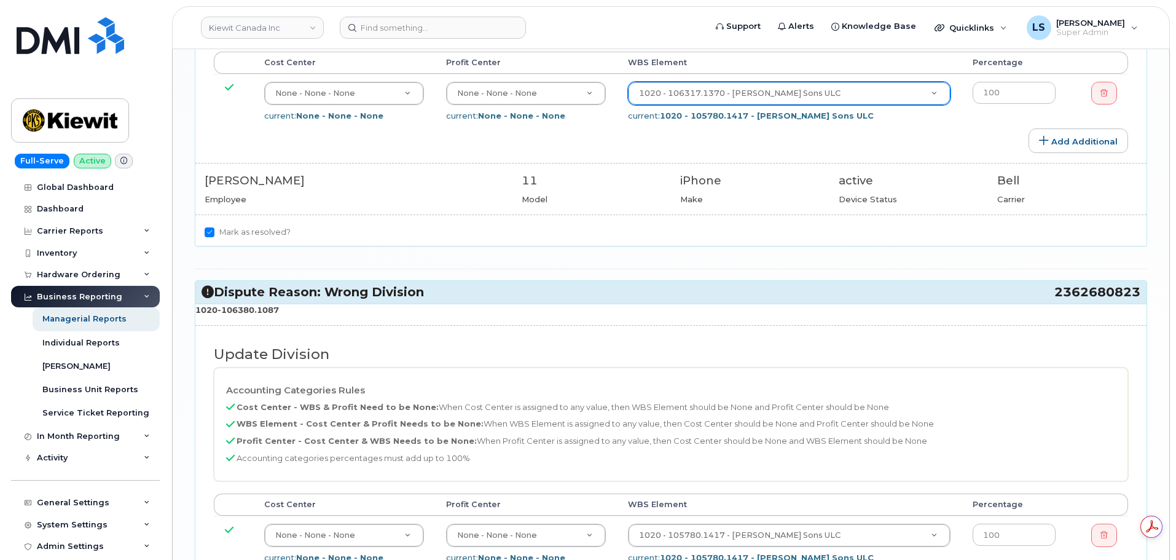
scroll to position [1776, 0]
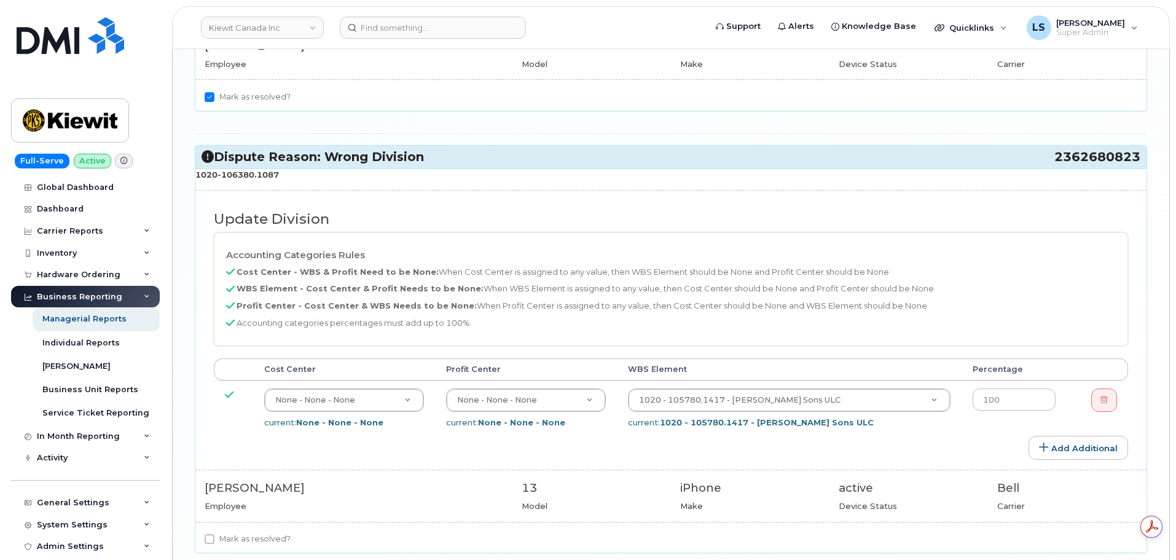
drag, startPoint x: 286, startPoint y: 157, endPoint x: 221, endPoint y: 163, distance: 66.0
click at [221, 169] on p "1020-106380.1087" at bounding box center [670, 175] width 951 height 12
copy strong "106380.1087"
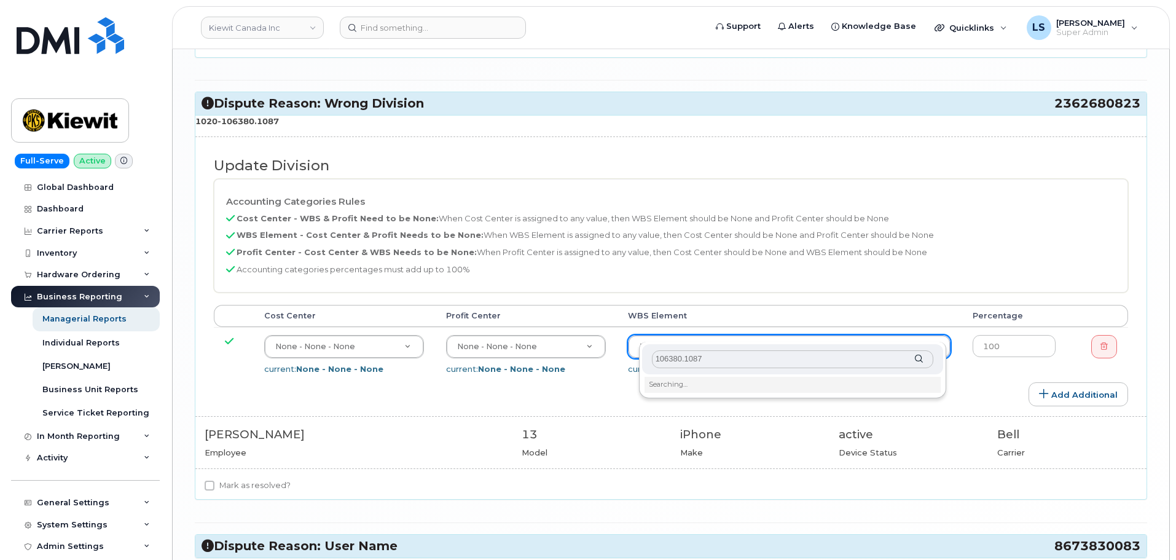
scroll to position [1899, 0]
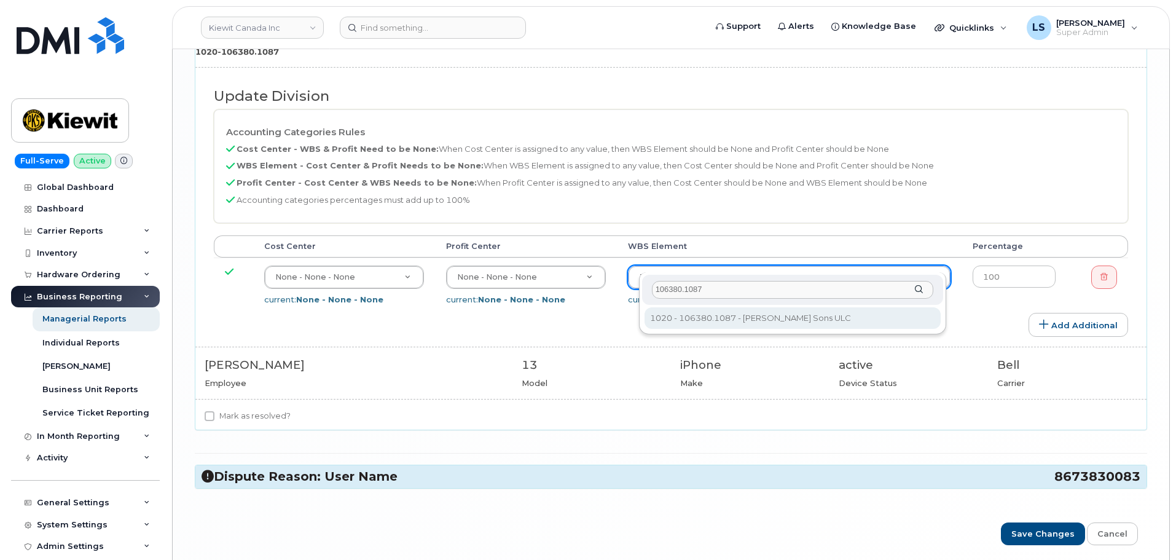
type input "106380.1087"
type input "35082218"
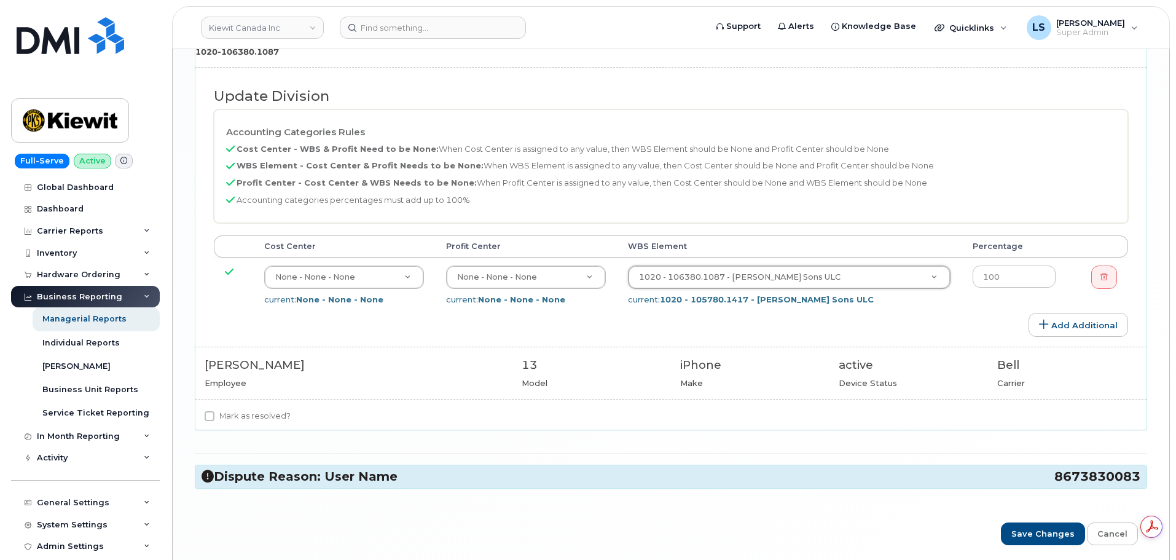
scroll to position [0, 0]
click at [221, 412] on div "Mark as resolved?" at bounding box center [670, 419] width 951 height 21
click at [229, 409] on label "Mark as resolved?" at bounding box center [248, 416] width 86 height 15
click at [214, 411] on input "Mark as resolved?" at bounding box center [210, 416] width 10 height 10
checkbox input "true"
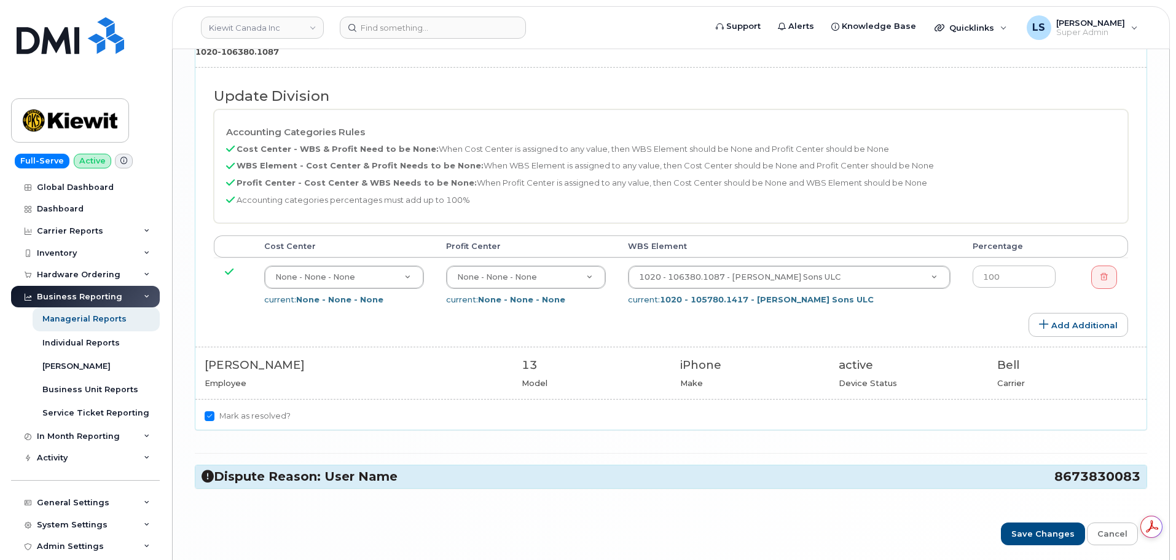
click at [256, 468] on h3 "Dispute Reason: User Name 8673830083" at bounding box center [671, 476] width 939 height 17
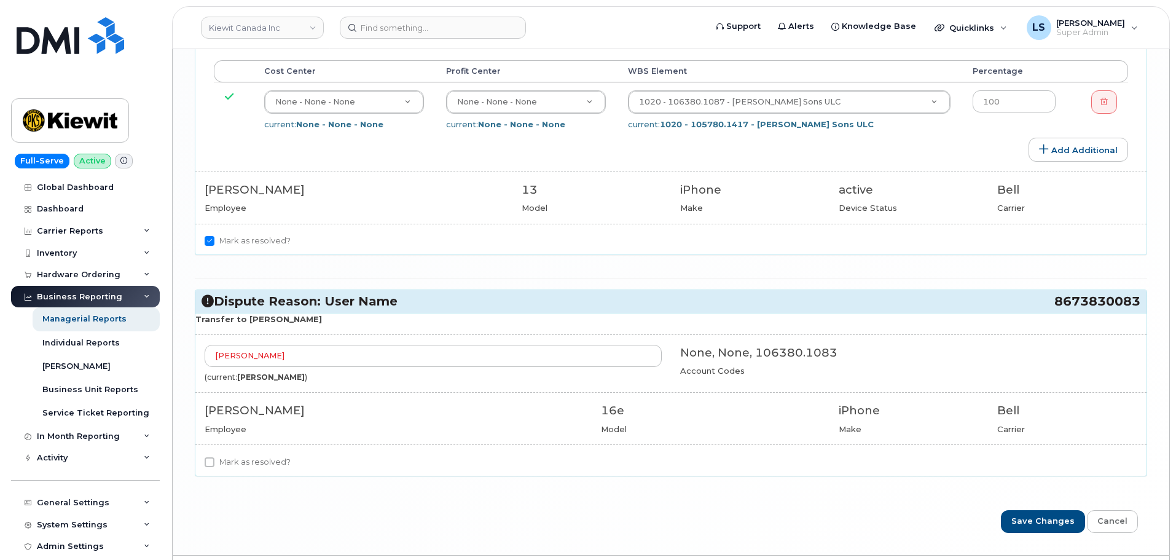
scroll to position [2092, 0]
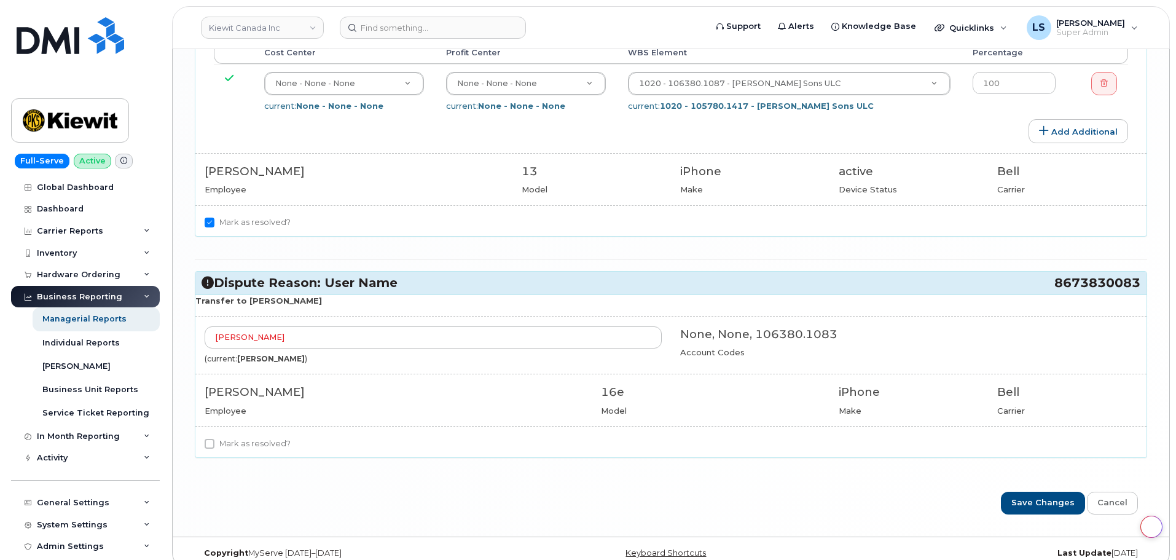
drag, startPoint x: 268, startPoint y: 430, endPoint x: 274, endPoint y: 421, distance: 10.2
click at [268, 436] on label "Mark as resolved?" at bounding box center [248, 443] width 86 height 15
click at [214, 439] on input "Mark as resolved?" at bounding box center [210, 444] width 10 height 10
checkbox input "true"
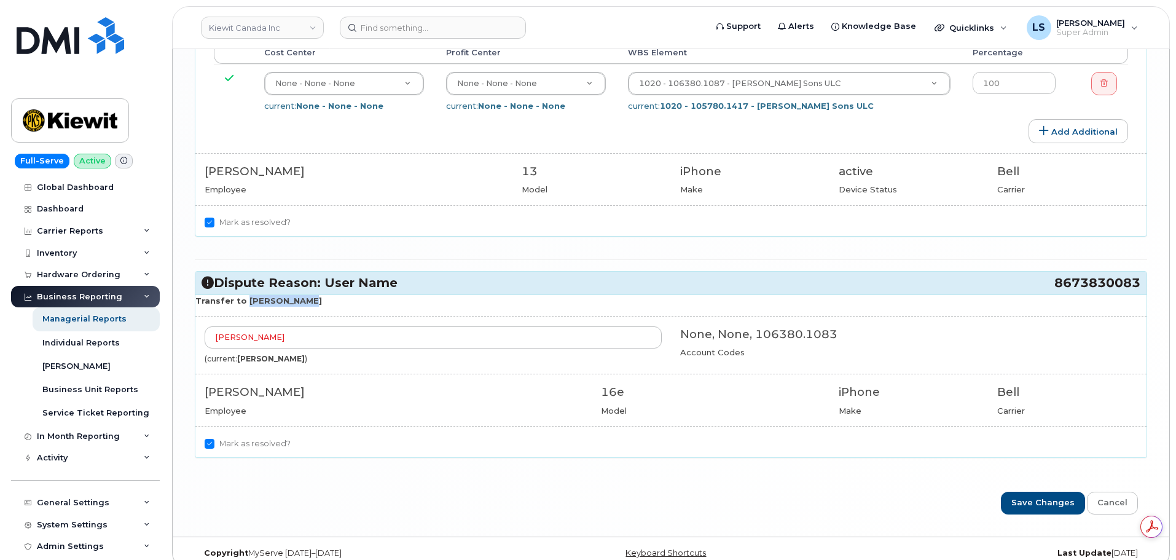
drag, startPoint x: 292, startPoint y: 284, endPoint x: 241, endPoint y: 286, distance: 51.0
click at [241, 295] on p "Transfer to Omar Babili" at bounding box center [670, 301] width 951 height 12
click at [303, 295] on p "Transfer to Omar Babili" at bounding box center [670, 301] width 951 height 12
click at [298, 295] on p "Transfer to Omar Babili" at bounding box center [670, 301] width 951 height 12
click at [283, 296] on strong "Transfer to Omar Babili" at bounding box center [258, 301] width 127 height 10
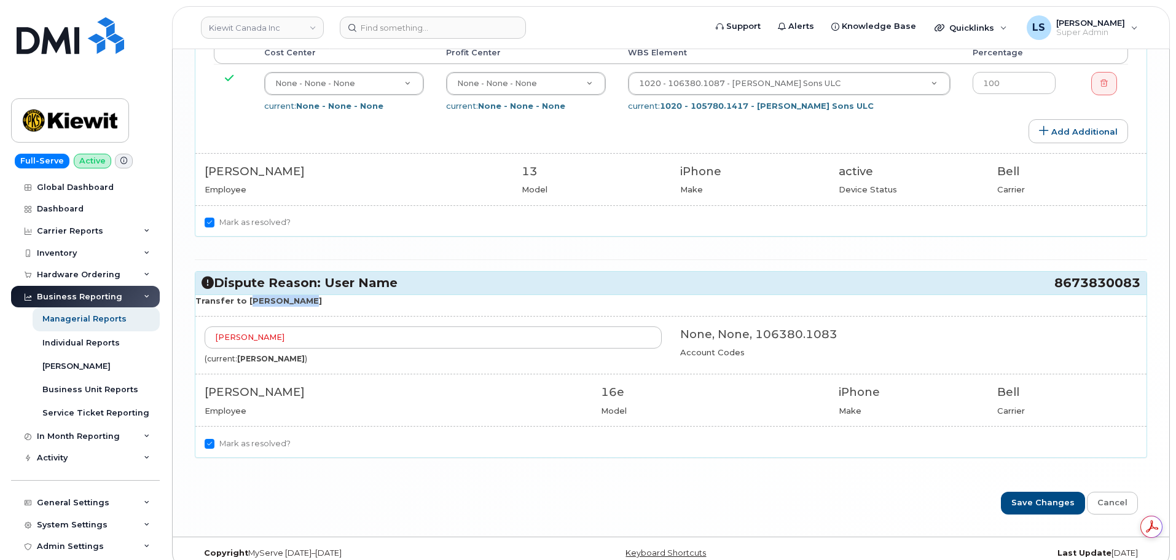
drag, startPoint x: 293, startPoint y: 288, endPoint x: 244, endPoint y: 286, distance: 49.2
click at [244, 295] on p "Transfer to Omar Babili" at bounding box center [670, 301] width 951 height 12
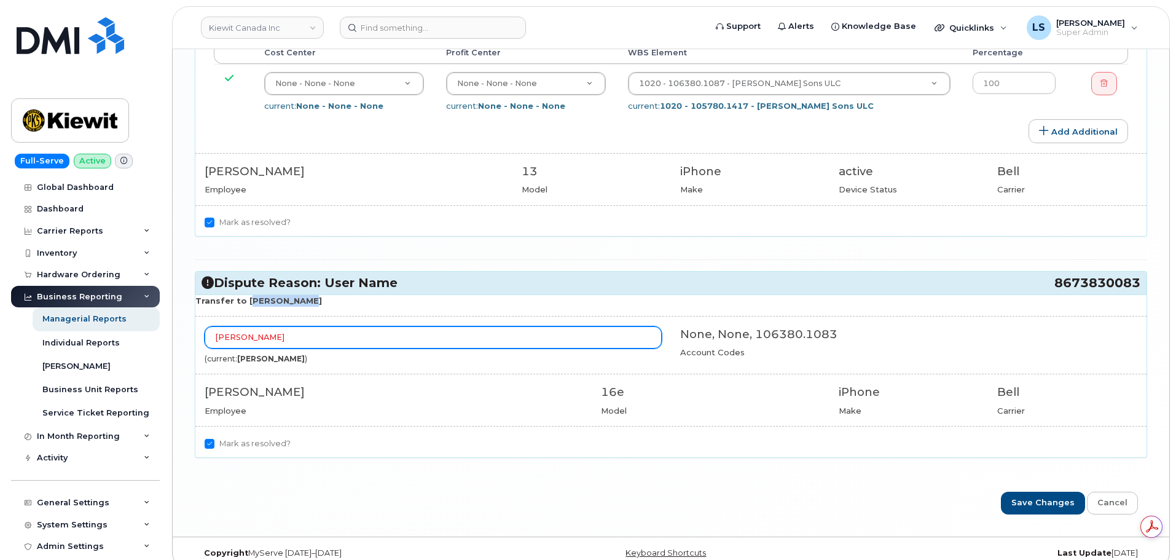
copy strong "Omar Babili"
click at [278, 328] on input "Junzheng Wang" at bounding box center [433, 337] width 457 height 22
paste input "Omar Babili"
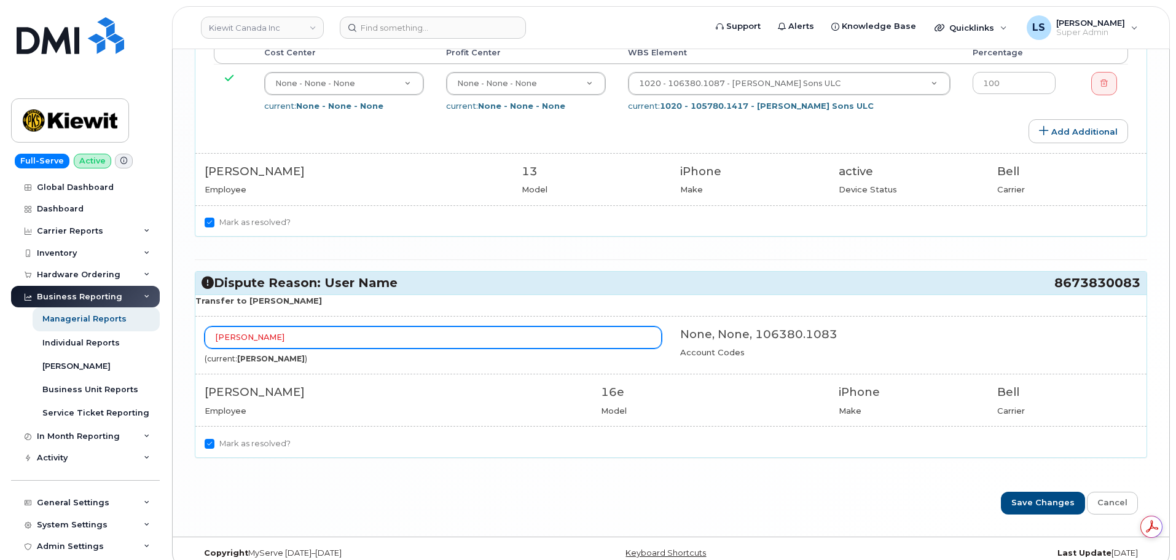
type input "Omar Babili"
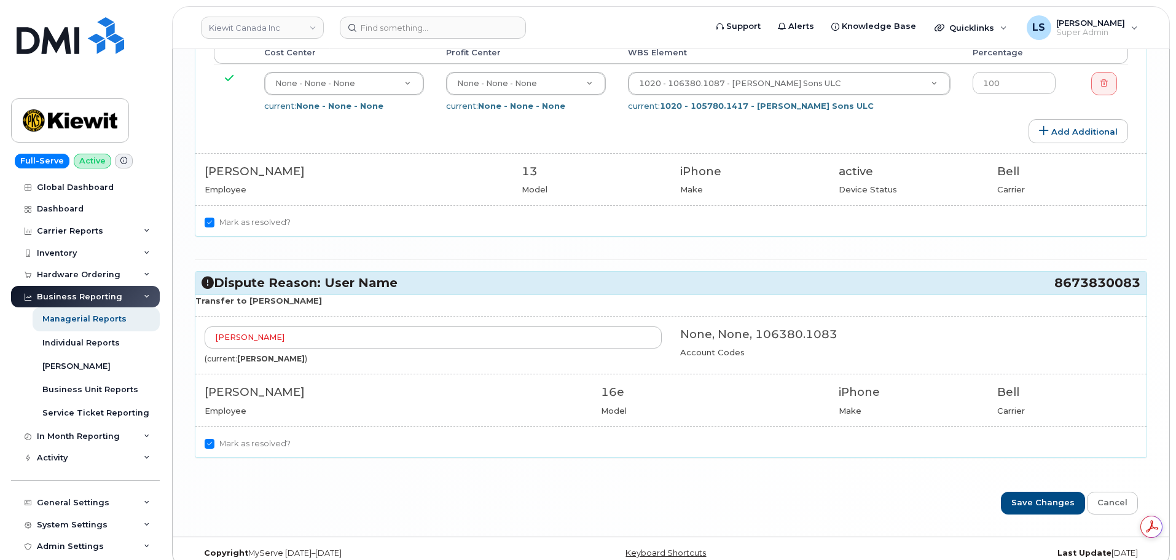
click at [338, 405] on div "Employee" at bounding box center [394, 411] width 378 height 12
click at [1062, 492] on input "Save Changes" at bounding box center [1043, 503] width 84 height 23
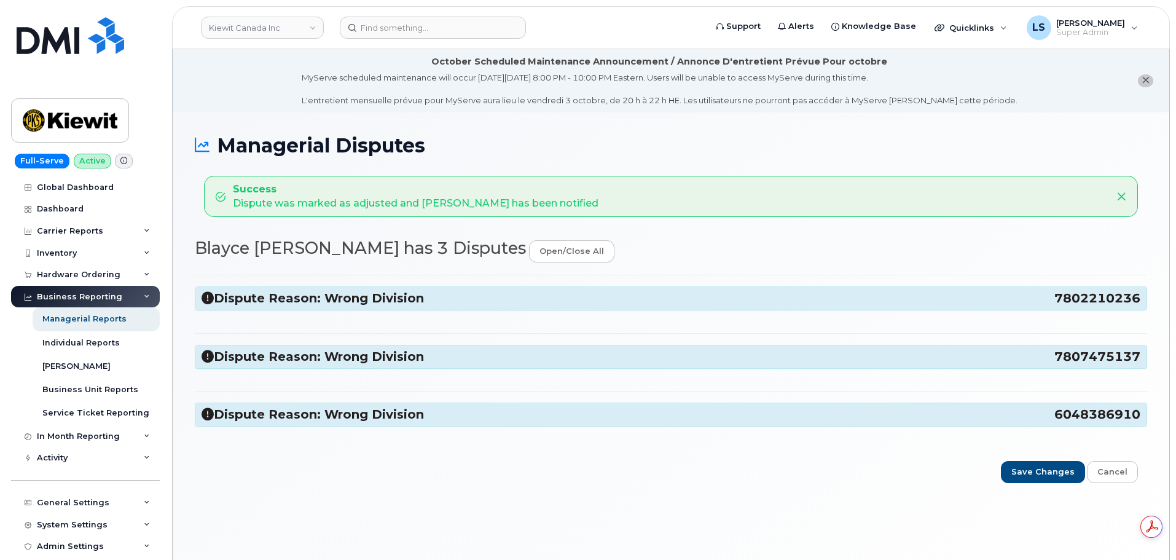
click at [467, 310] on div "Dispute Reason: Wrong Division 7802210236" at bounding box center [670, 298] width 951 height 23
click at [469, 307] on div "Dispute Reason: Wrong Division 7802210236" at bounding box center [670, 298] width 951 height 23
click at [469, 307] on h3 "Dispute Reason: Wrong Division 7802210236" at bounding box center [671, 298] width 939 height 17
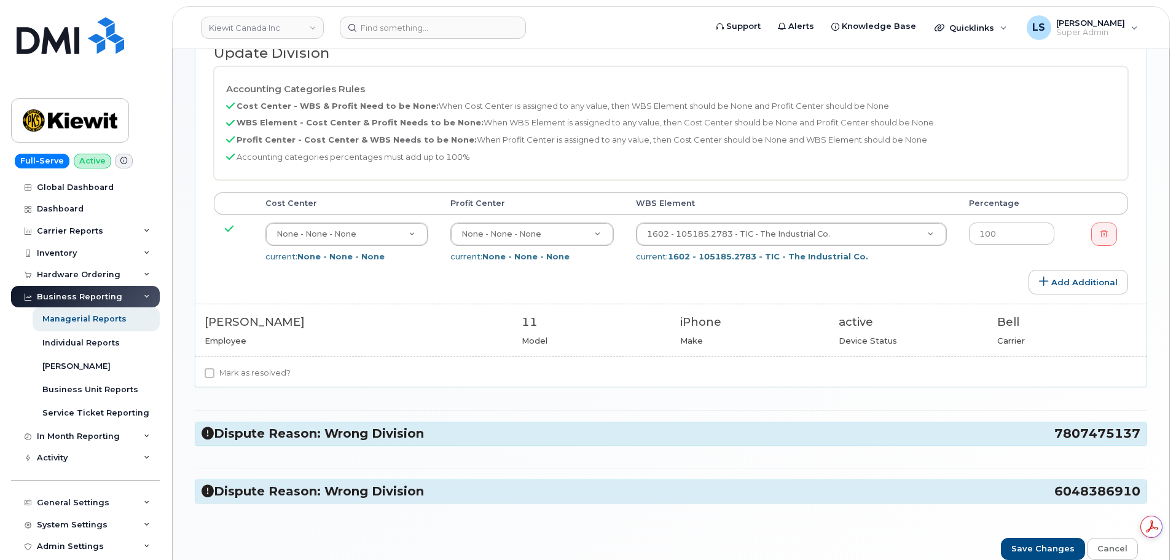
click at [350, 444] on div "Dispute Reason: Wrong Division 7807475137" at bounding box center [670, 433] width 951 height 23
click at [356, 439] on h3 "Dispute Reason: Wrong Division 7807475137" at bounding box center [671, 433] width 939 height 17
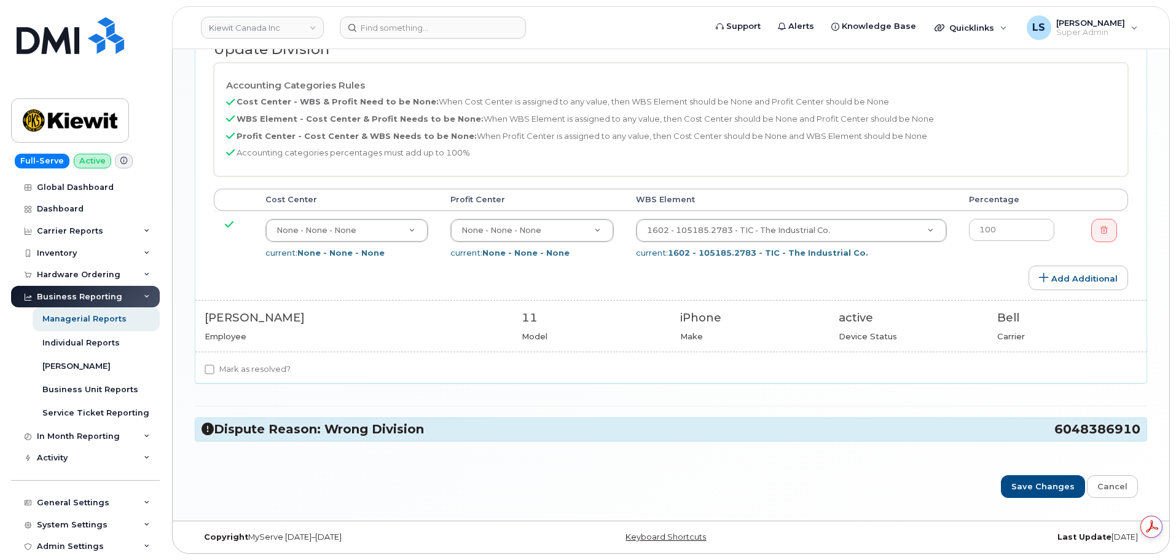
click at [348, 435] on h3 "Dispute Reason: Wrong Division 6048386910" at bounding box center [671, 429] width 939 height 17
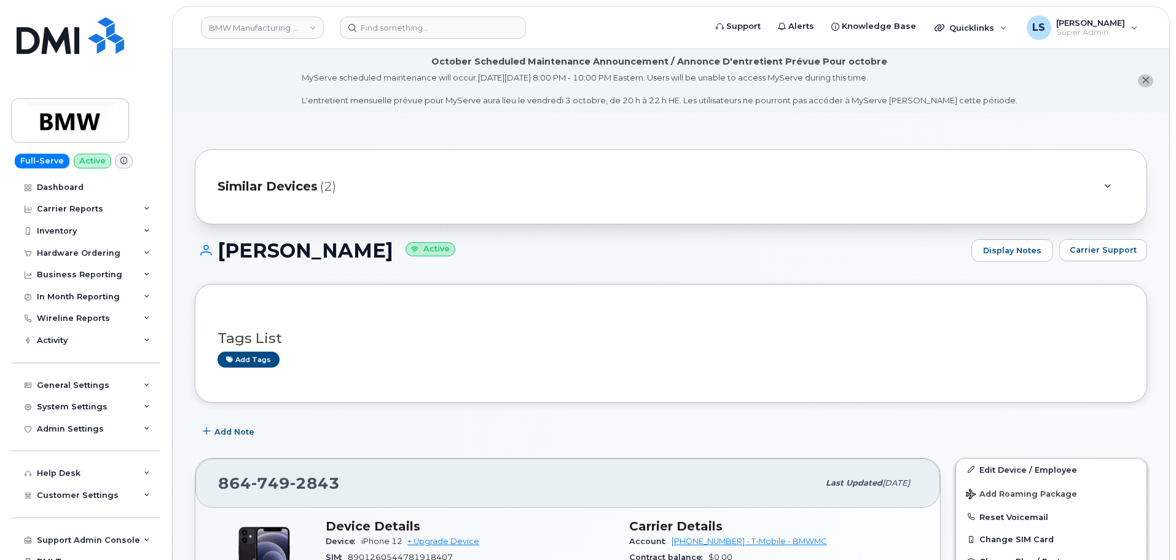
scroll to position [61, 0]
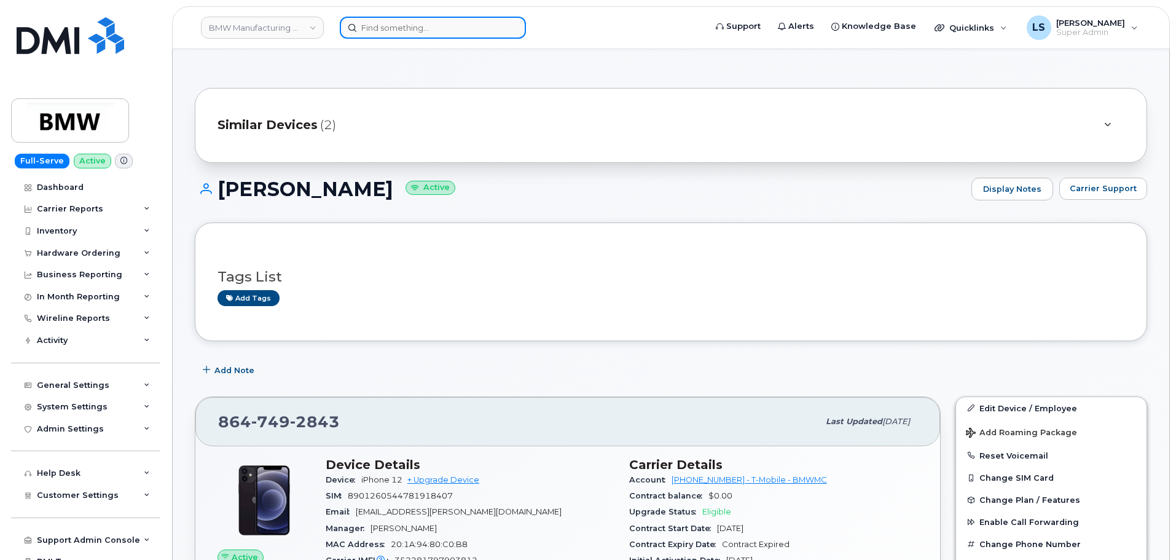
click at [369, 32] on input at bounding box center [433, 28] width 186 height 22
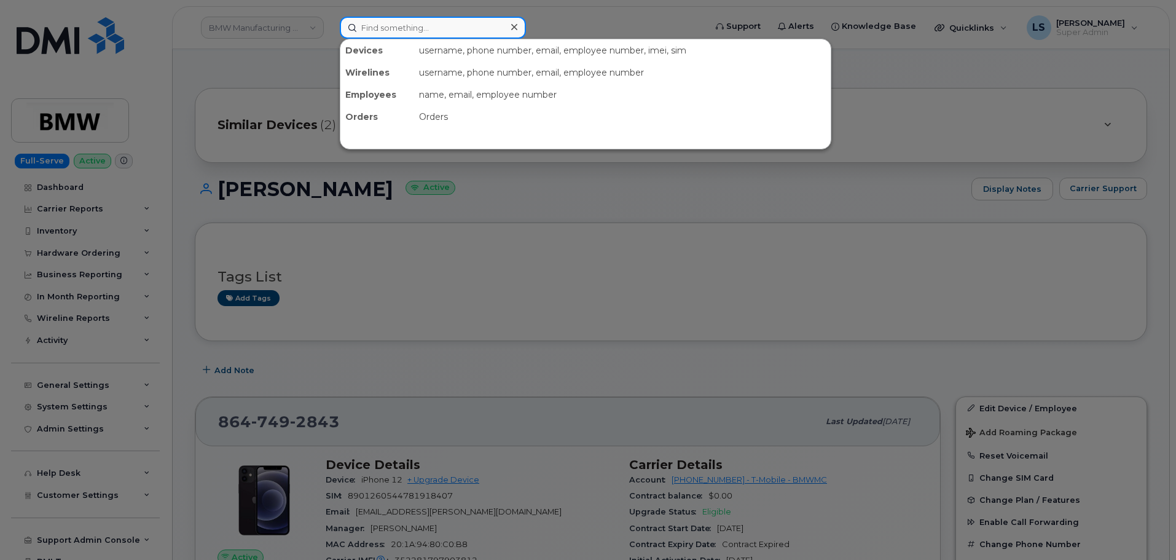
paste input "[EMAIL_ADDRESS][PERSON_NAME][DOMAIN_NAME]"
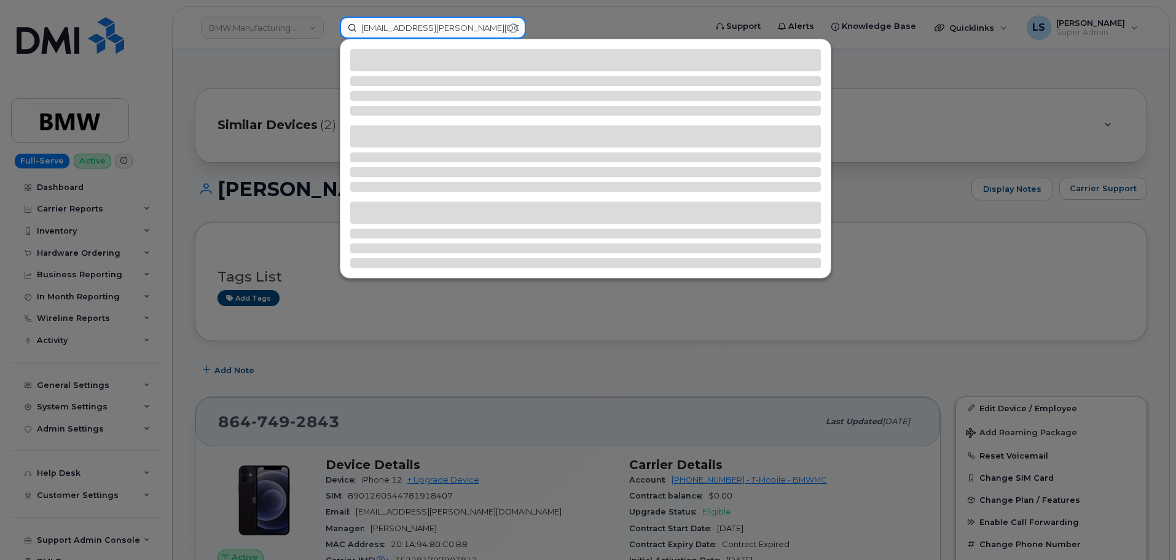
type input "[EMAIL_ADDRESS][PERSON_NAME][DOMAIN_NAME]"
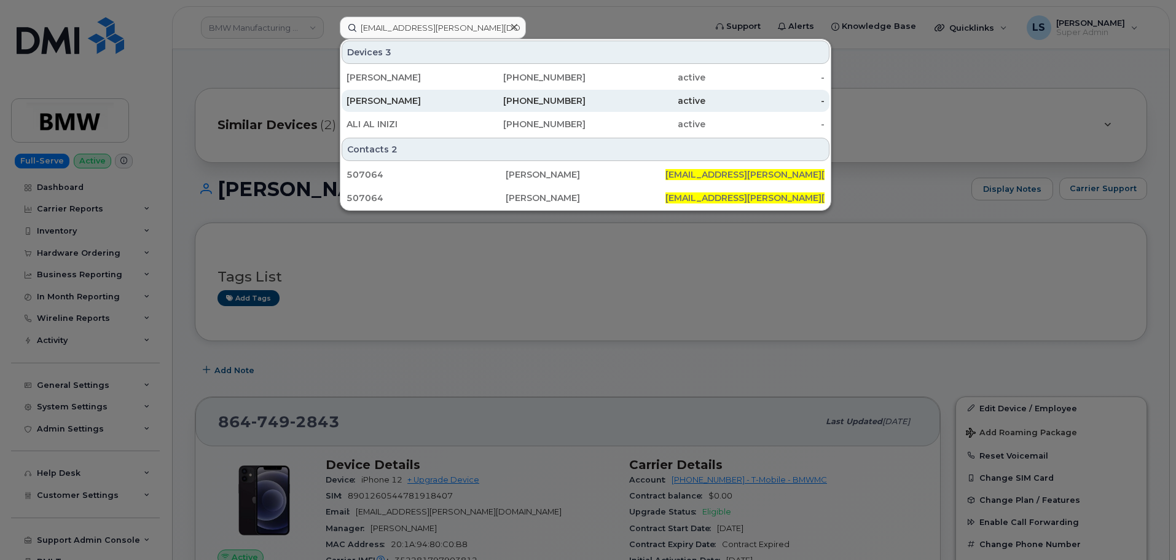
drag, startPoint x: 364, startPoint y: 82, endPoint x: 364, endPoint y: 90, distance: 8.6
click at [364, 81] on div "[PERSON_NAME]" at bounding box center [407, 77] width 120 height 12
click at [372, 102] on div "[PERSON_NAME]" at bounding box center [407, 101] width 120 height 12
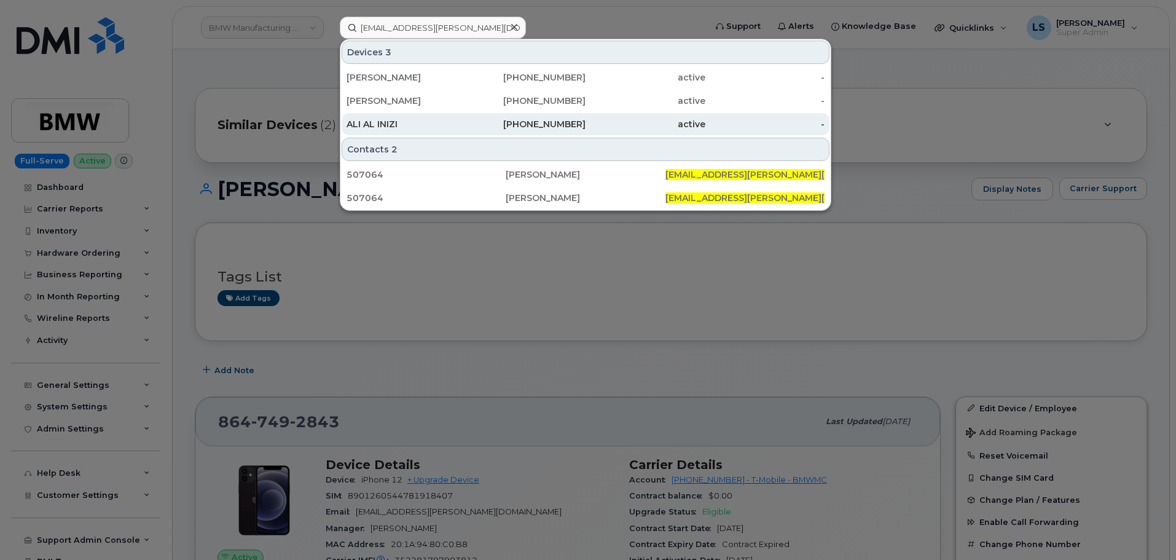
click at [382, 125] on div "ALI AL INIZI" at bounding box center [407, 124] width 120 height 12
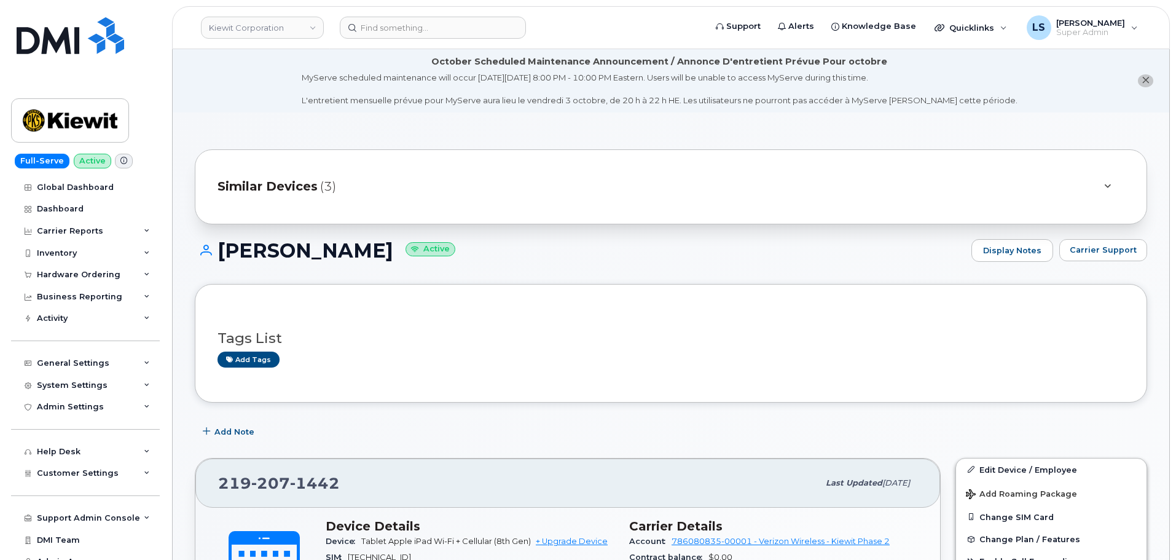
click at [427, 177] on div "Similar Devices (3)" at bounding box center [653, 186] width 872 height 29
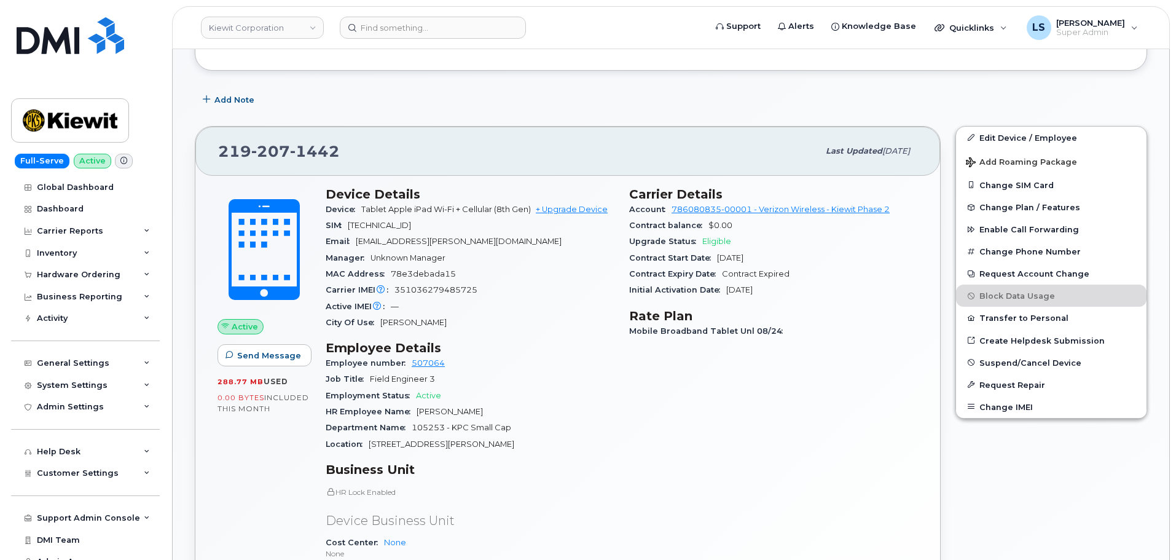
scroll to position [307, 0]
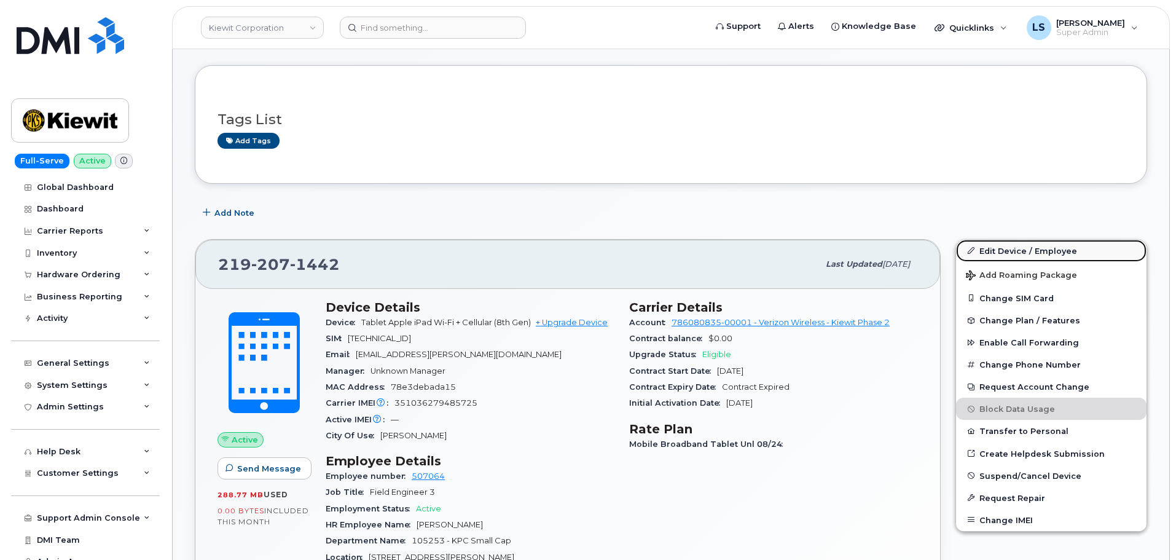
click at [1003, 248] on link "Edit Device / Employee" at bounding box center [1051, 251] width 190 height 22
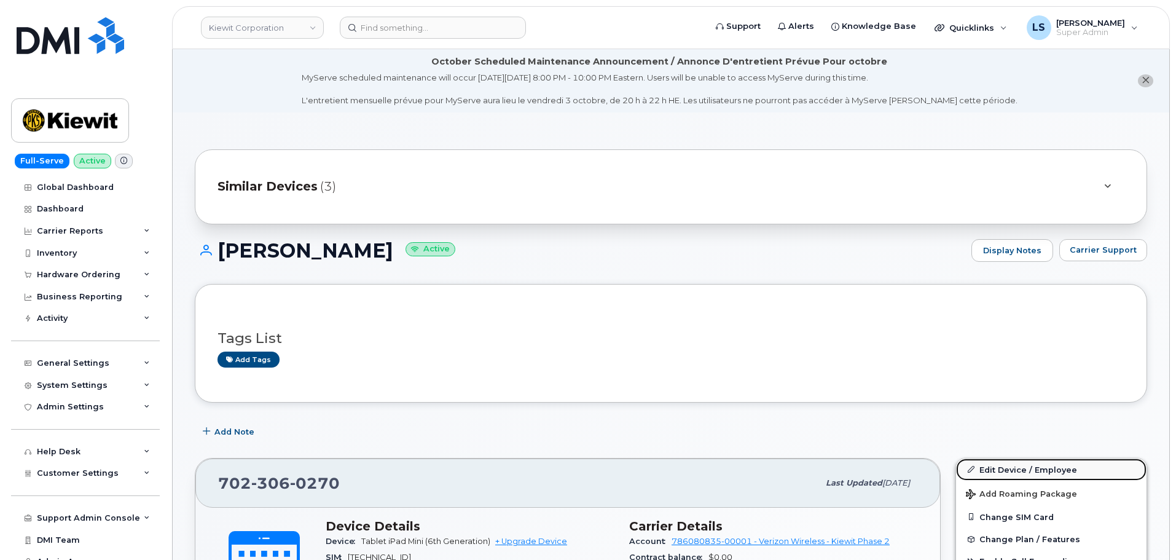
click at [1030, 477] on link "Edit Device / Employee" at bounding box center [1051, 469] width 190 height 22
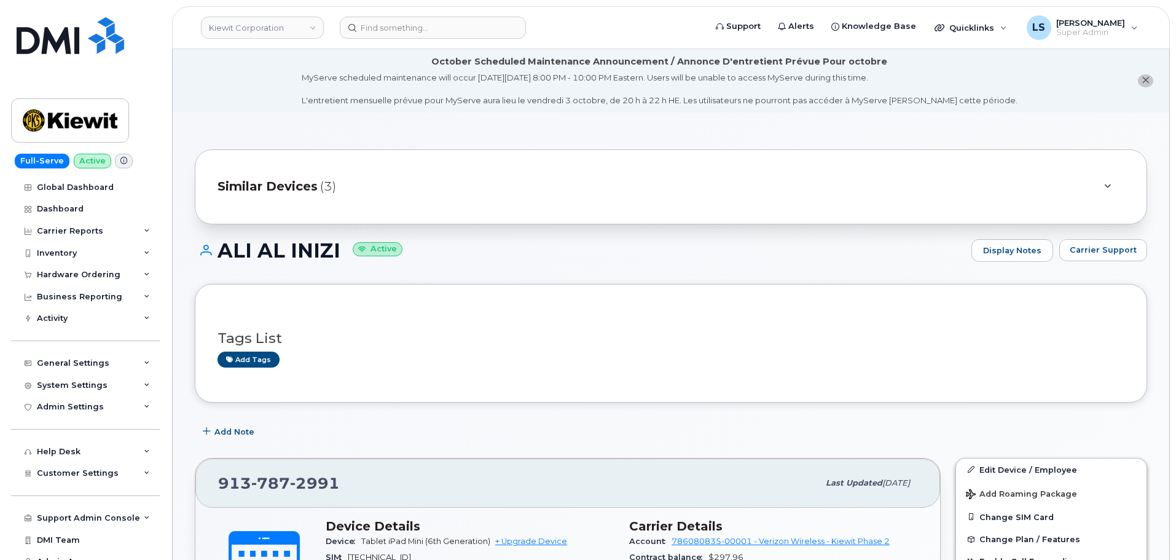
click at [436, 184] on div "Similar Devices (3)" at bounding box center [653, 186] width 872 height 29
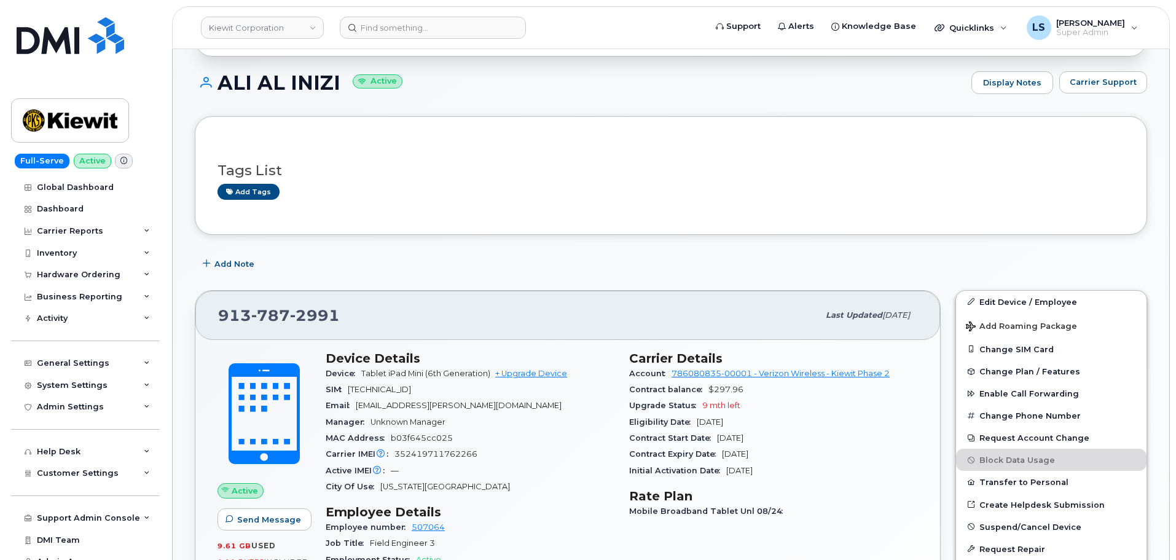
scroll to position [307, 0]
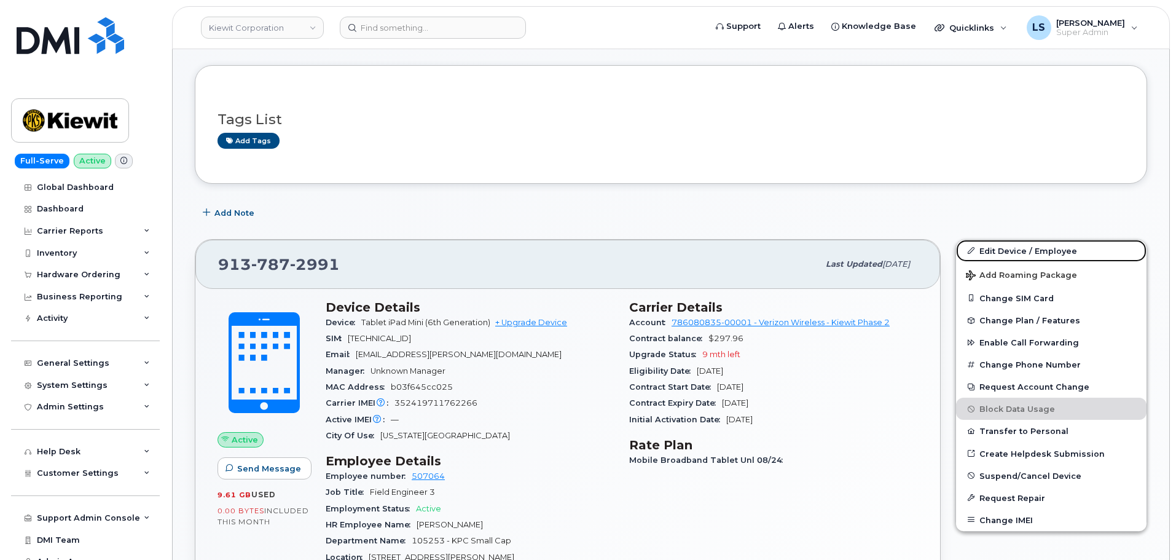
drag, startPoint x: 1013, startPoint y: 251, endPoint x: 912, endPoint y: 236, distance: 102.5
click at [1013, 251] on link "Edit Device / Employee" at bounding box center [1051, 251] width 190 height 22
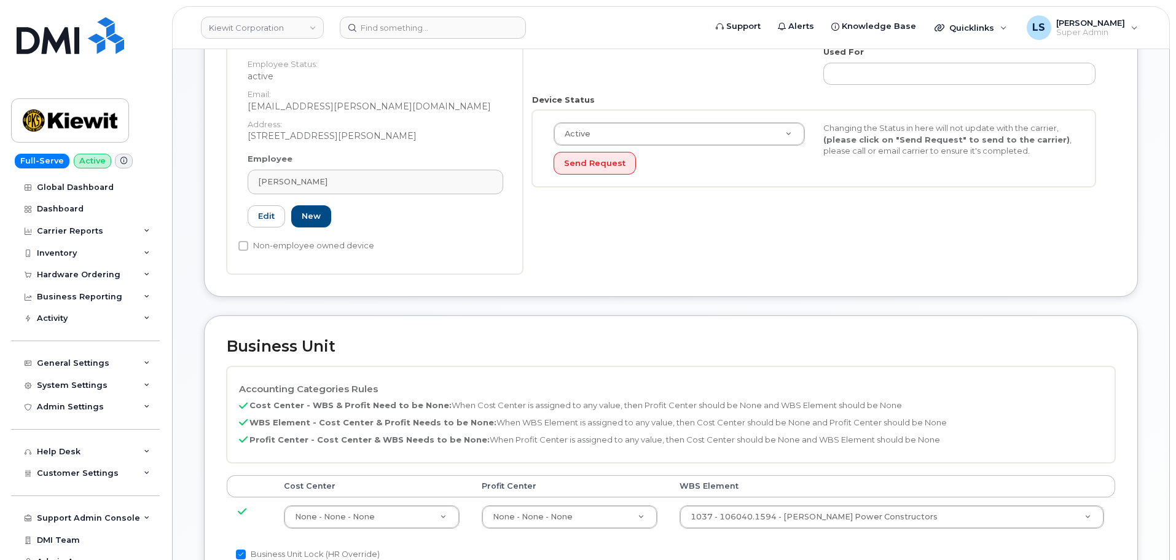
scroll to position [430, 0]
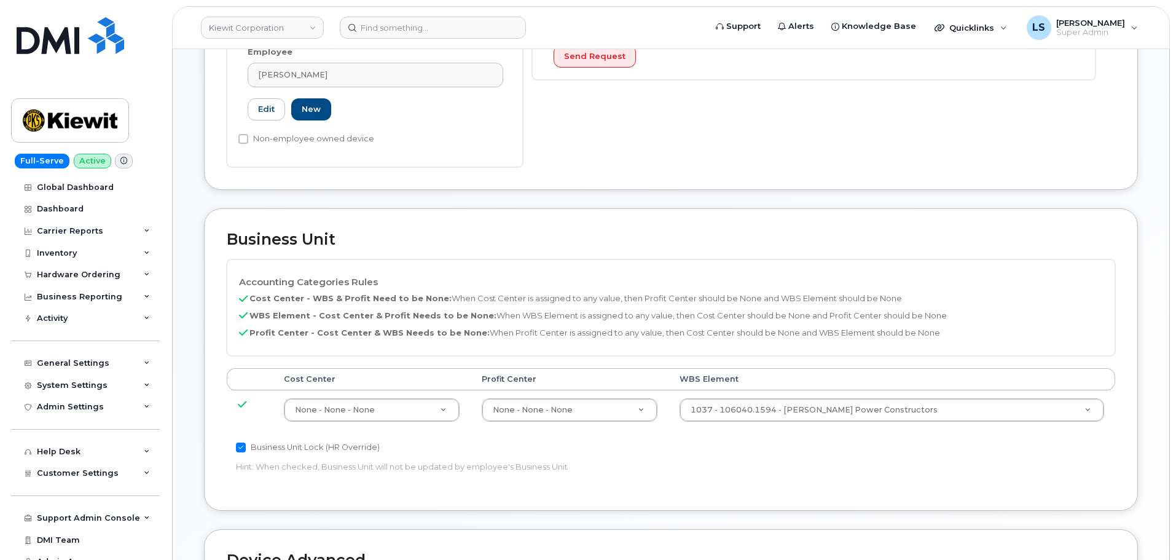
click at [768, 423] on td "1037 - 106040.1594 - Kiewit Power Constructors 29948772" at bounding box center [891, 409] width 447 height 39
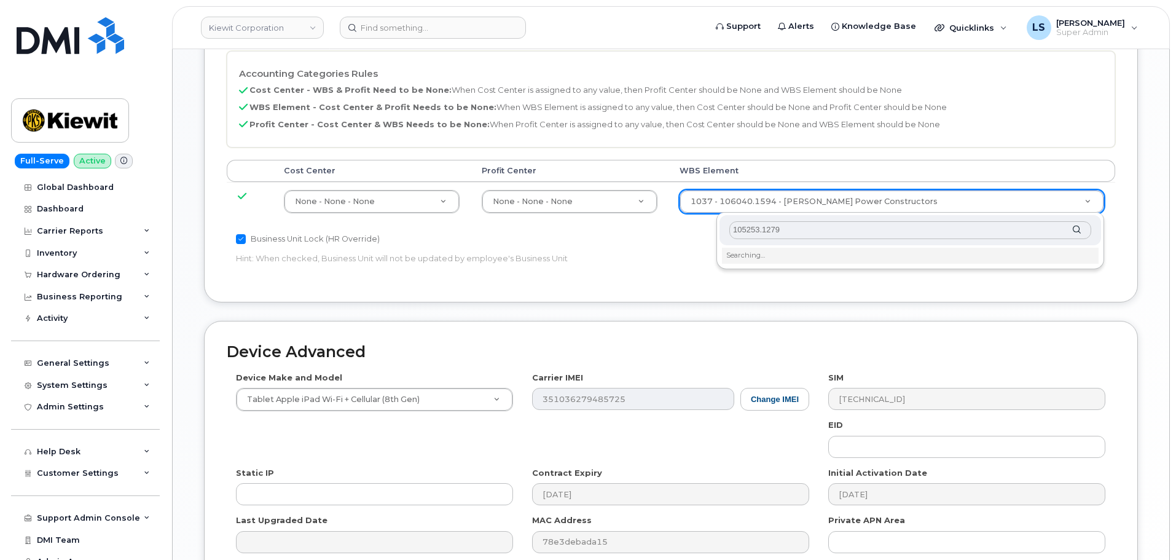
scroll to position [737, 0]
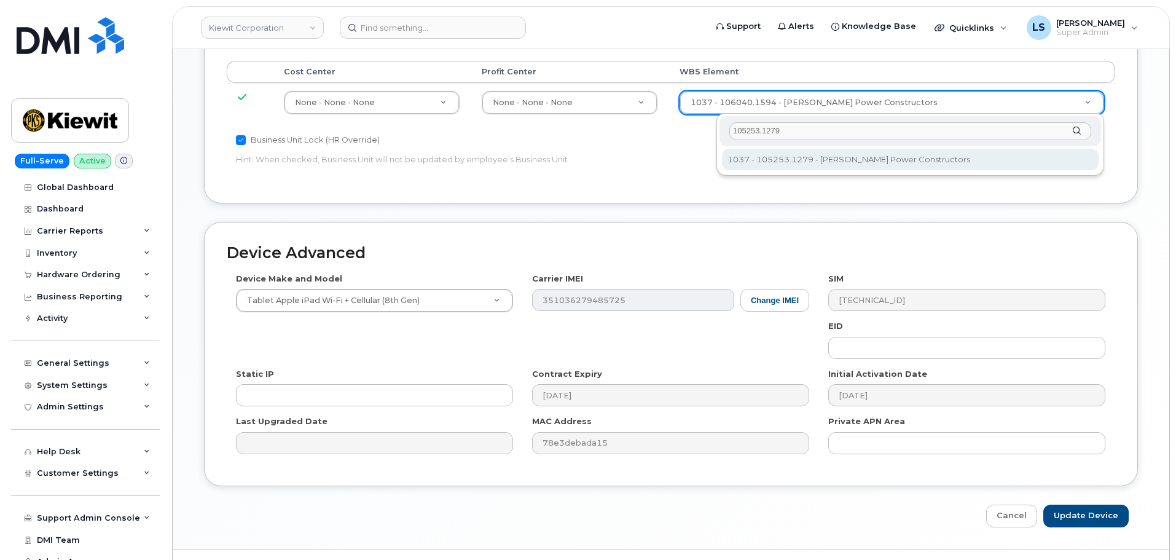
type input "105253.1279"
drag, startPoint x: 759, startPoint y: 157, endPoint x: 771, endPoint y: 167, distance: 15.7
type input "34096077"
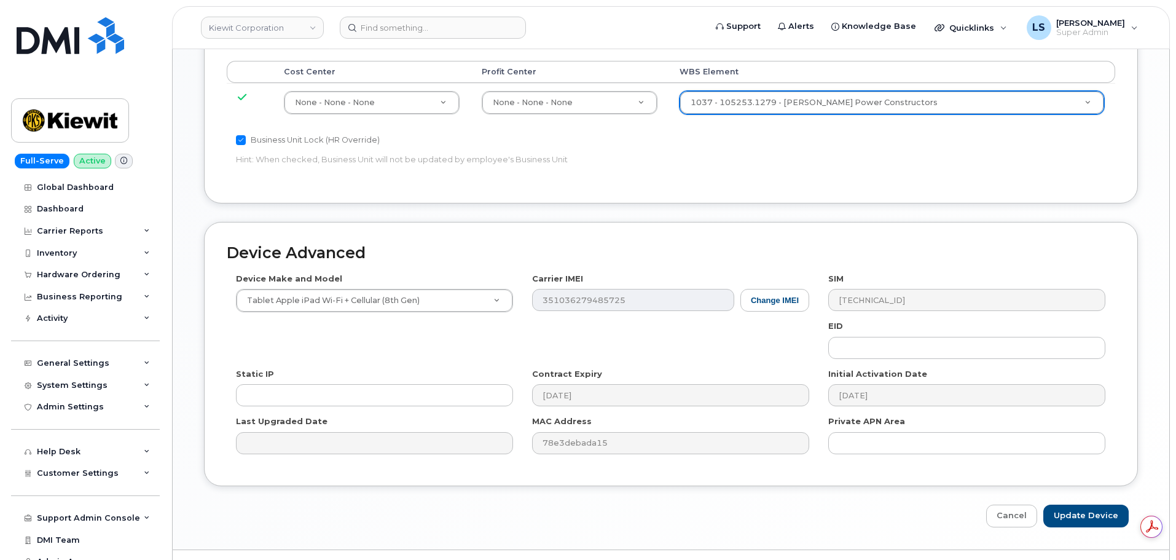
scroll to position [0, 0]
click at [1072, 510] on input "Update Device" at bounding box center [1085, 515] width 85 height 23
type input "Saving..."
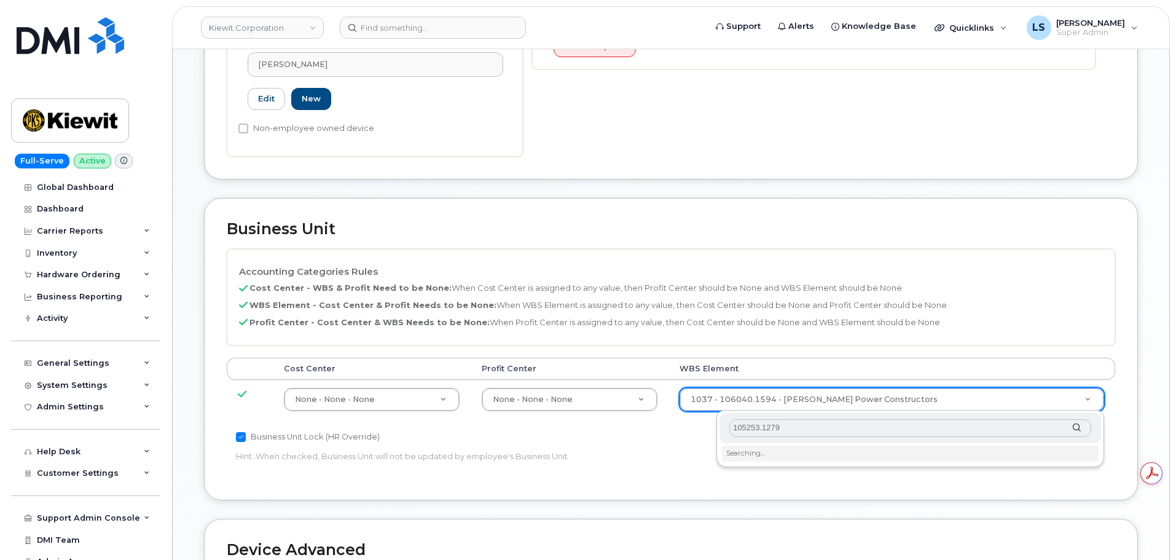
scroll to position [614, 0]
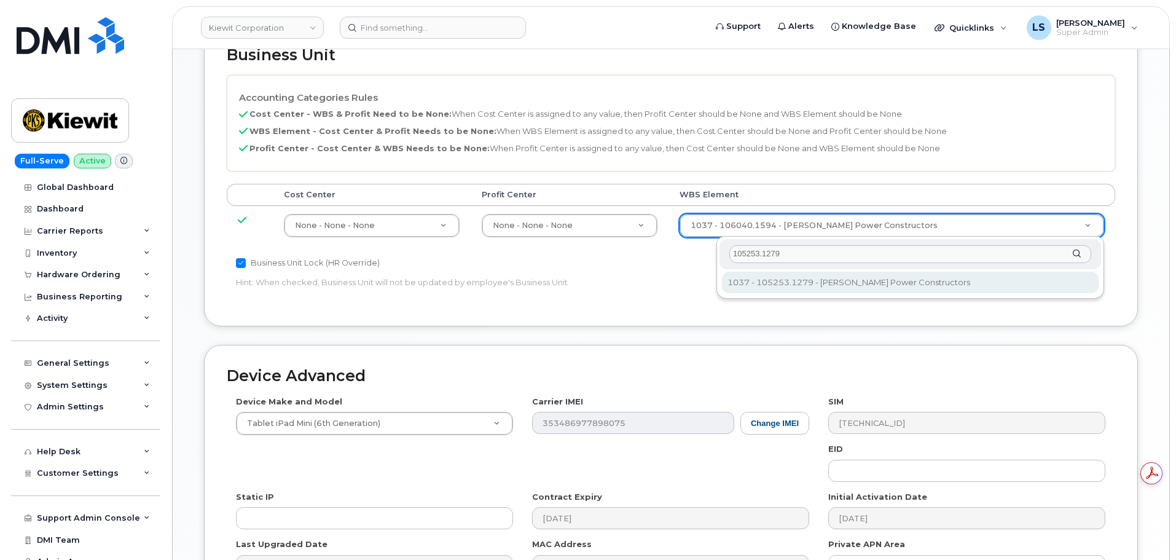
type input "105253.1279"
type input "34096077"
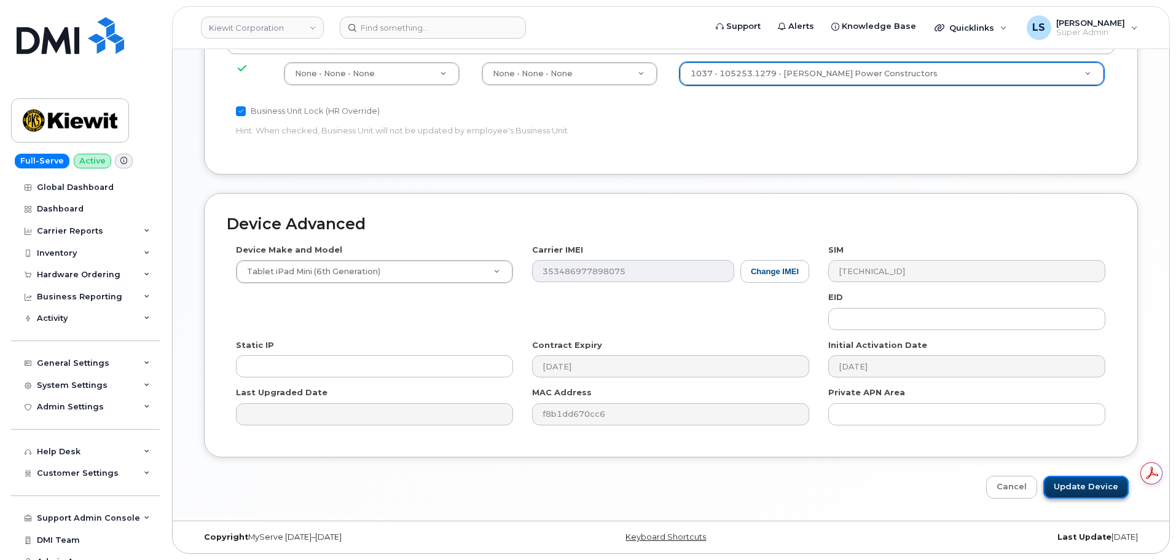
scroll to position [0, 0]
click at [1076, 493] on input "Update Device" at bounding box center [1085, 487] width 85 height 23
type input "Saving..."
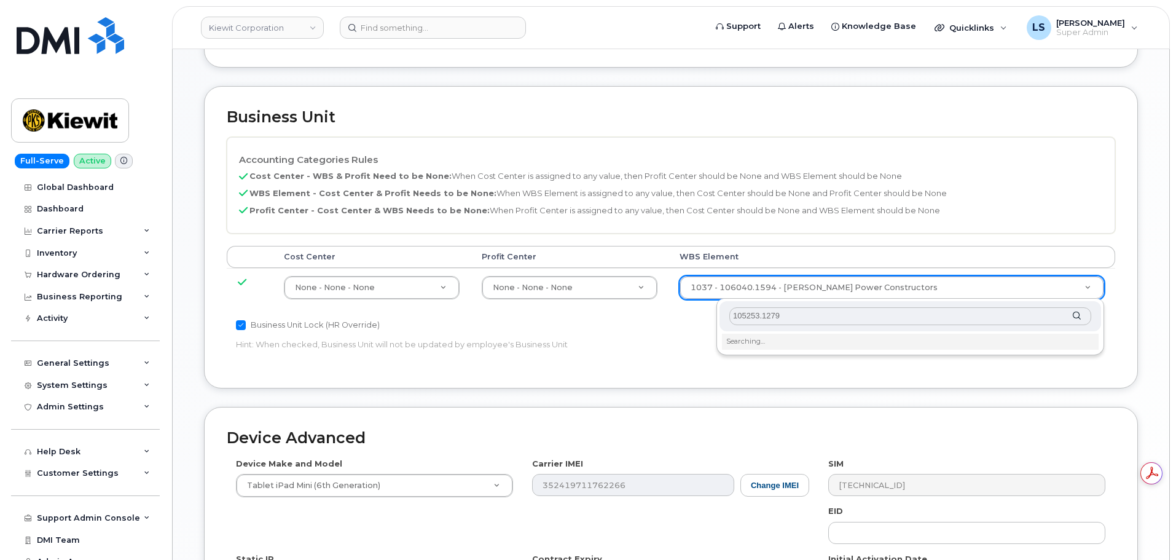
scroll to position [553, 0]
type input "105253.1279"
type input "34096077"
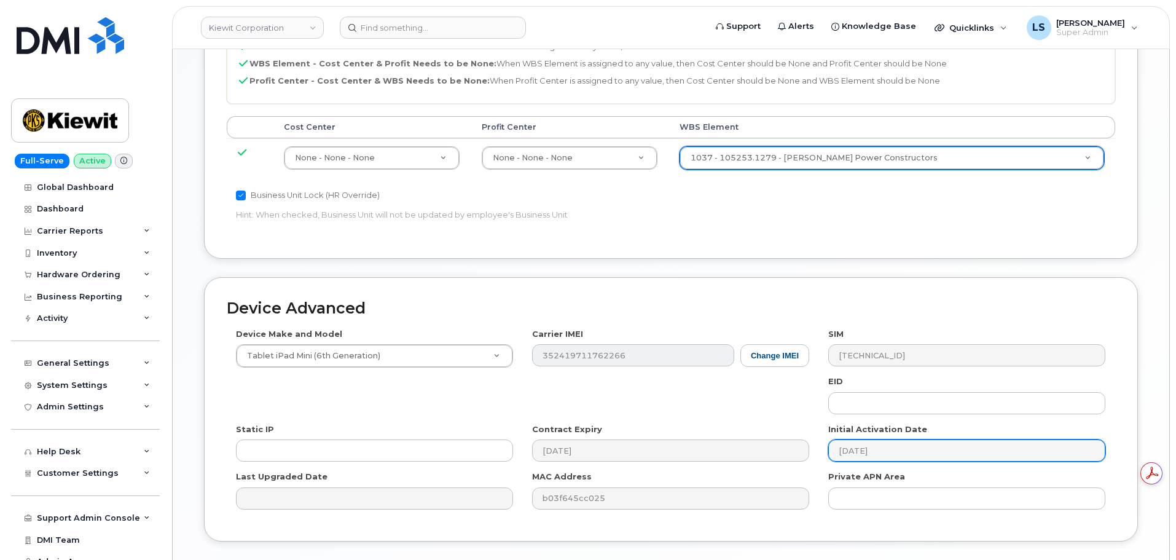
scroll to position [766, 0]
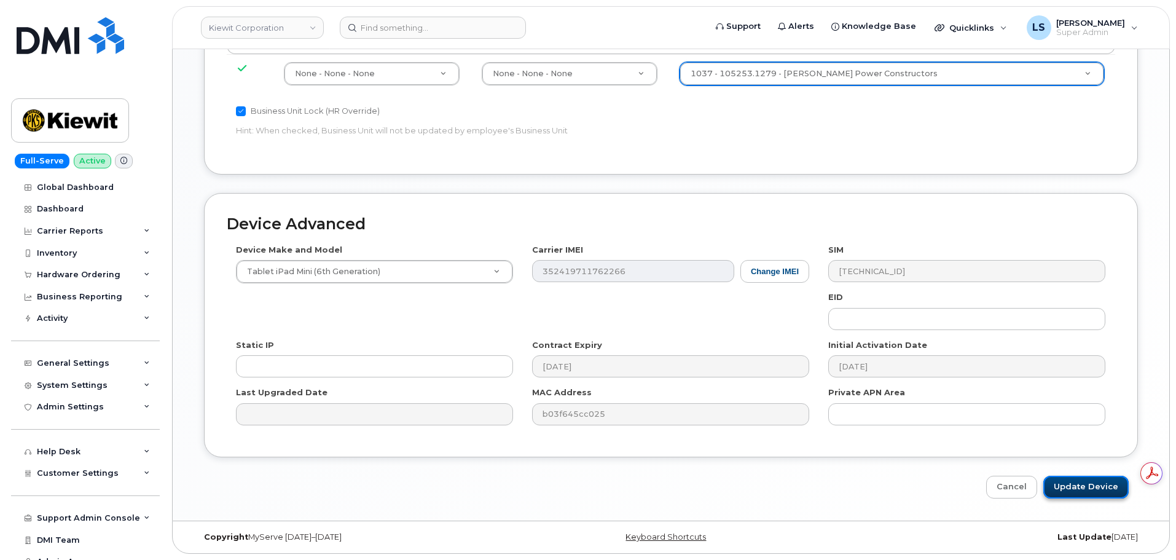
click at [1067, 496] on input "Update Device" at bounding box center [1085, 487] width 85 height 23
type input "Saving..."
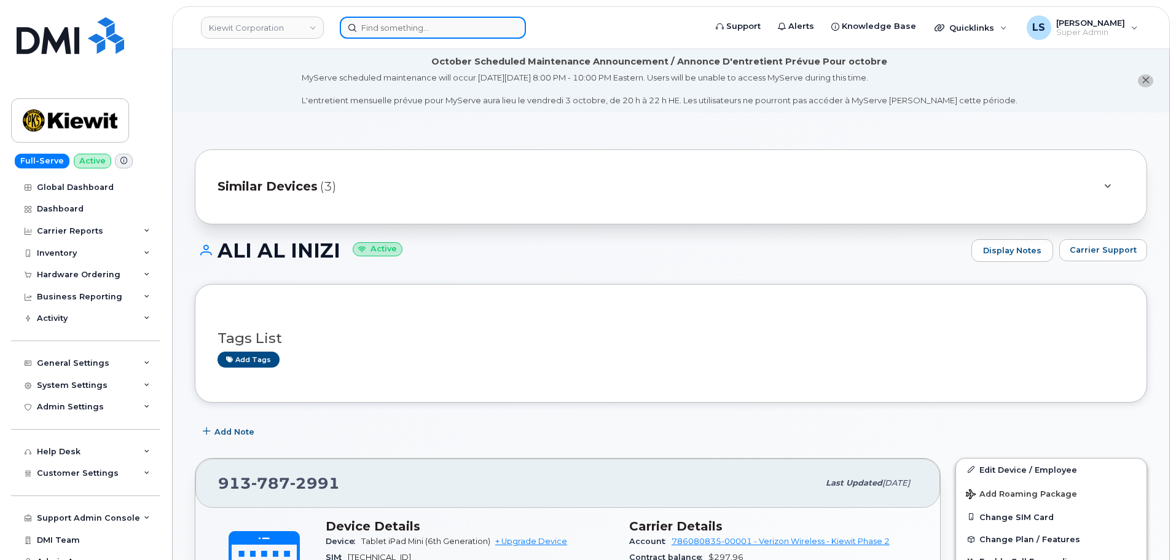
click at [511, 19] on div at bounding box center [433, 28] width 186 height 22
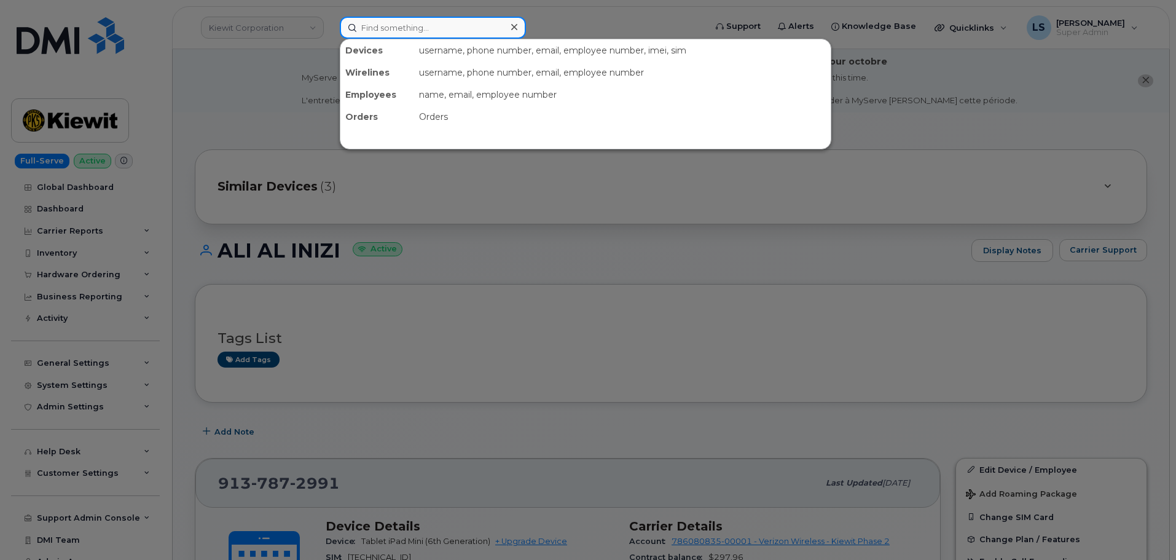
paste input "[PERSON_NAME][EMAIL_ADDRESS][PERSON_NAME][PERSON_NAME][DOMAIN_NAME]"
type input "[PERSON_NAME][EMAIL_ADDRESS][PERSON_NAME][PERSON_NAME][DOMAIN_NAME]"
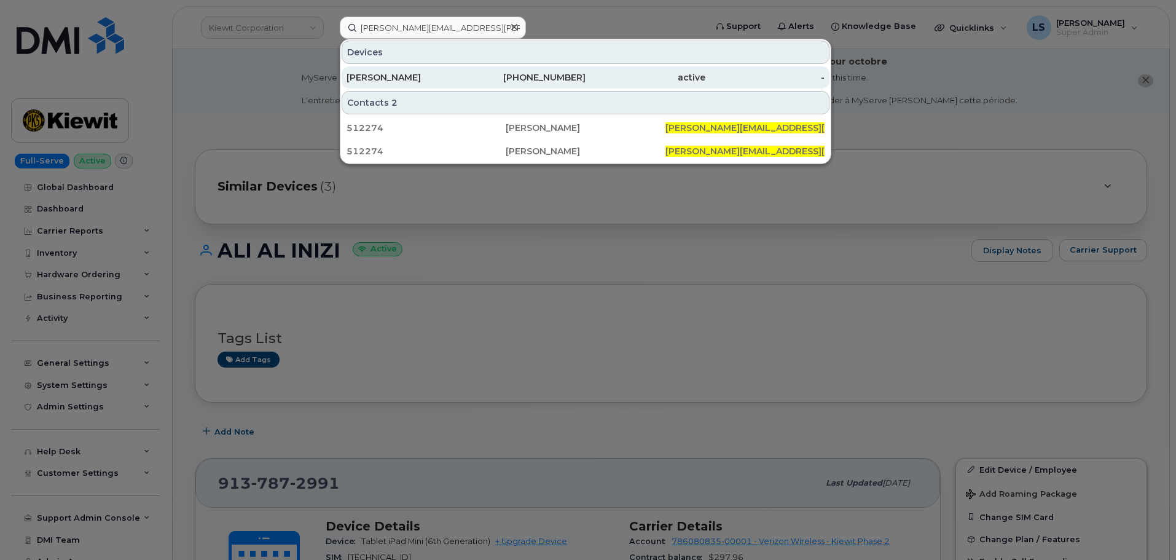
click at [531, 74] on div "281-868-9106" at bounding box center [526, 77] width 120 height 12
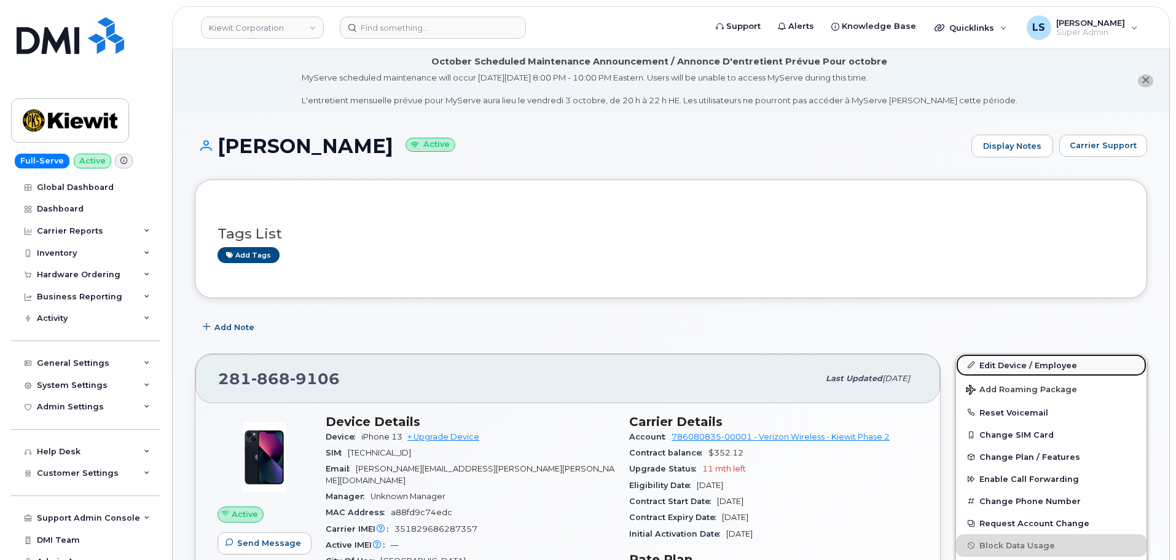
click at [1005, 364] on link "Edit Device / Employee" at bounding box center [1051, 365] width 190 height 22
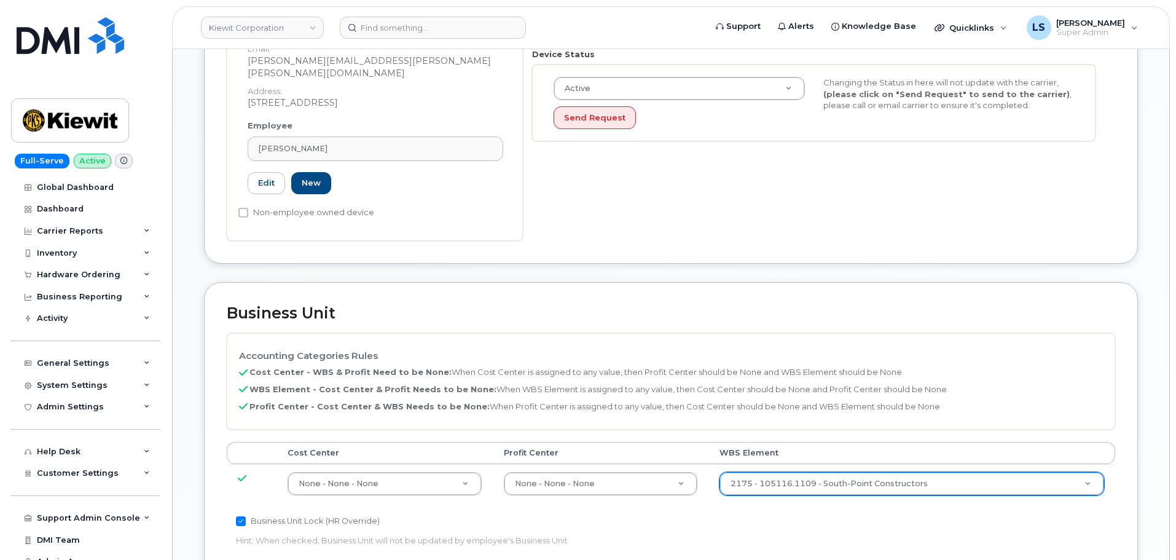
paste input "110234.1705"
type input "110234.1705"
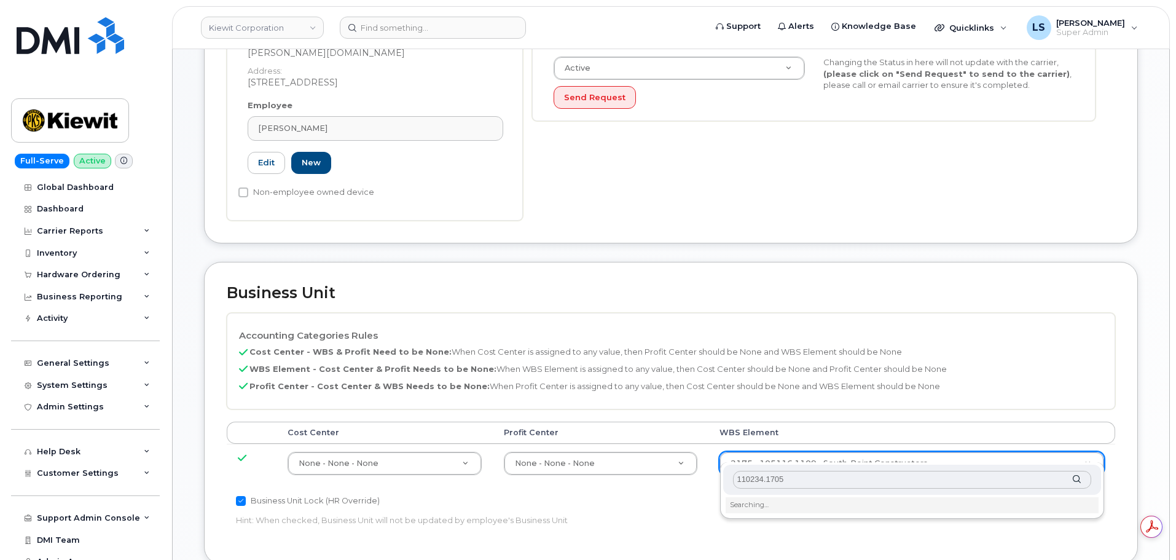
scroll to position [553, 0]
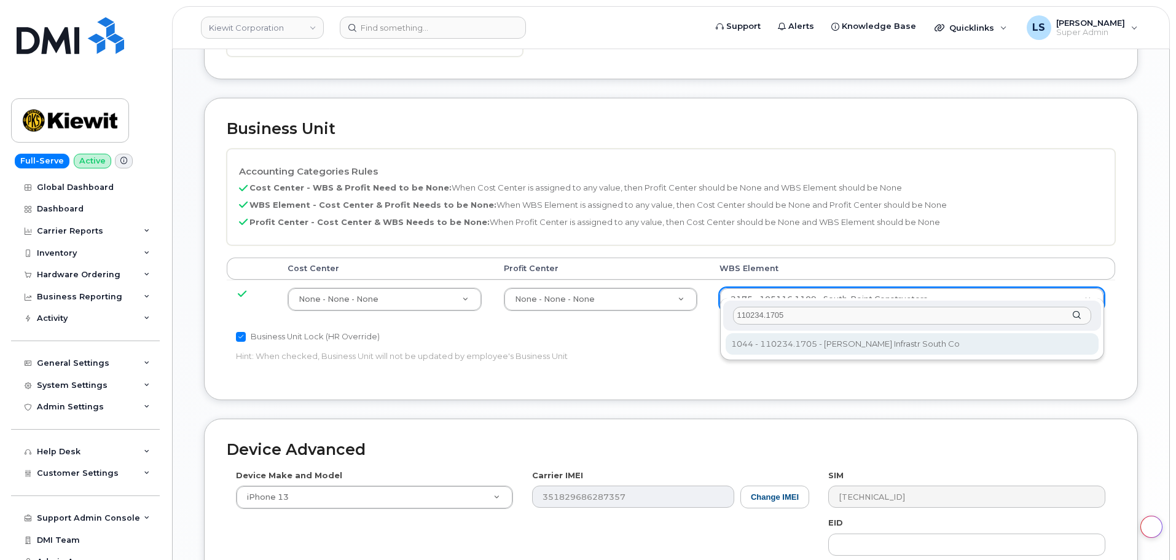
type input "110234.1705"
type input "33471551"
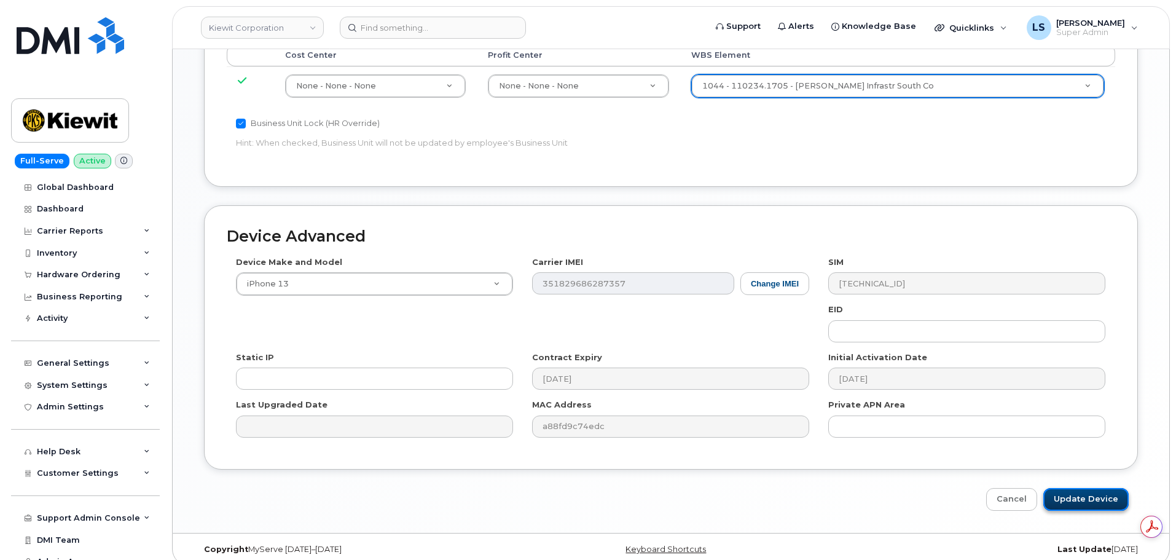
click at [1062, 495] on input "Update Device" at bounding box center [1085, 499] width 85 height 23
type input "Saving..."
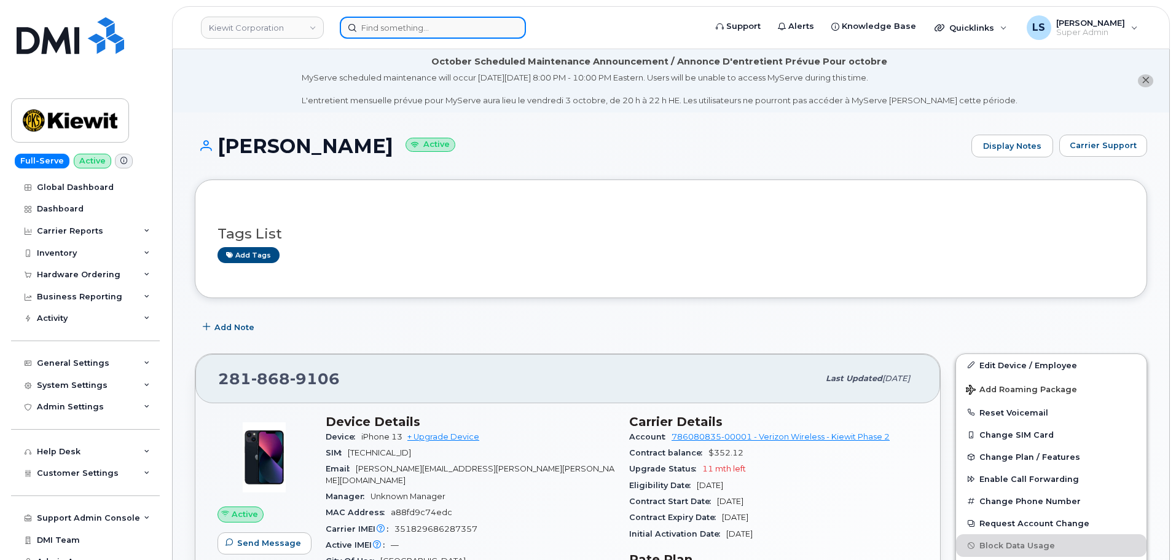
click at [386, 25] on input at bounding box center [433, 28] width 186 height 22
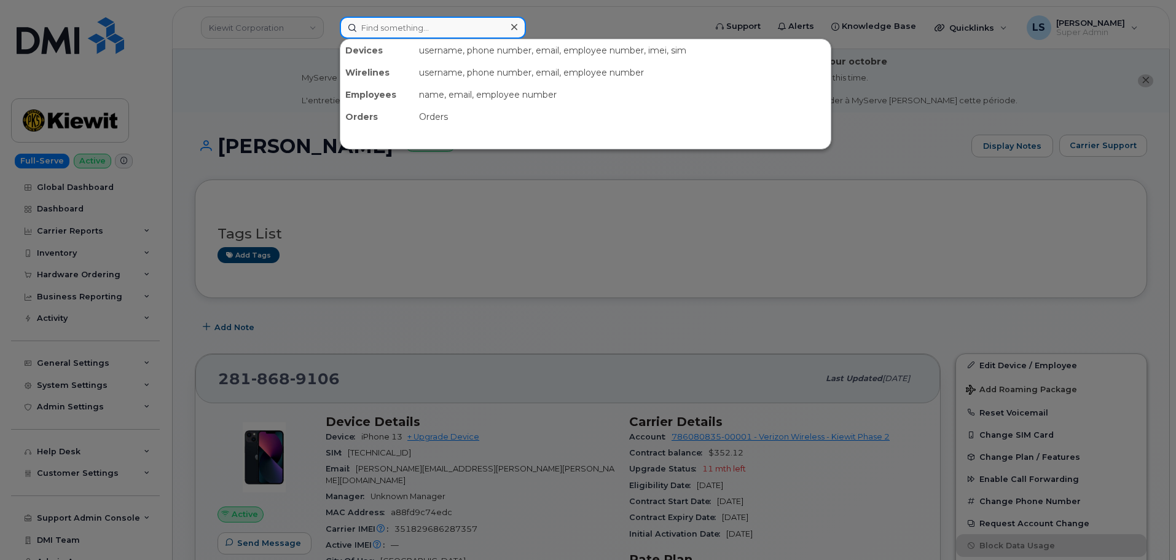
paste input "DANIEL.MCINERNEY@KIEWIT.COM"
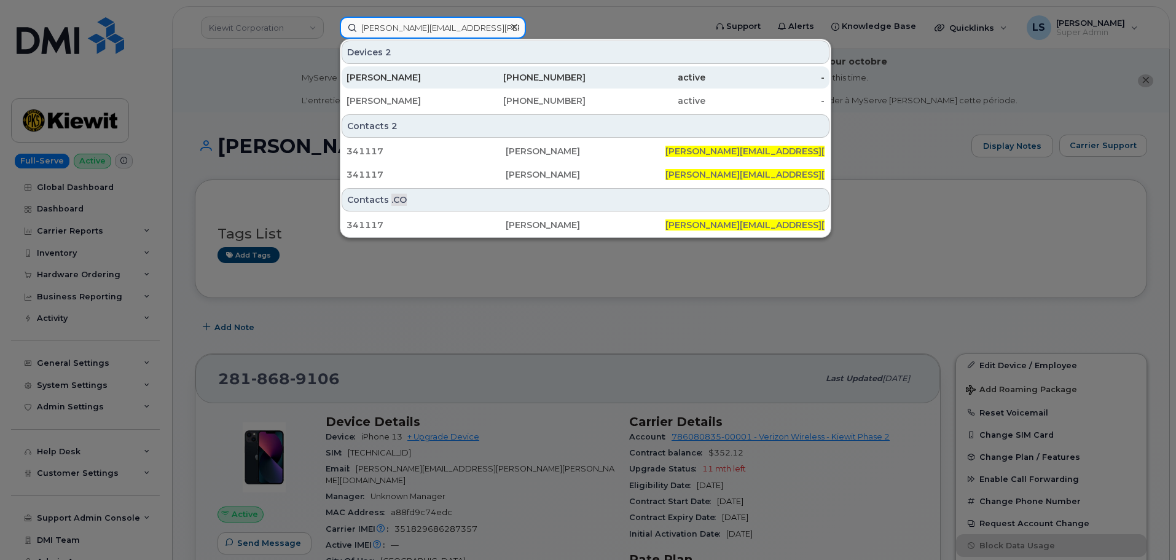
type input "DANIEL.MCINERNEY@KIEWIT.COM"
click at [418, 77] on div "DANIEL MCINERNEY" at bounding box center [407, 77] width 120 height 12
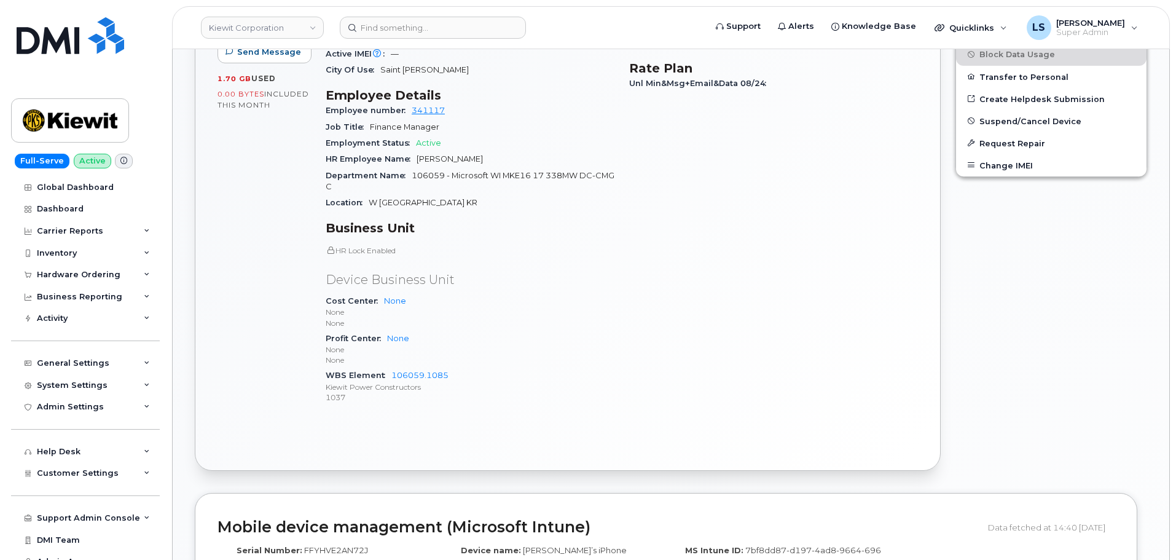
scroll to position [676, 0]
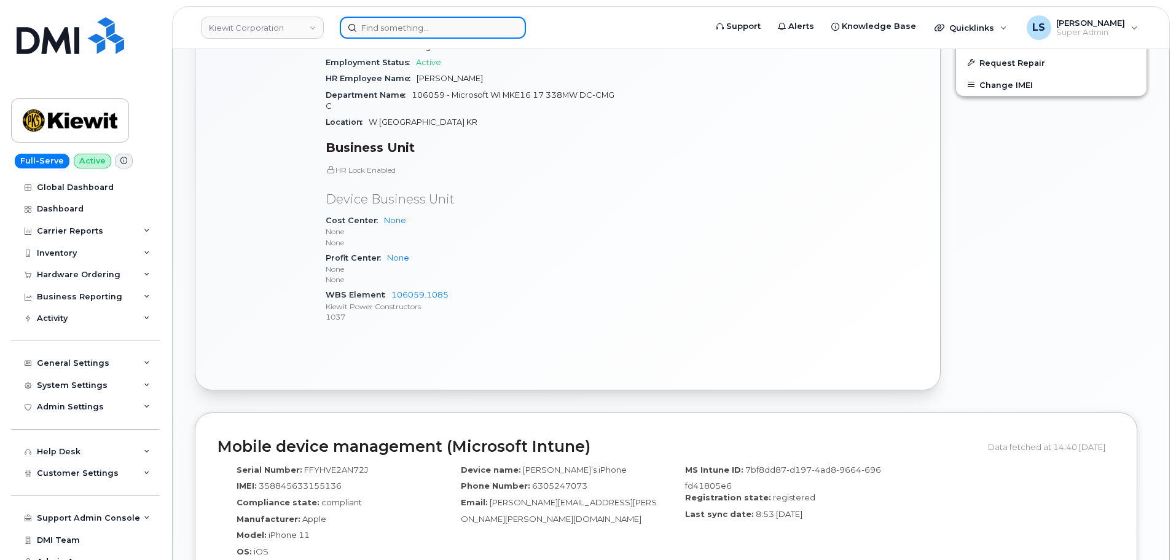
click at [468, 23] on input at bounding box center [433, 28] width 186 height 22
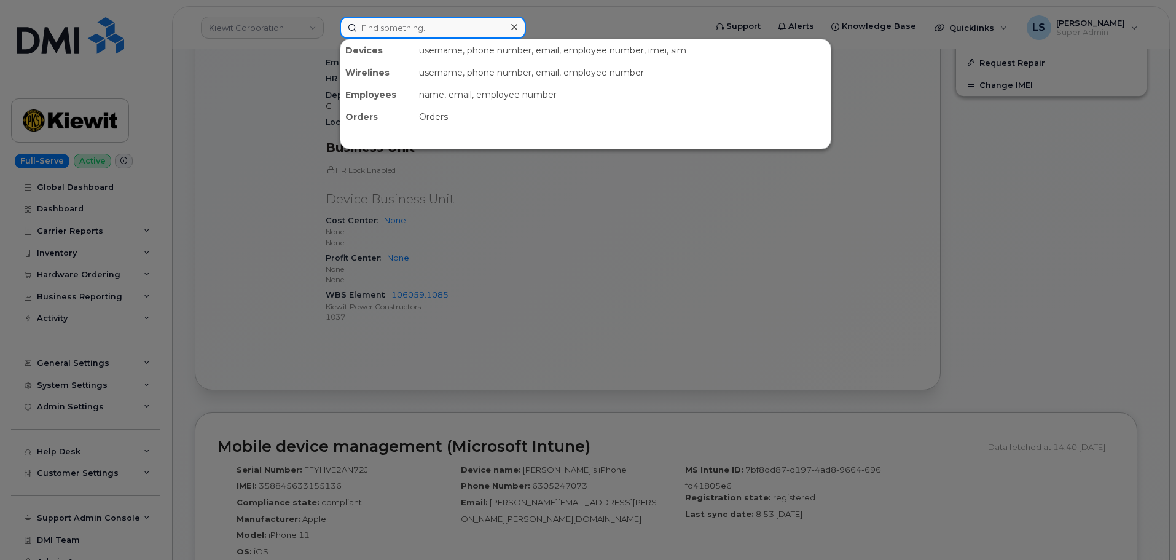
paste input "[PERSON_NAME][EMAIL_ADDRESS][PERSON_NAME][PERSON_NAME][DOMAIN_NAME]"
type input "[PERSON_NAME][EMAIL_ADDRESS][PERSON_NAME][PERSON_NAME][DOMAIN_NAME]"
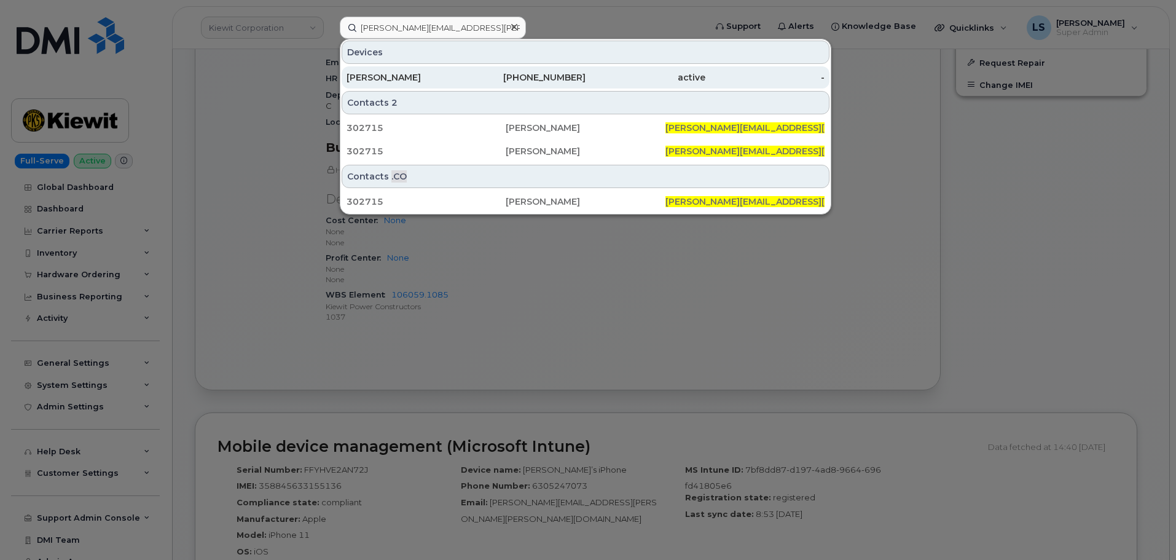
click at [372, 82] on div "[PERSON_NAME]" at bounding box center [407, 77] width 120 height 12
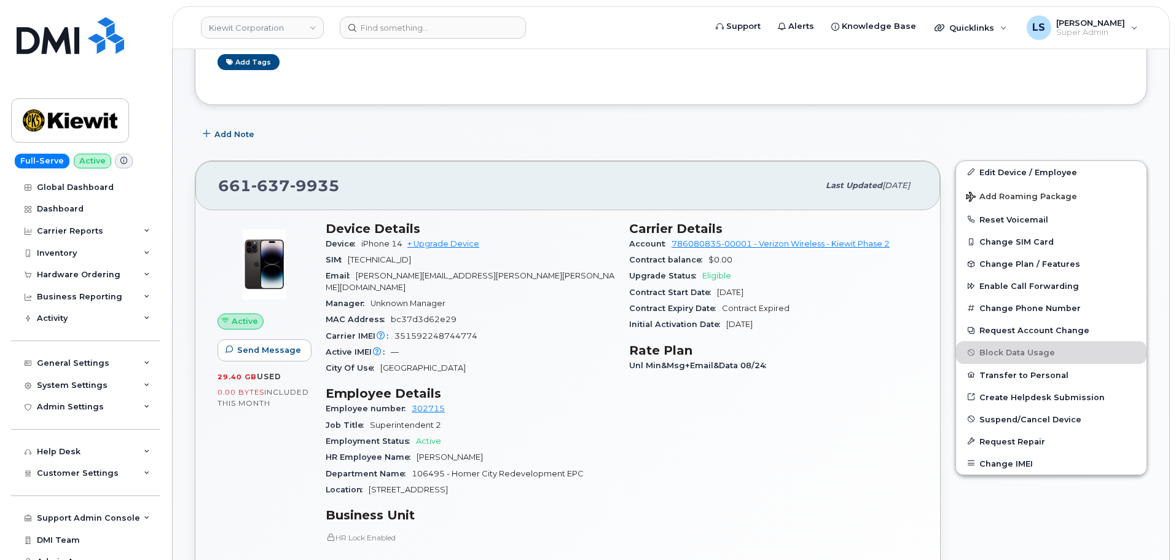
scroll to position [61, 0]
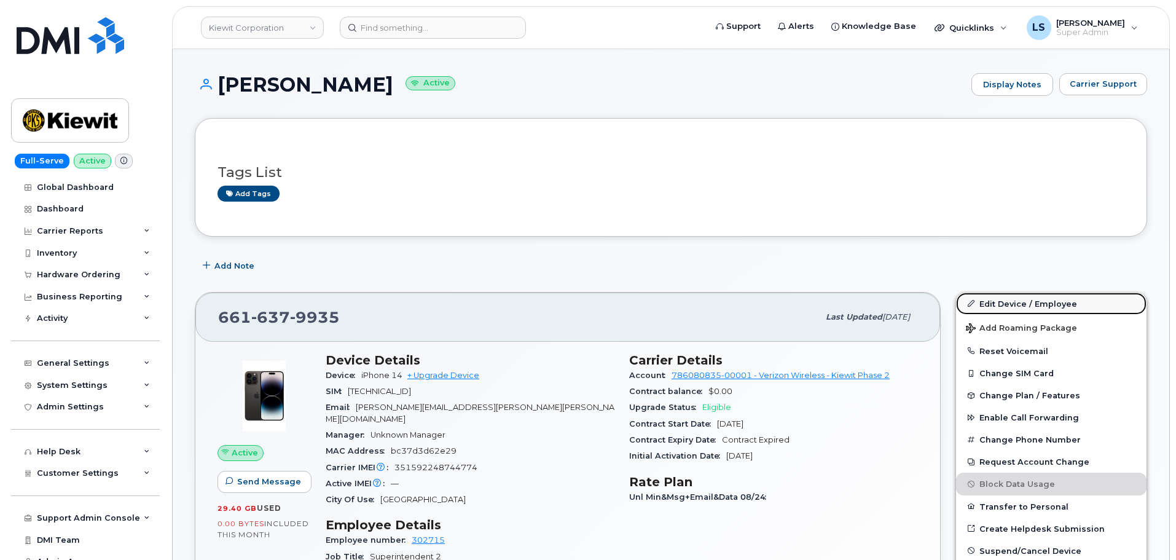
click at [1003, 302] on link "Edit Device / Employee" at bounding box center [1051, 303] width 190 height 22
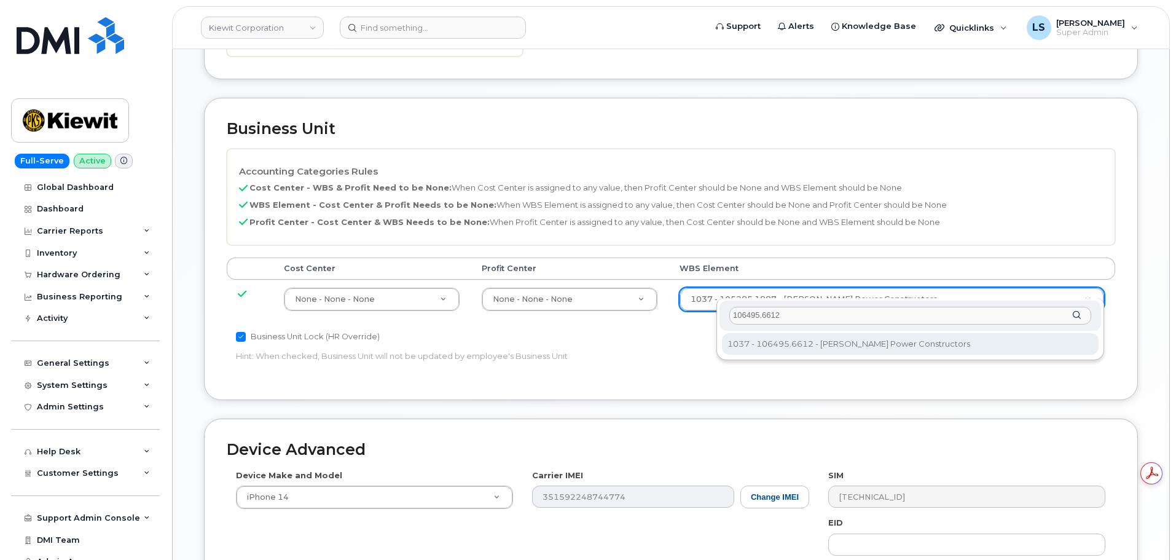
type input "106495.6612"
drag, startPoint x: 775, startPoint y: 346, endPoint x: 731, endPoint y: 342, distance: 43.8
type input "35834206"
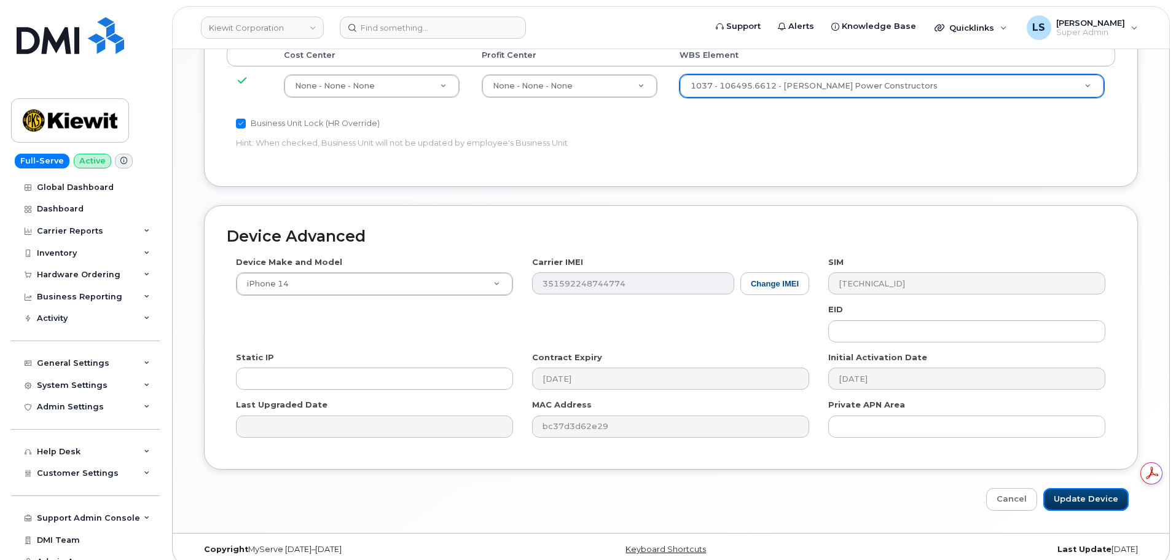
drag, startPoint x: 1097, startPoint y: 492, endPoint x: 15, endPoint y: 348, distance: 1091.4
click at [1097, 491] on input "Update Device" at bounding box center [1085, 499] width 85 height 23
type input "Saving..."
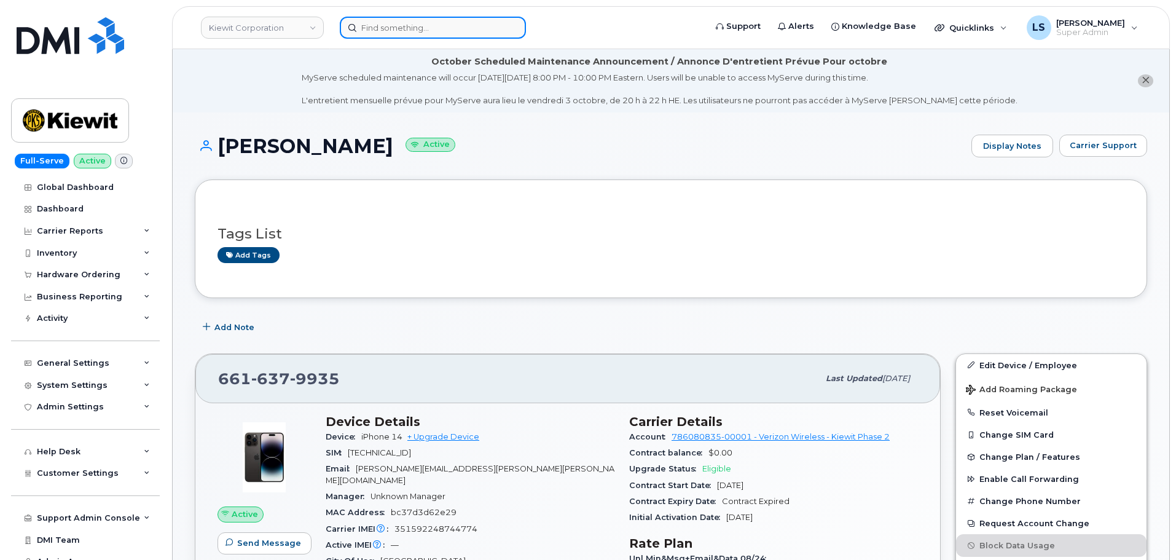
click at [366, 18] on input at bounding box center [433, 28] width 186 height 22
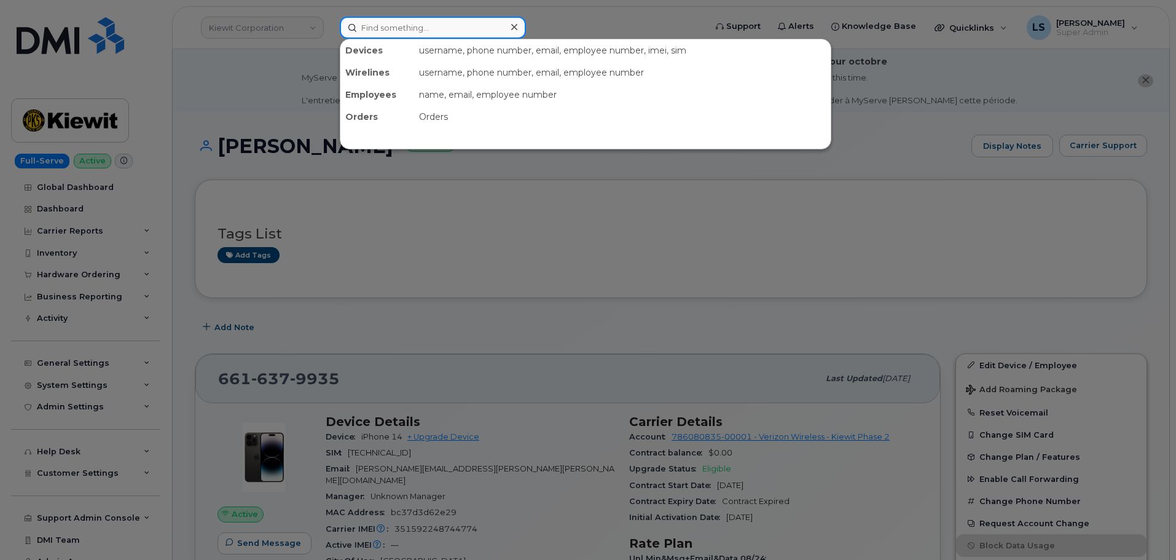
paste input "CARTER.GOODE@KIEWIT.COM"
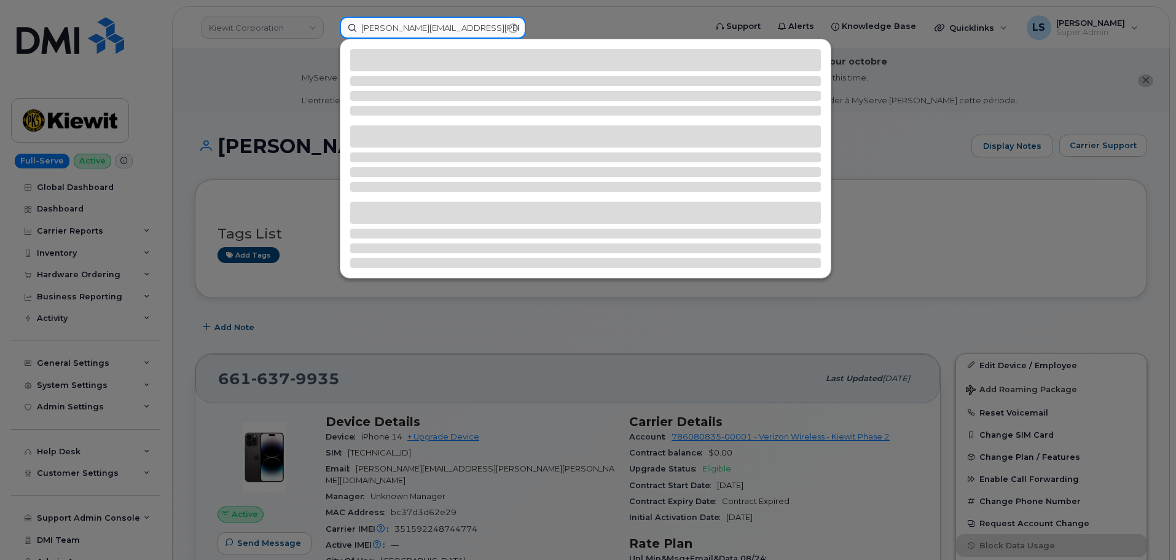
type input "CARTER.GOODE@KIEWIT.COM"
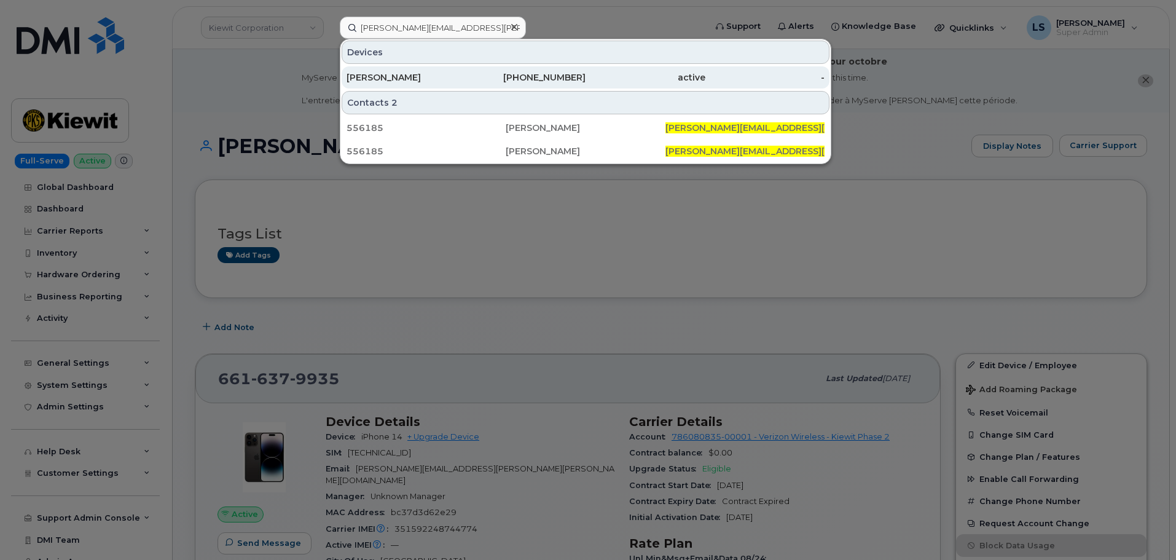
click at [517, 84] on div "303-358-5202" at bounding box center [526, 77] width 120 height 22
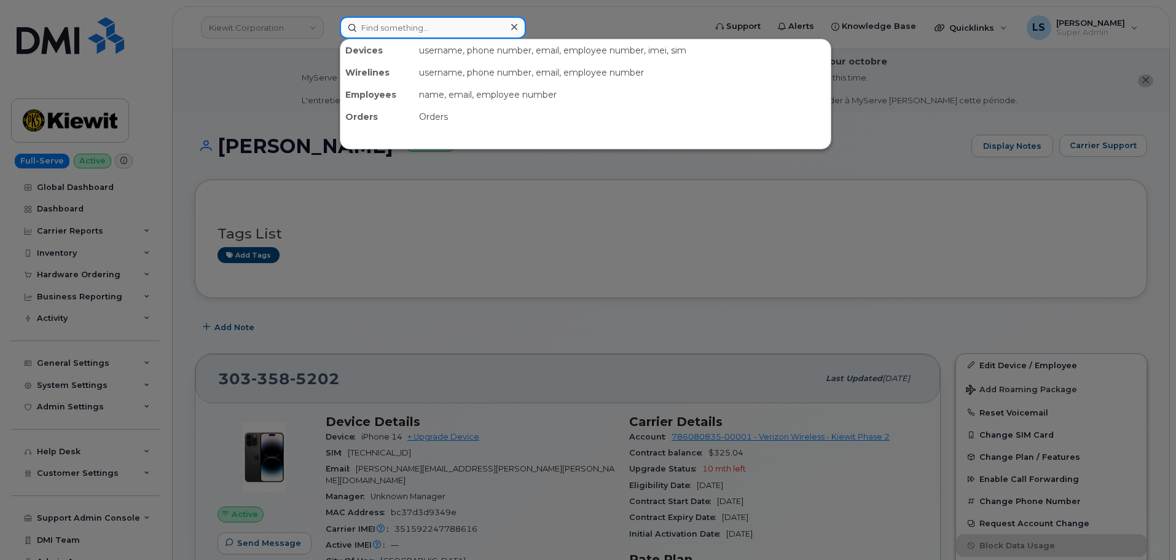
drag, startPoint x: 390, startPoint y: 25, endPoint x: 396, endPoint y: 26, distance: 6.3
click at [390, 25] on input at bounding box center [433, 28] width 186 height 22
paste input "[PERSON_NAME][EMAIL_ADDRESS][PERSON_NAME][PERSON_NAME][DOMAIN_NAME]"
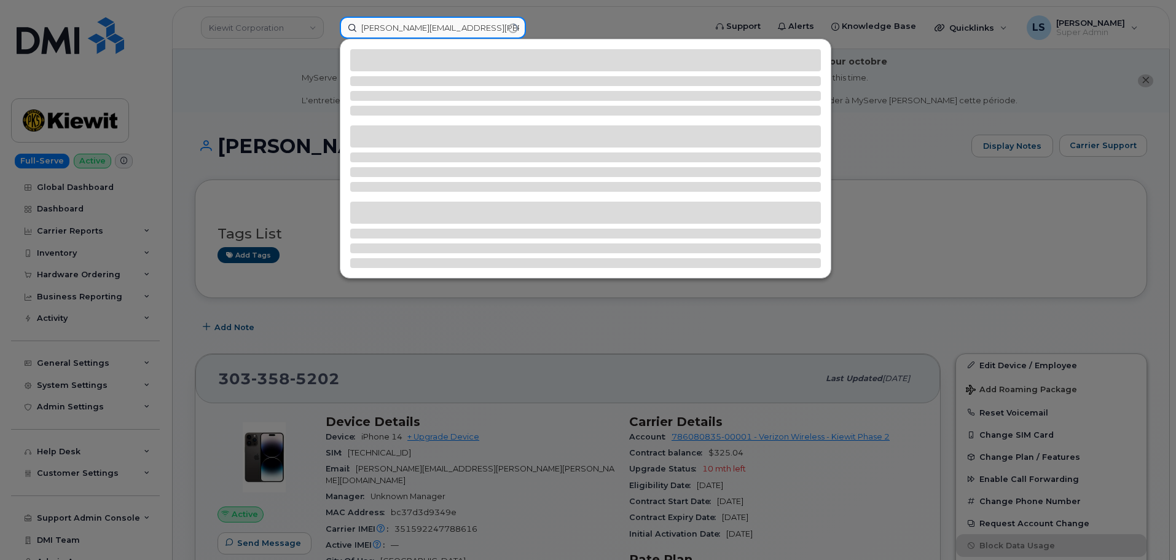
type input "[PERSON_NAME][EMAIL_ADDRESS][PERSON_NAME][PERSON_NAME][DOMAIN_NAME]"
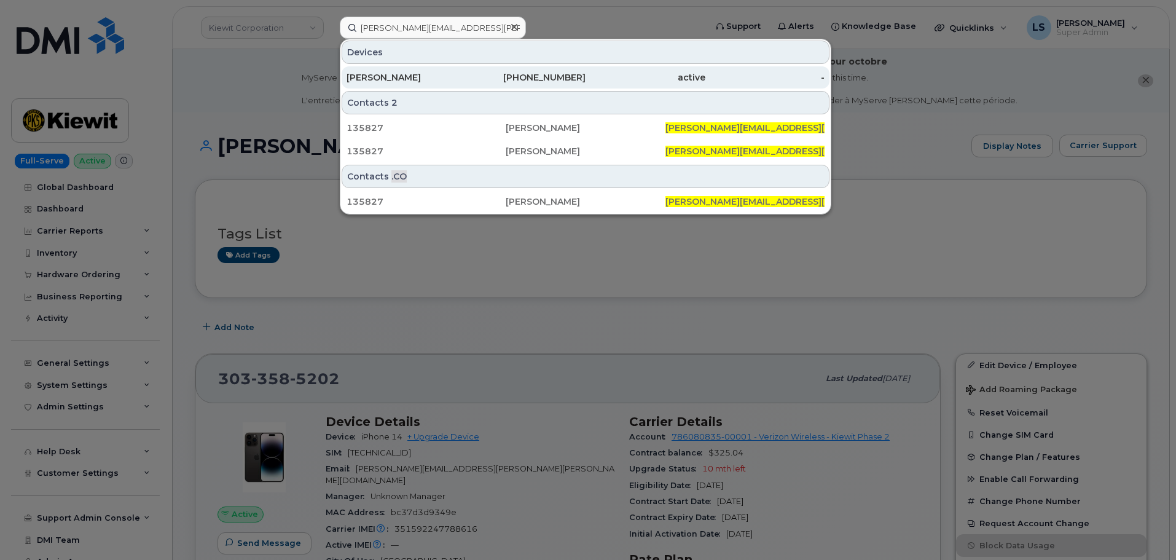
drag, startPoint x: 436, startPoint y: 63, endPoint x: 431, endPoint y: 74, distance: 12.9
click at [436, 63] on div "Devices" at bounding box center [586, 52] width 488 height 23
click at [426, 84] on div "[PERSON_NAME]" at bounding box center [407, 77] width 120 height 22
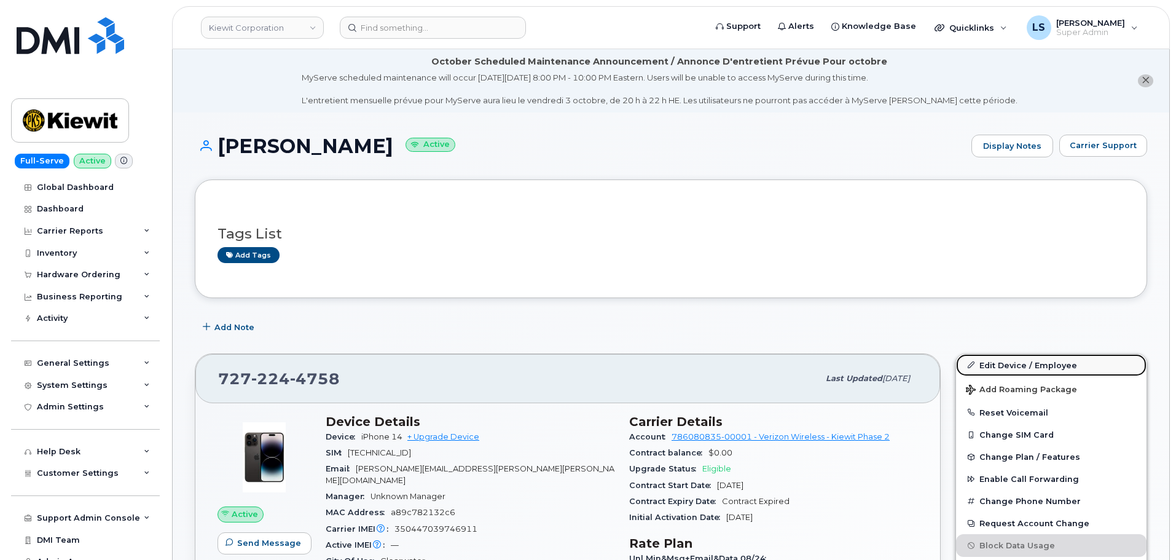
click at [1038, 354] on link "Edit Device / Employee" at bounding box center [1051, 365] width 190 height 22
click at [1037, 355] on link "Edit Device / Employee" at bounding box center [1051, 365] width 190 height 22
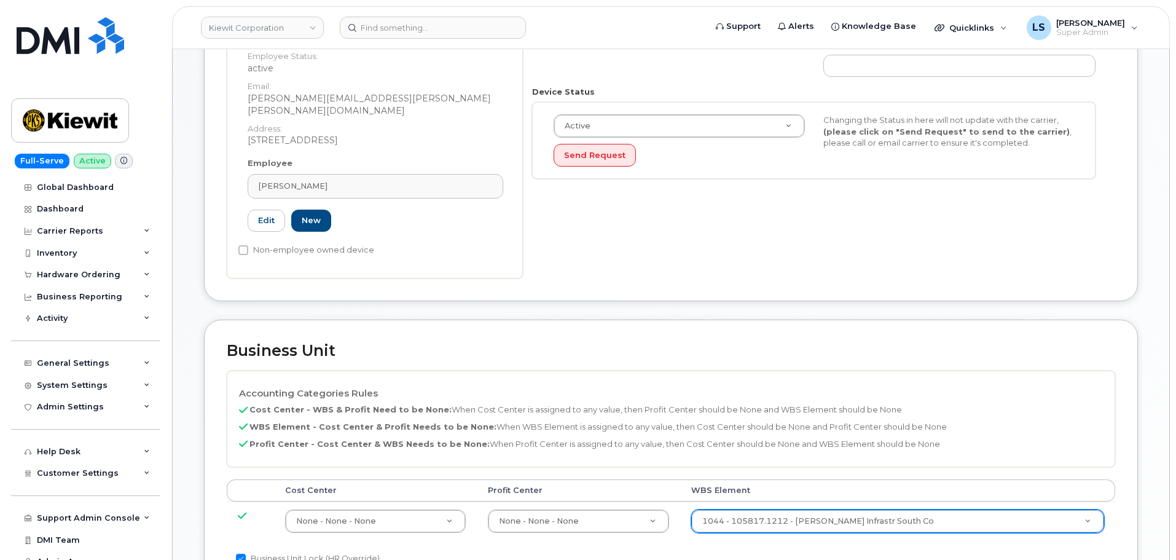
scroll to position [430, 0]
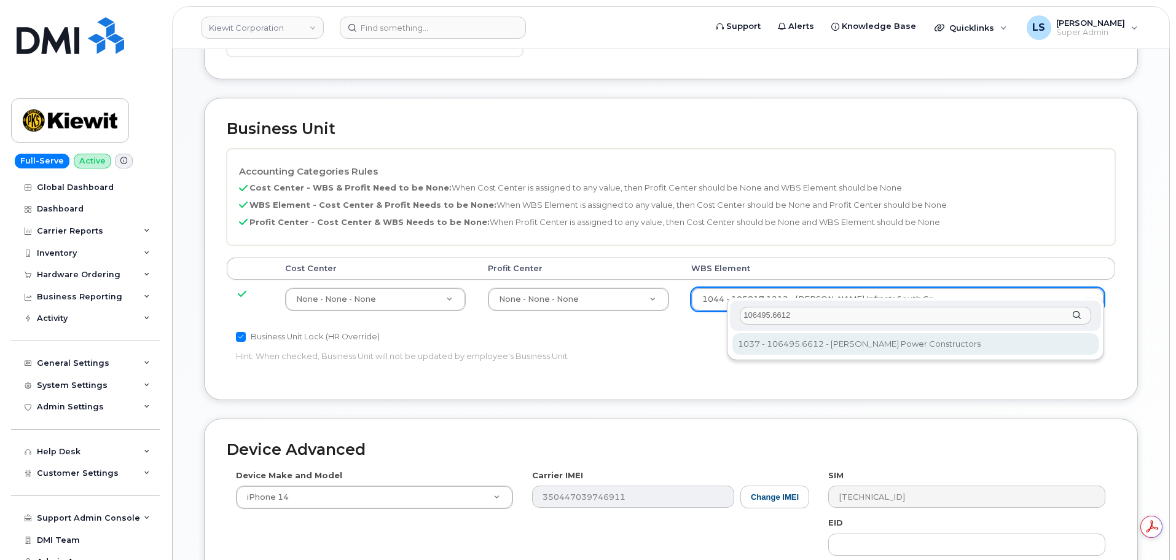
type input "106495.6612"
type input "35834206"
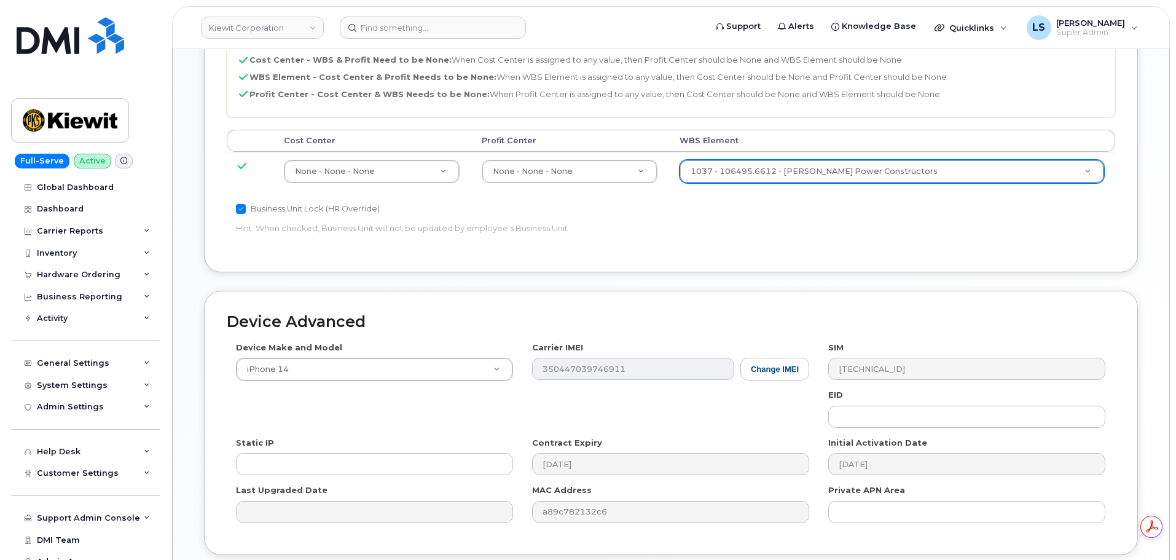
scroll to position [766, 0]
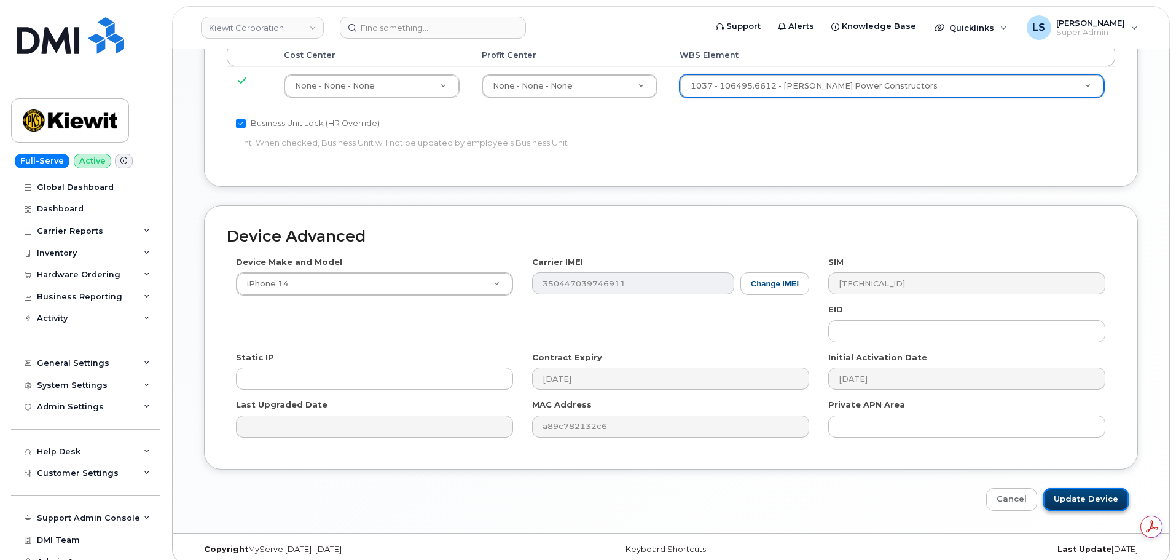
click at [1091, 496] on input "Update Device" at bounding box center [1085, 499] width 85 height 23
type input "Saving..."
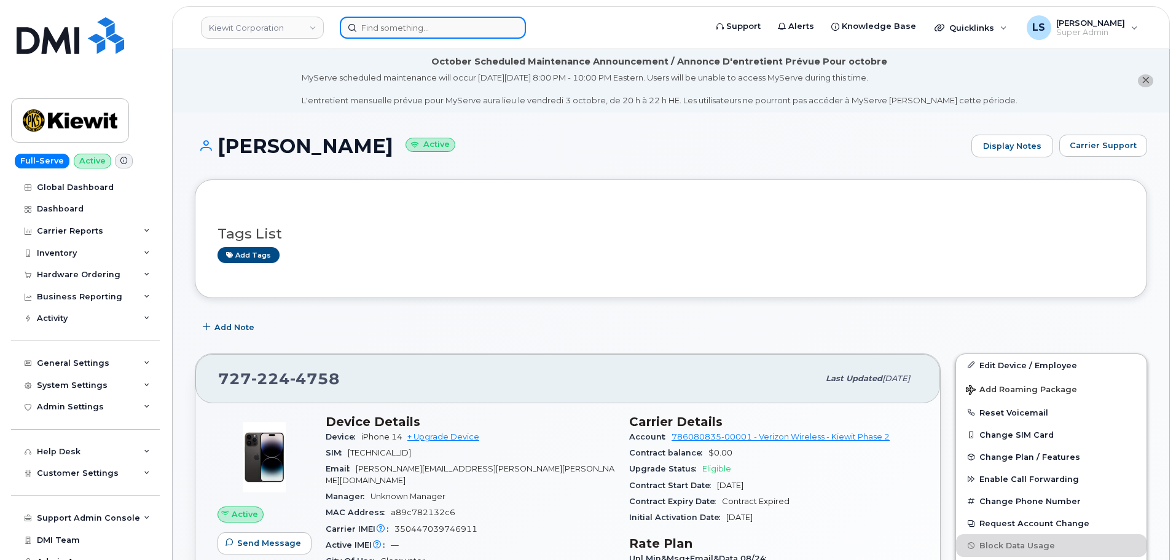
click at [395, 31] on input at bounding box center [433, 28] width 186 height 22
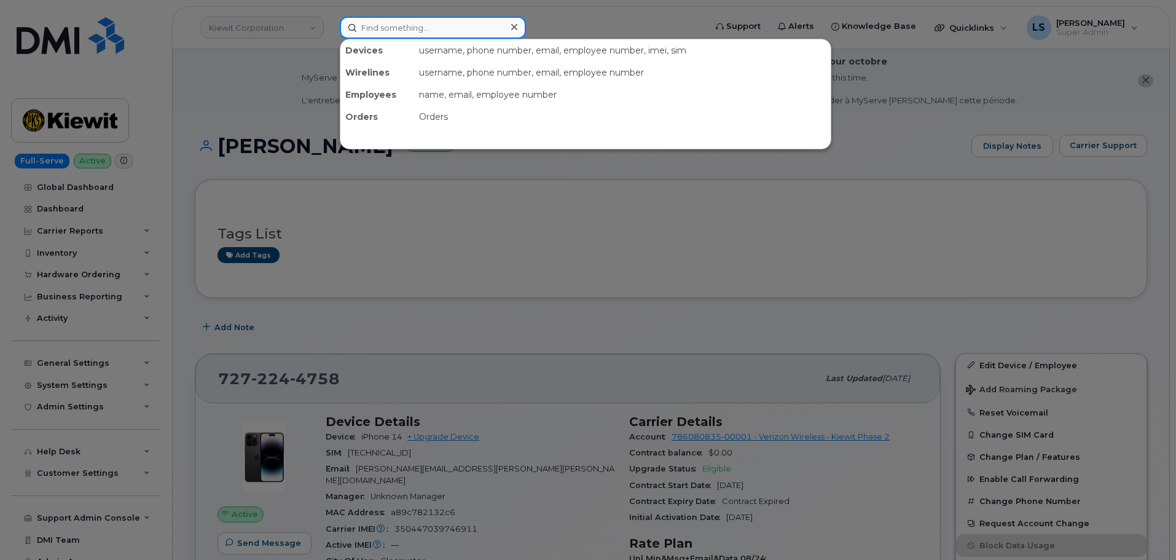
paste input "[PERSON_NAME][EMAIL_ADDRESS][PERSON_NAME][PERSON_NAME][DOMAIN_NAME]"
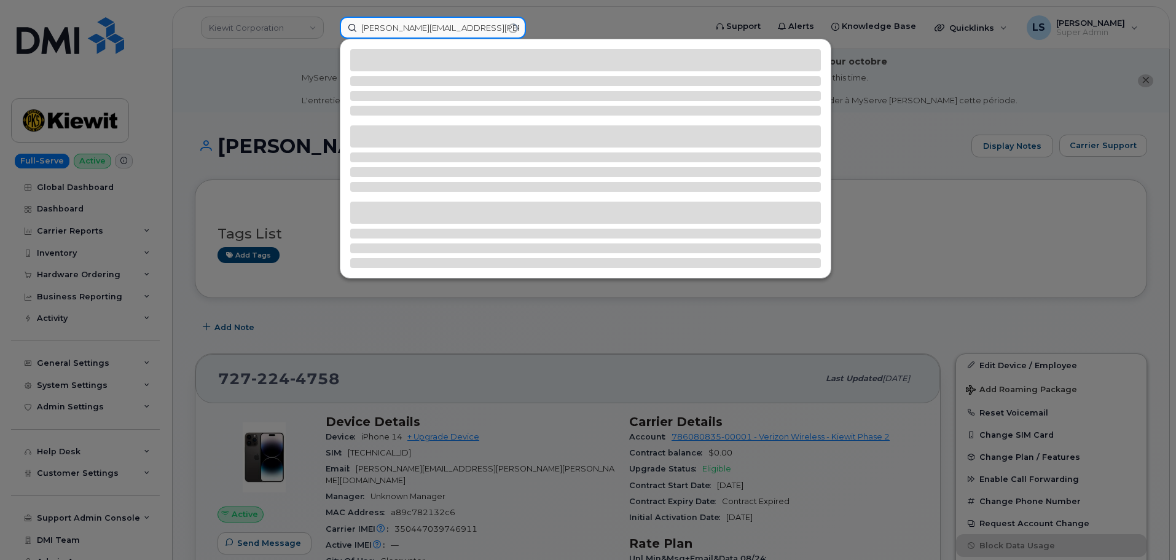
type input "[PERSON_NAME][EMAIL_ADDRESS][PERSON_NAME][PERSON_NAME][DOMAIN_NAME]"
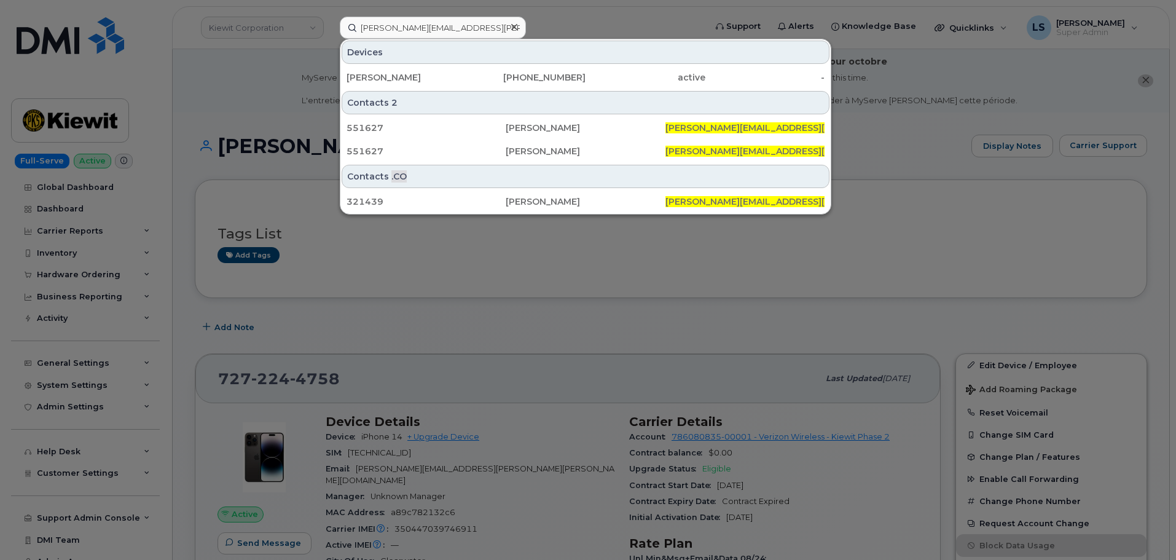
click at [409, 66] on div "MICHAEL NUTTER 208-590-6179 active -" at bounding box center [585, 77] width 490 height 25
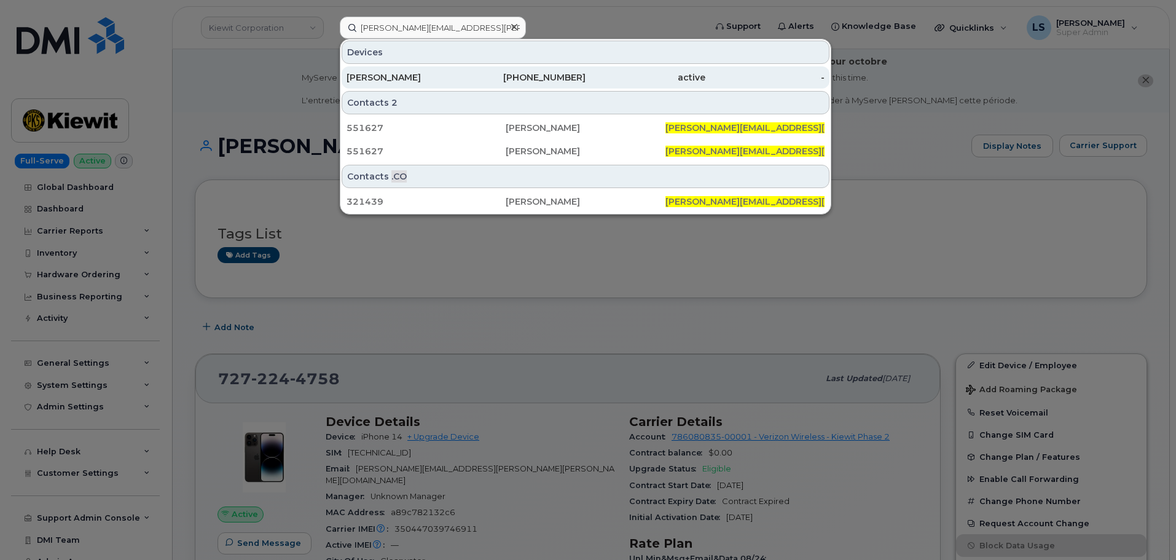
click at [404, 79] on div "MICHAEL NUTTER" at bounding box center [407, 77] width 120 height 12
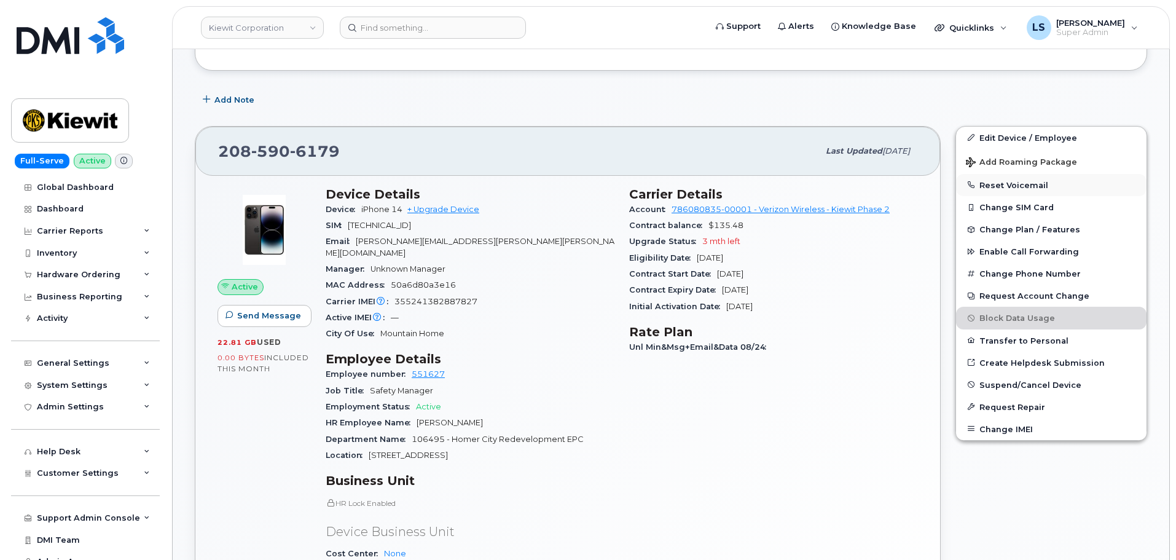
scroll to position [123, 0]
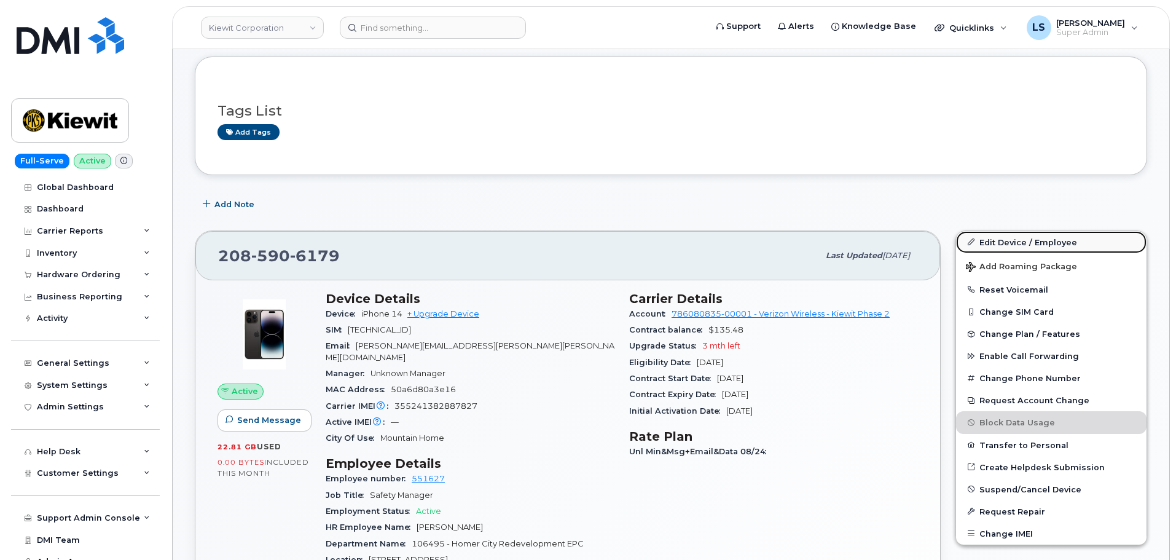
click at [1024, 239] on link "Edit Device / Employee" at bounding box center [1051, 242] width 190 height 22
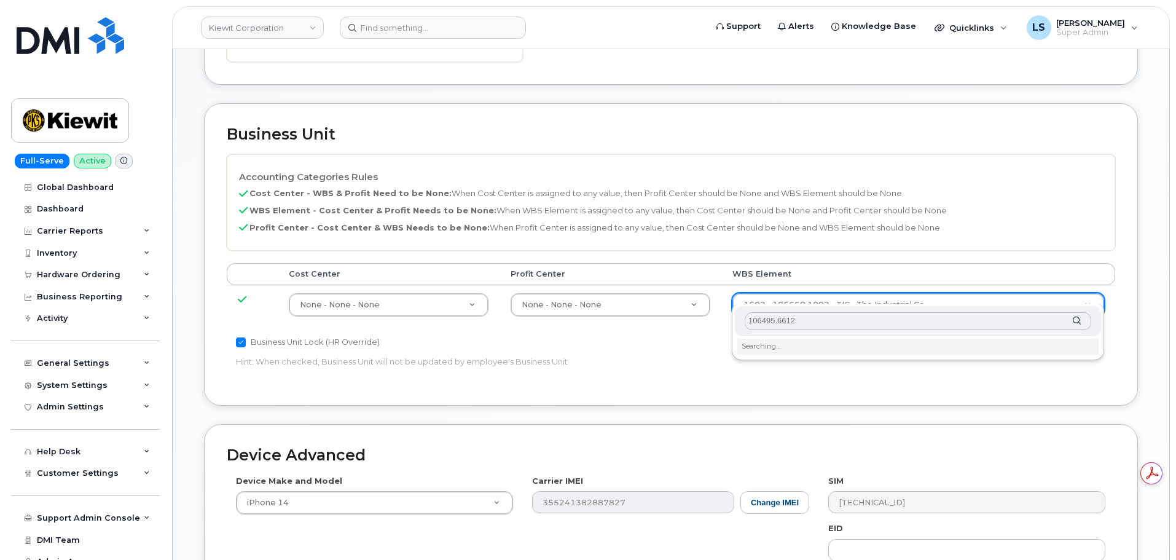
scroll to position [553, 0]
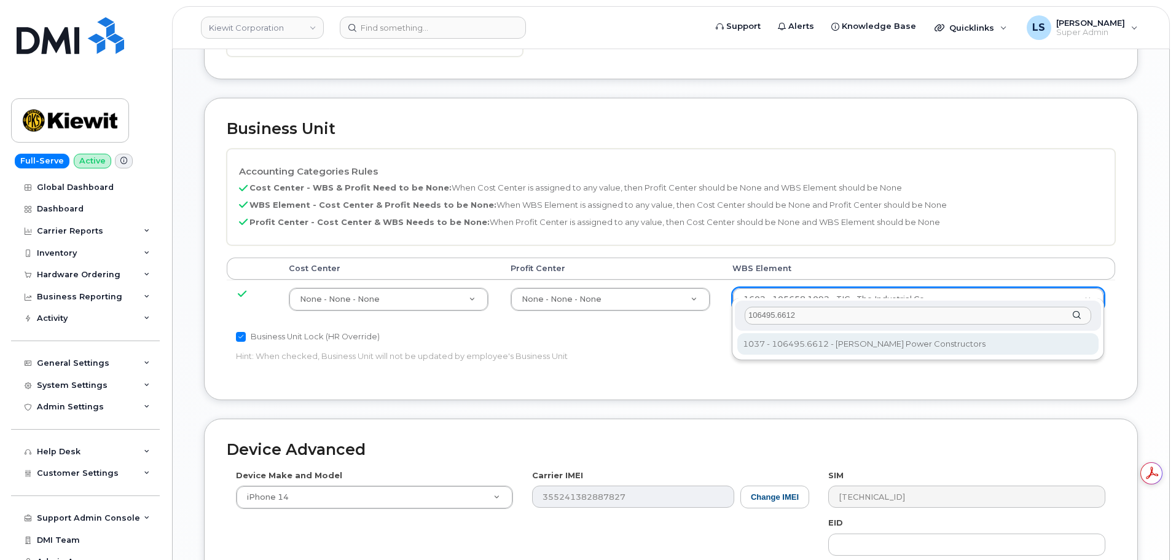
type input "106495.6612"
type input "35834206"
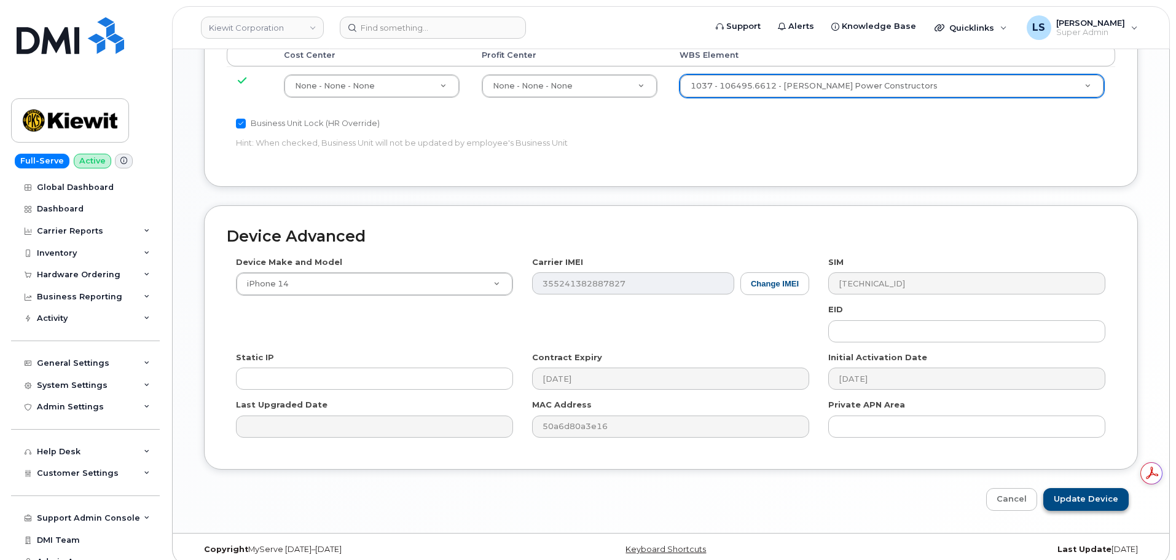
scroll to position [0, 0]
click at [1083, 492] on input "Update Device" at bounding box center [1085, 499] width 85 height 23
type input "Saving..."
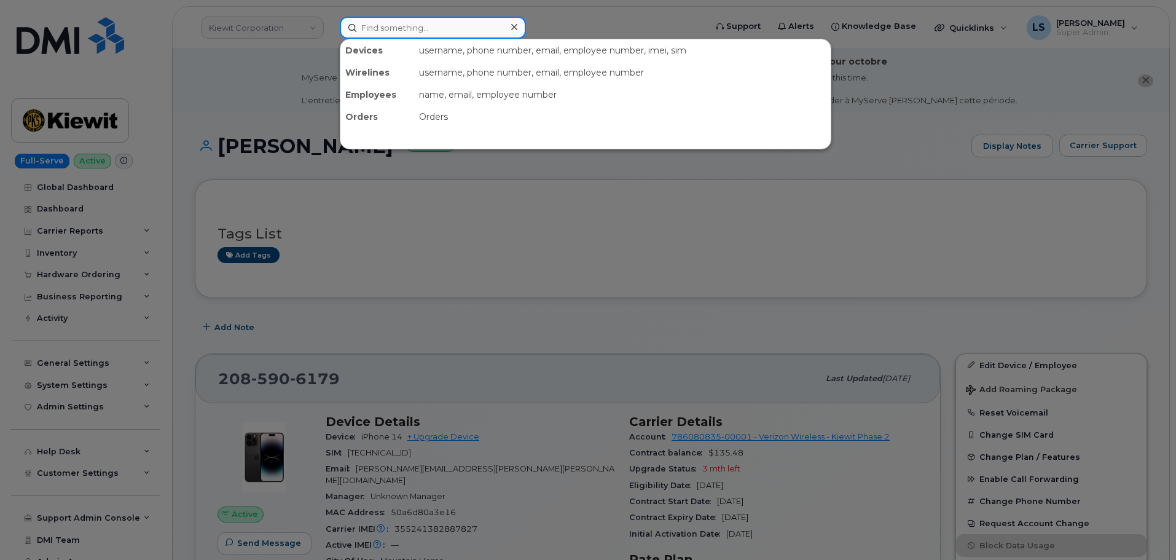
drag, startPoint x: 358, startPoint y: 22, endPoint x: 360, endPoint y: 36, distance: 14.3
click at [360, 36] on input at bounding box center [433, 28] width 186 height 22
paste input "7035872161"
type input "7035872161"
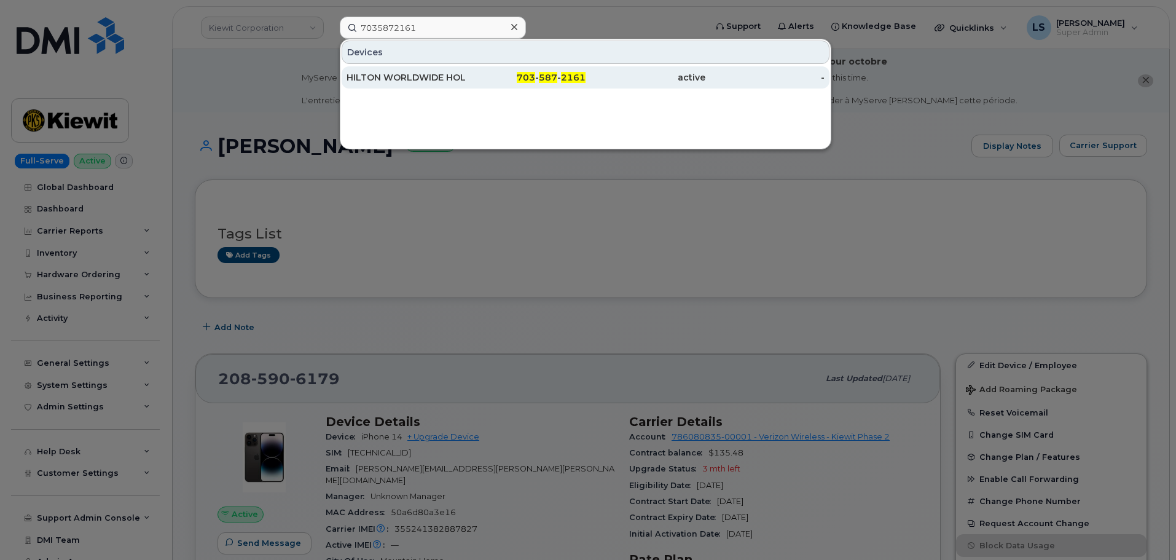
drag, startPoint x: 370, startPoint y: 87, endPoint x: 362, endPoint y: 68, distance: 21.2
click at [370, 87] on div "HILTON WORLDWIDE HOLDINGS INC." at bounding box center [407, 77] width 120 height 22
